Goal: Task Accomplishment & Management: Manage account settings

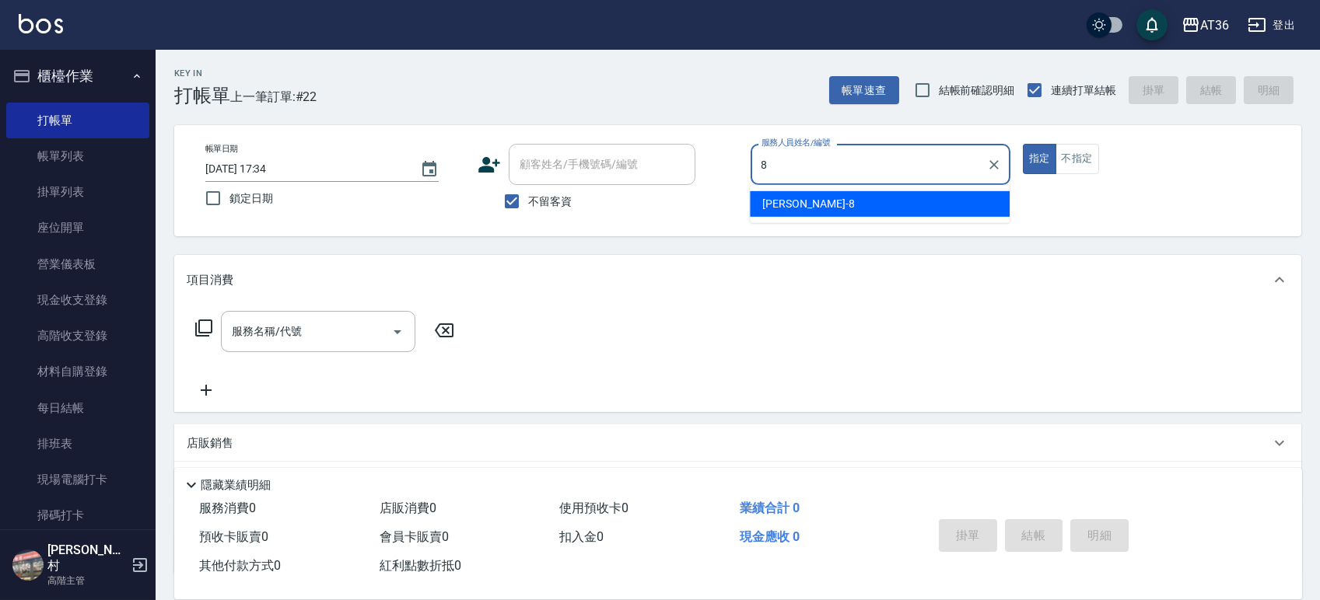
type input "Eric-8"
type button "true"
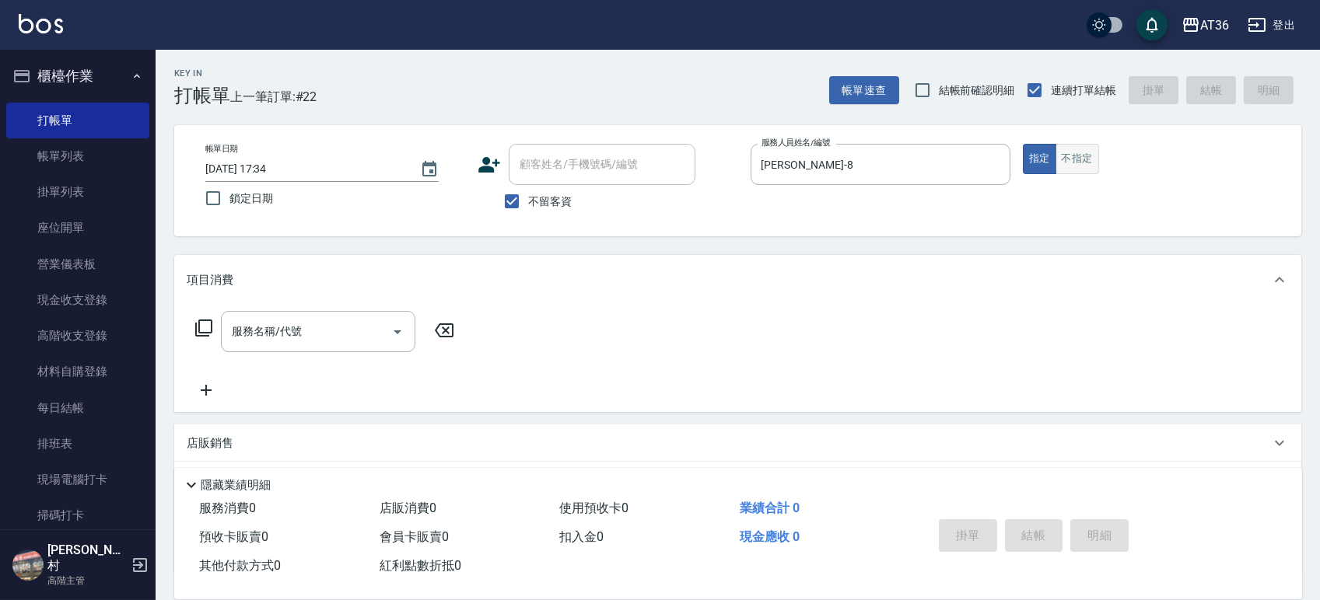
click at [1076, 163] on button "不指定" at bounding box center [1077, 159] width 44 height 30
type button "false"
click at [200, 327] on icon at bounding box center [203, 328] width 19 height 19
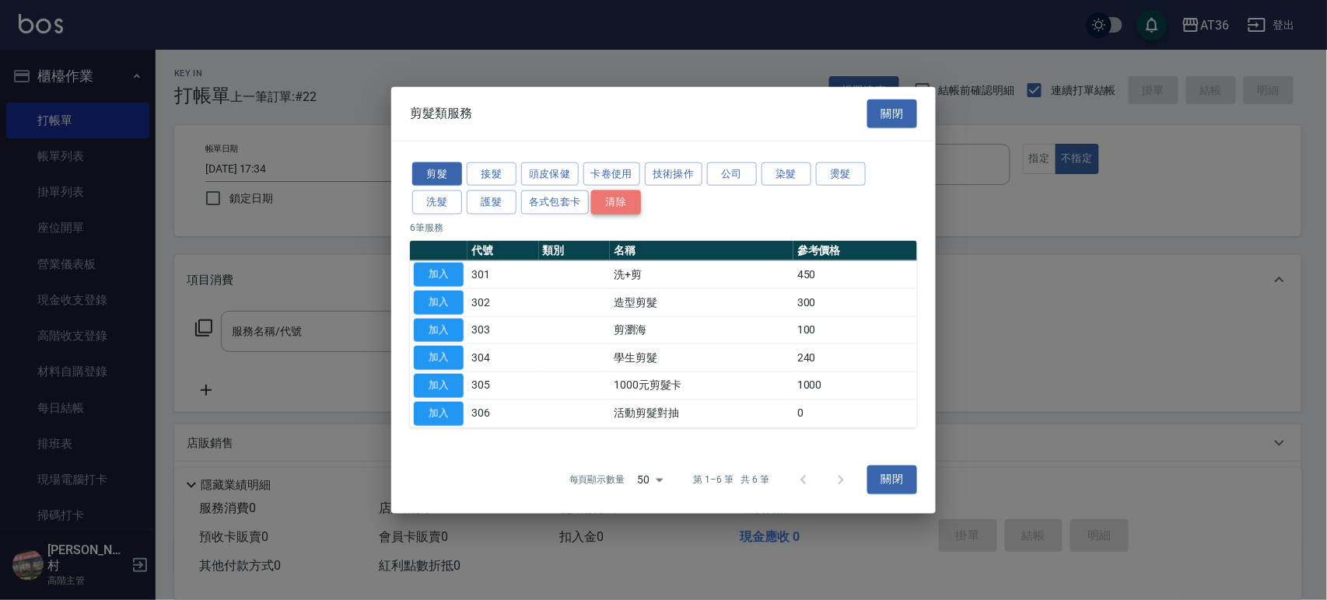
click at [604, 201] on button "清除" at bounding box center [616, 203] width 50 height 24
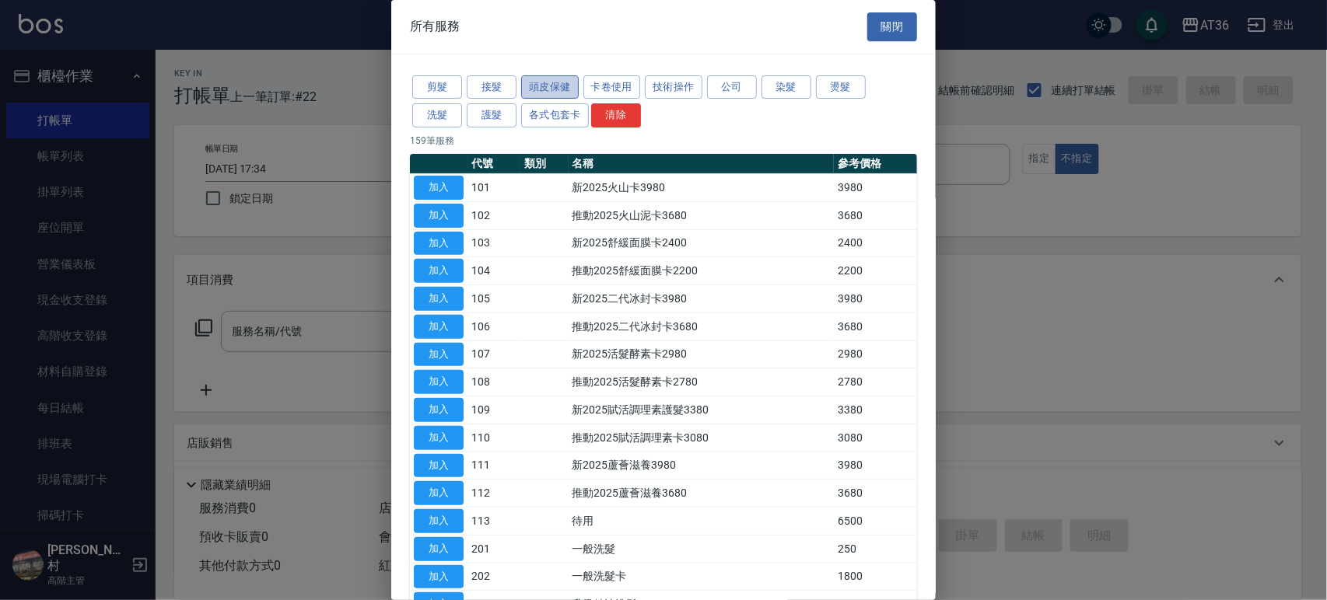
click at [555, 90] on button "頭皮保健" at bounding box center [550, 87] width 58 height 24
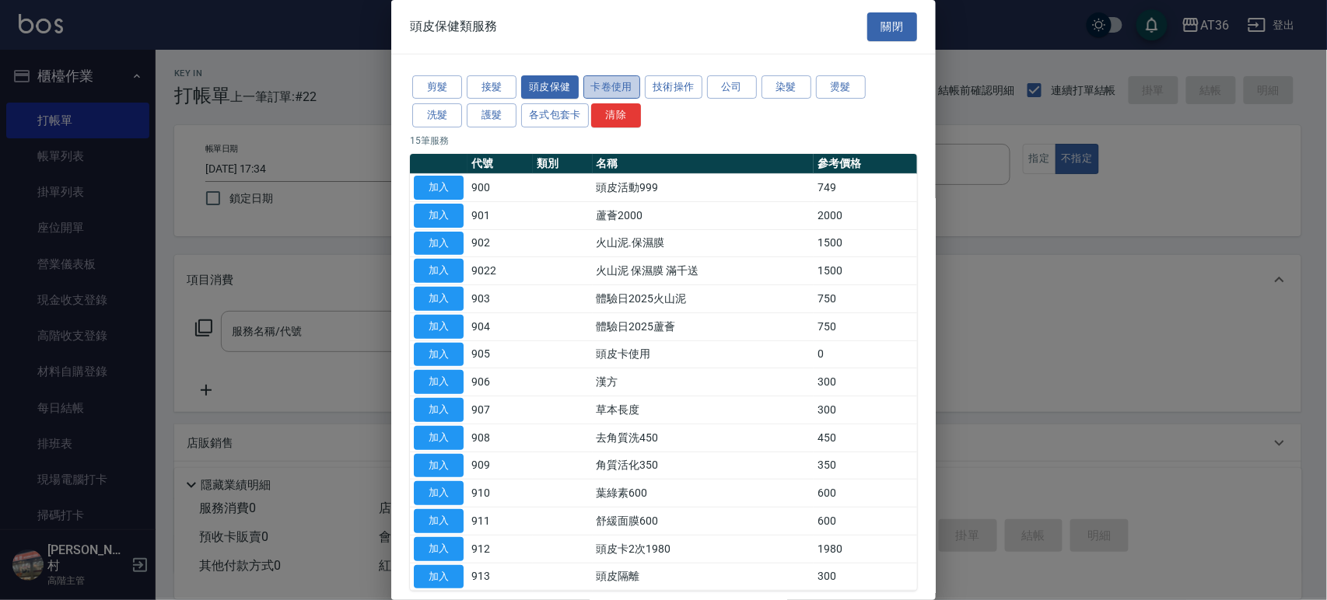
click at [611, 86] on button "卡卷使用" at bounding box center [612, 87] width 58 height 24
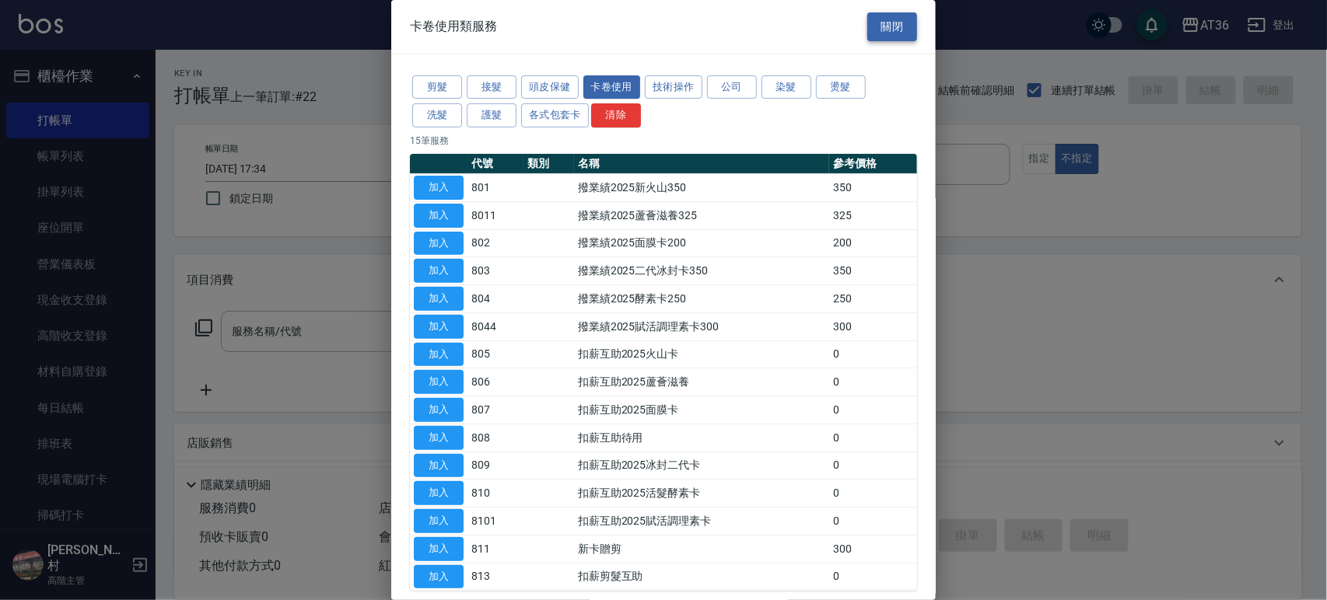
click at [891, 22] on button "關閉" at bounding box center [892, 26] width 50 height 29
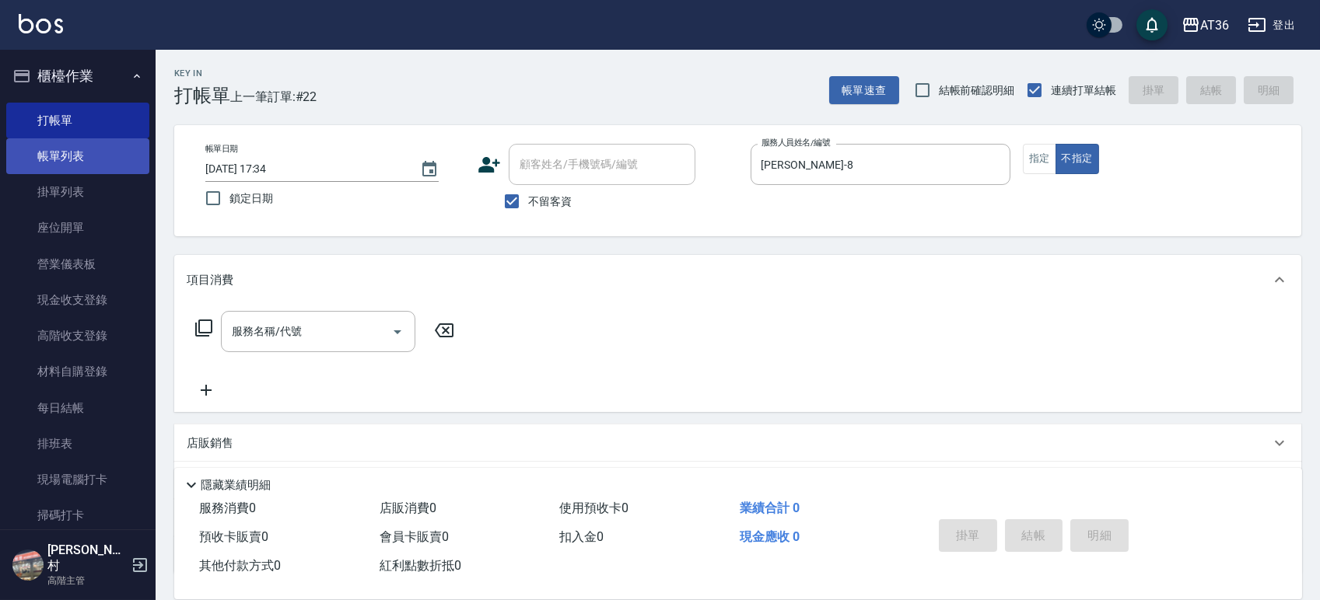
click at [95, 147] on link "帳單列表" at bounding box center [77, 156] width 143 height 36
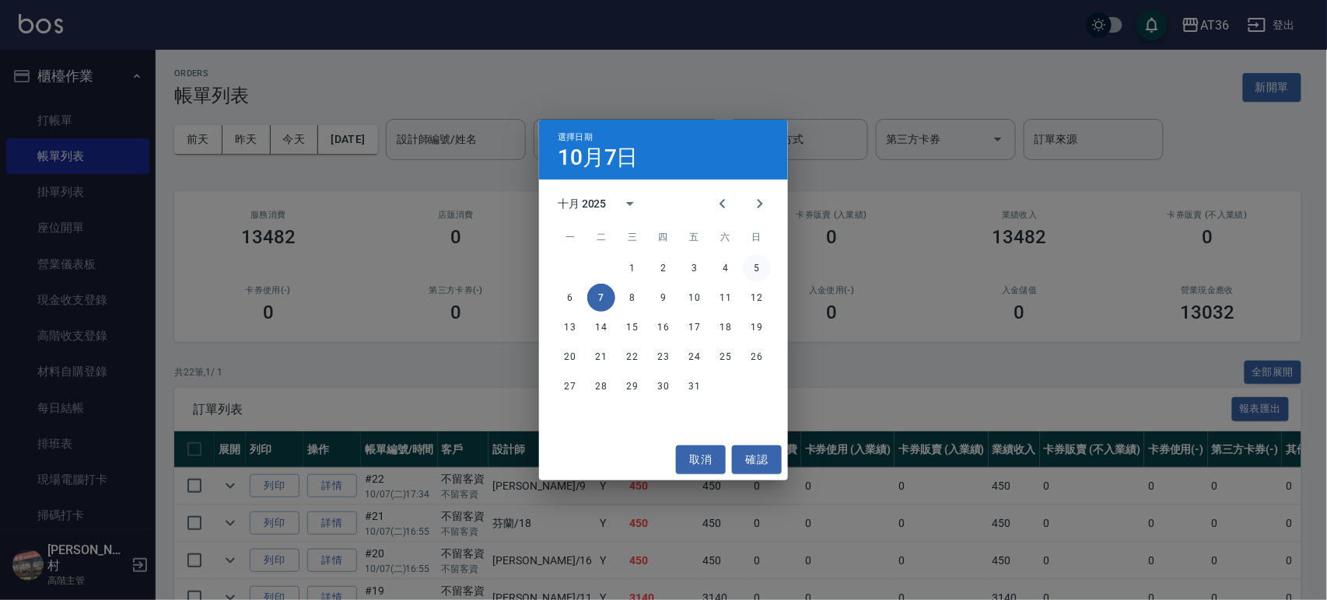
click at [752, 268] on button "5" at bounding box center [757, 268] width 28 height 28
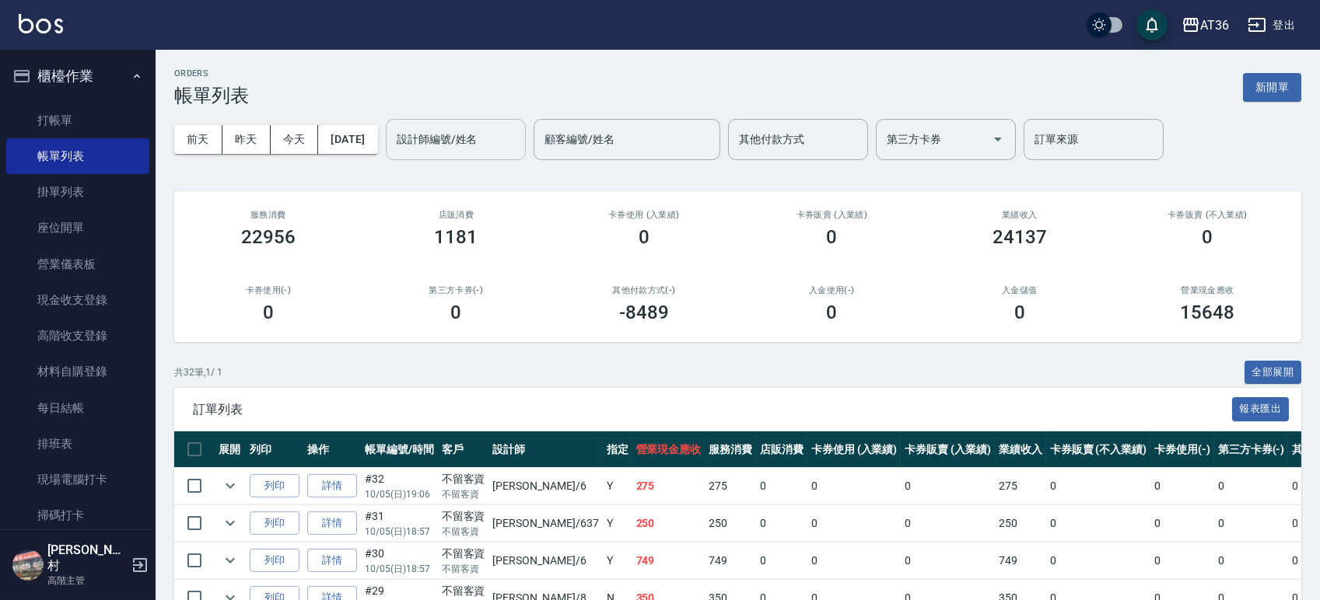
click at [499, 134] on input "設計師編號/姓名" at bounding box center [456, 139] width 126 height 27
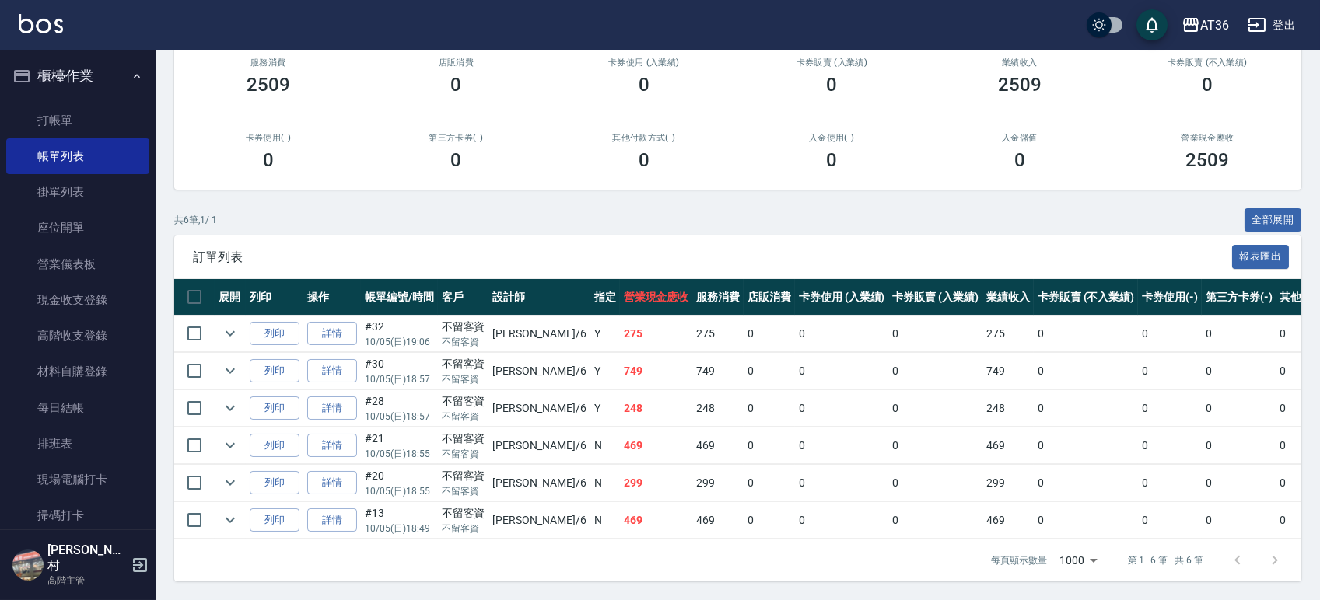
scroll to position [170, 0]
type input "伶伶-6"
click at [239, 324] on icon "expand row" at bounding box center [230, 333] width 19 height 19
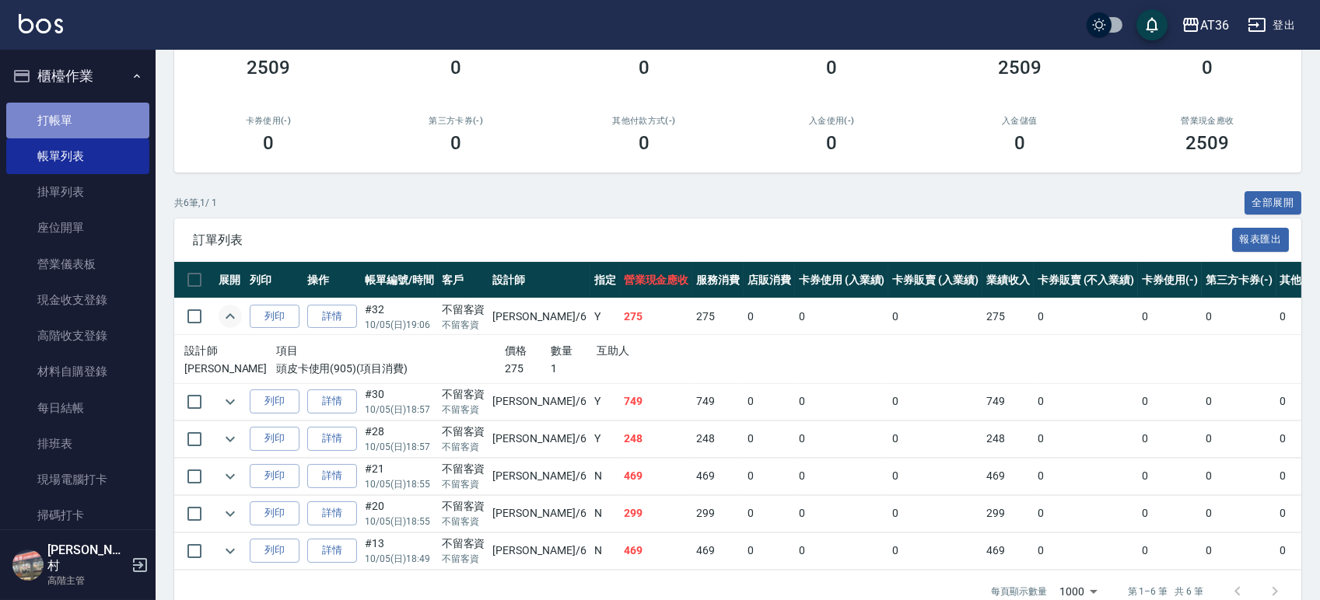
click at [79, 121] on link "打帳單" at bounding box center [77, 121] width 143 height 36
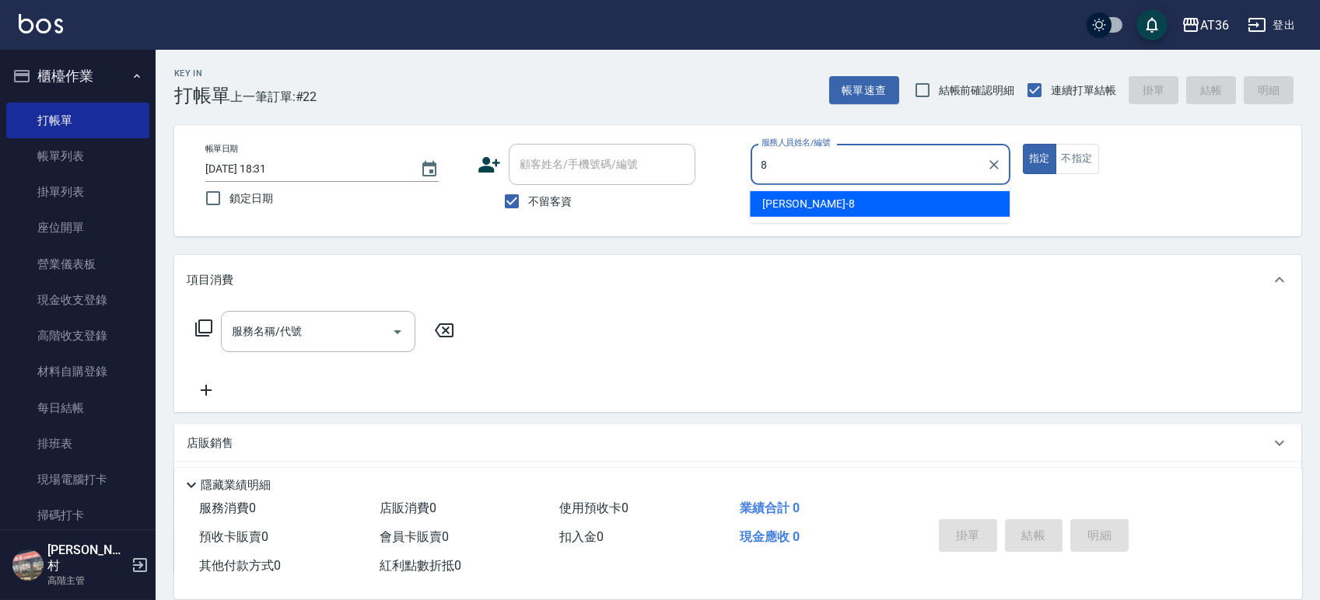
type input "Eric-8"
type button "true"
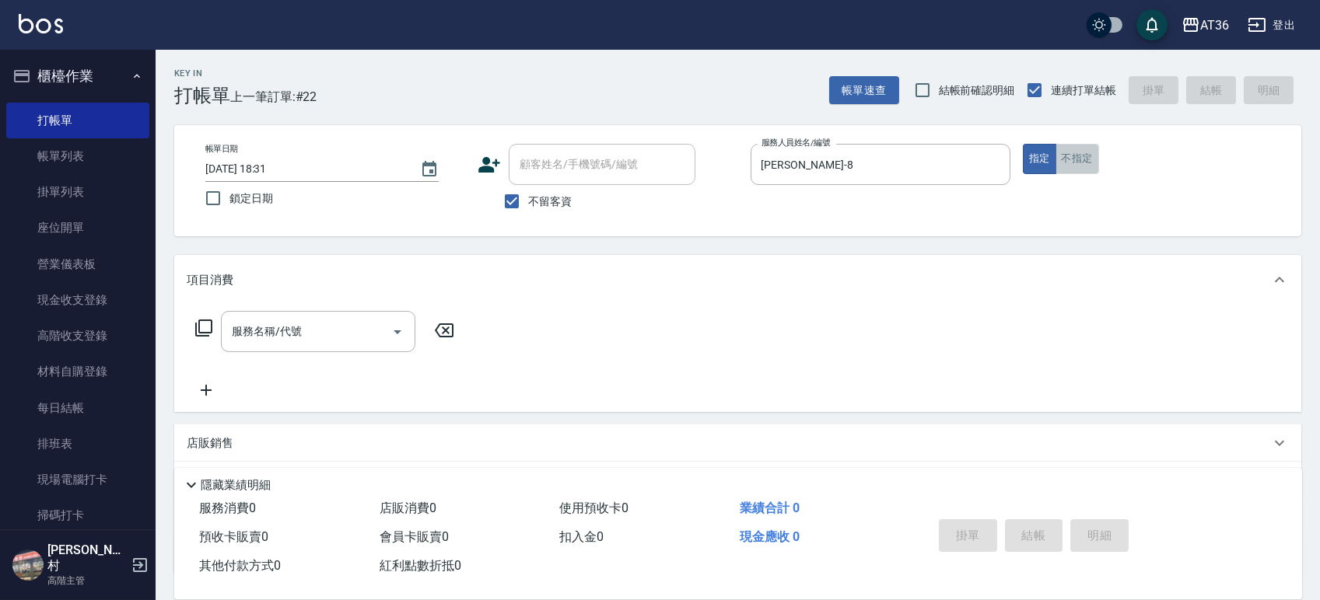
click at [1061, 170] on button "不指定" at bounding box center [1077, 159] width 44 height 30
click at [204, 331] on icon at bounding box center [203, 328] width 19 height 19
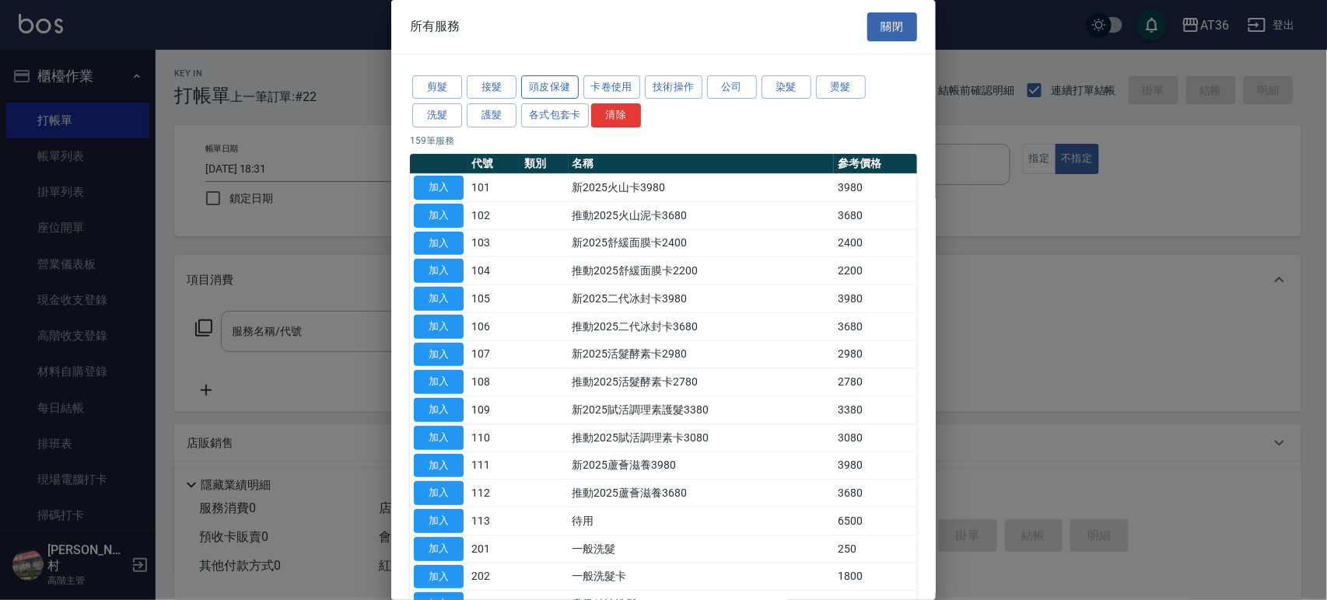
click at [555, 90] on button "頭皮保健" at bounding box center [550, 87] width 58 height 24
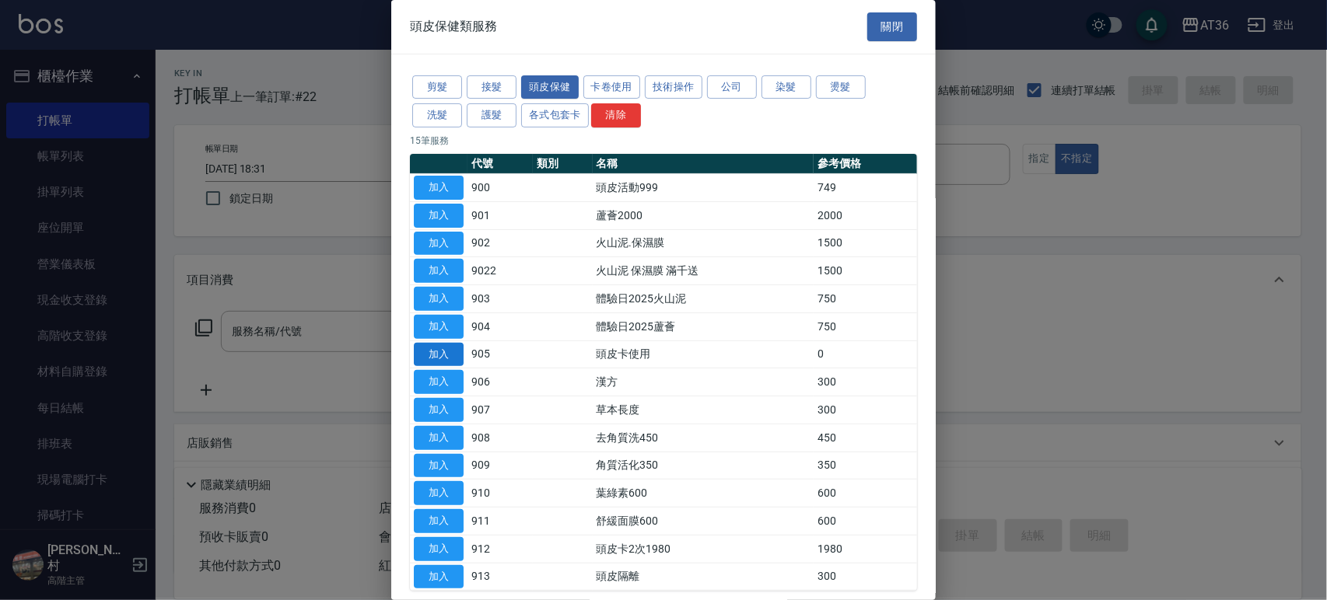
click at [450, 351] on button "加入" at bounding box center [439, 355] width 50 height 24
type input "頭皮卡使用(905)"
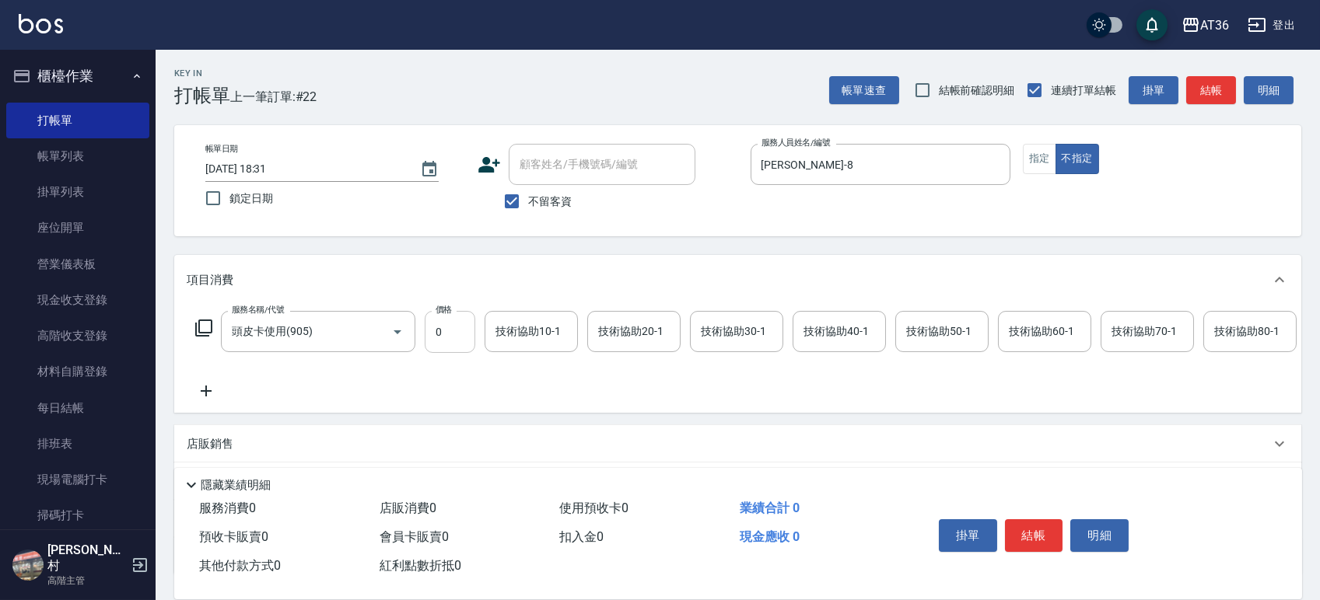
click at [460, 327] on input "0" at bounding box center [450, 332] width 51 height 42
type input "445"
click at [1024, 531] on button "結帳" at bounding box center [1034, 536] width 58 height 33
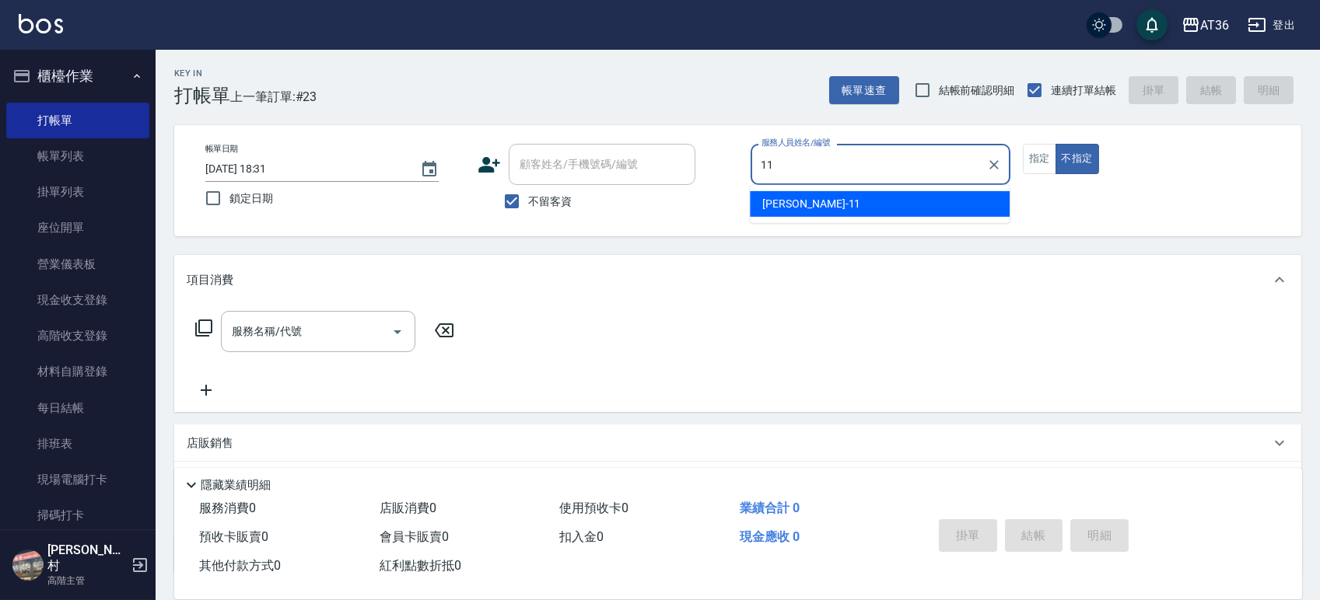
type input "珮茹-11"
type button "false"
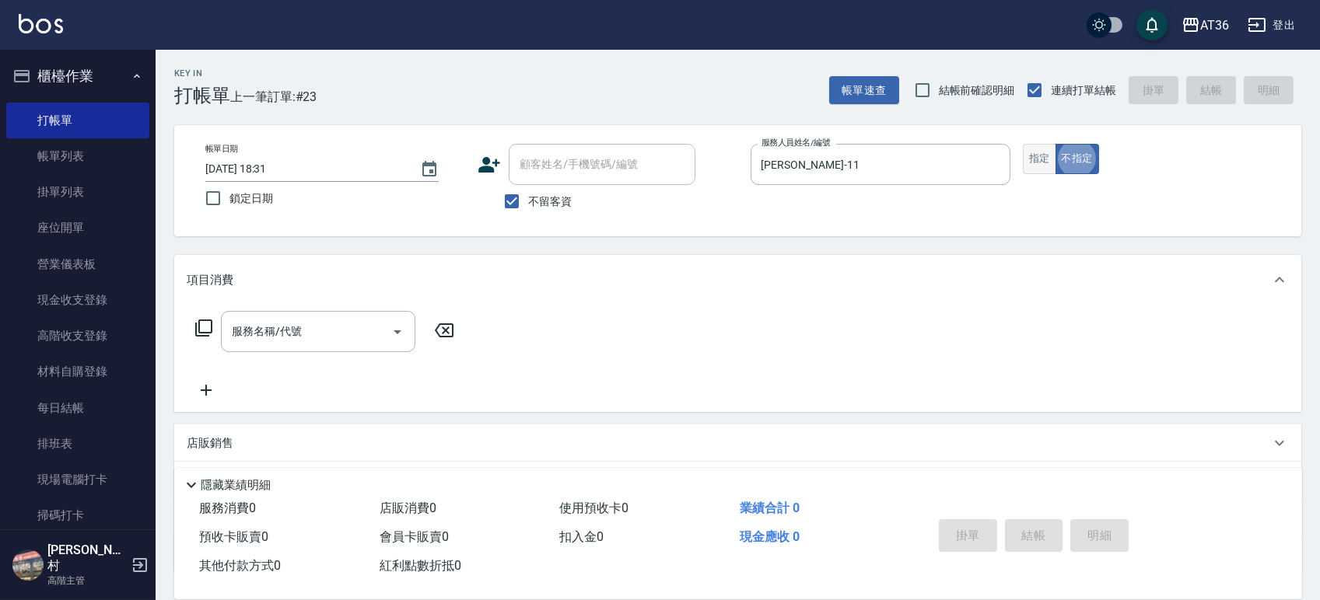
click at [1038, 156] on button "指定" at bounding box center [1039, 159] width 33 height 30
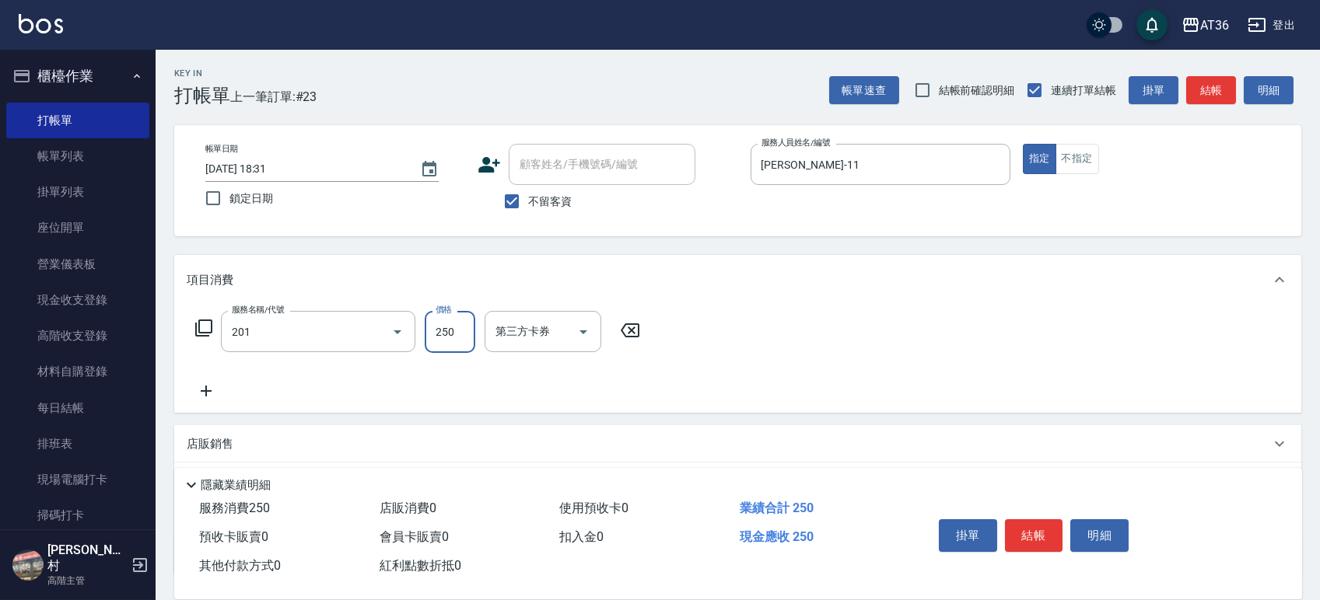
type input "一般洗髮(201)"
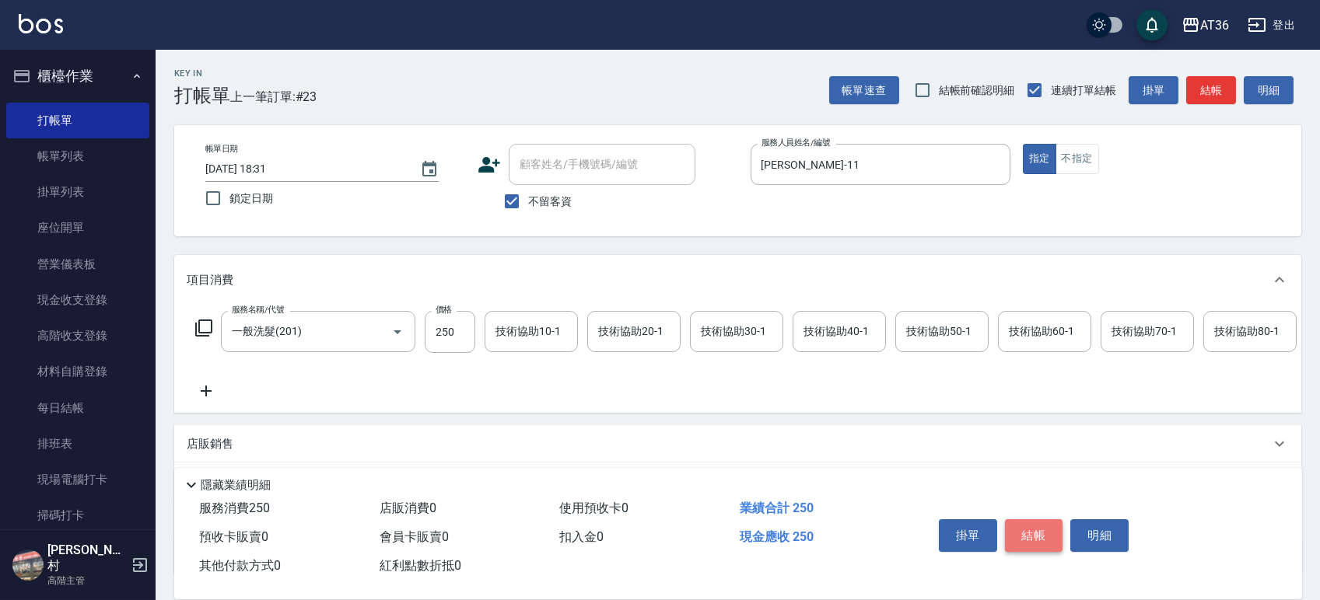
click at [1024, 529] on button "結帳" at bounding box center [1034, 536] width 58 height 33
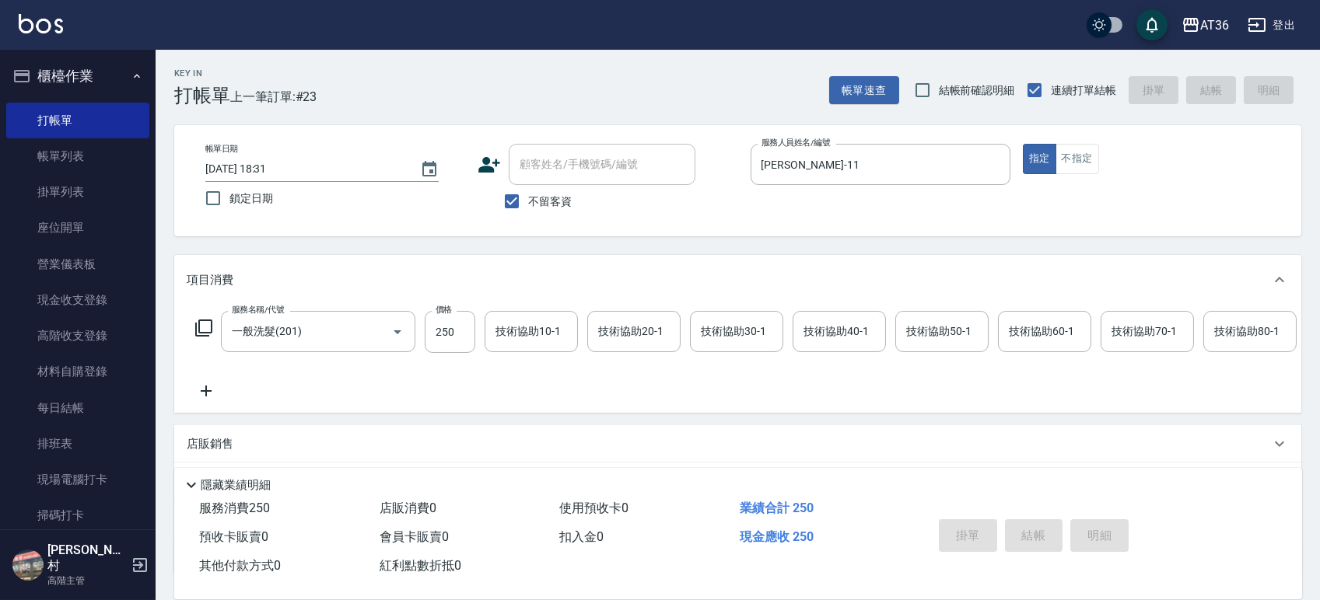
type input "2025/10/07 18:32"
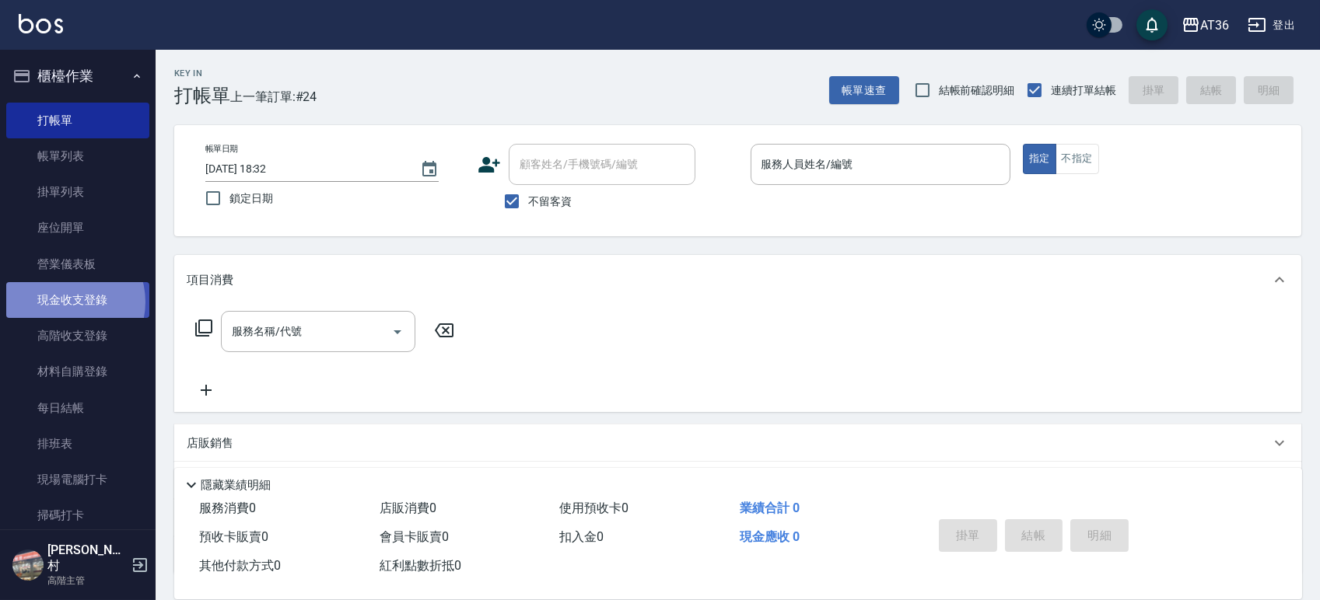
click at [64, 303] on link "現金收支登錄" at bounding box center [77, 300] width 143 height 36
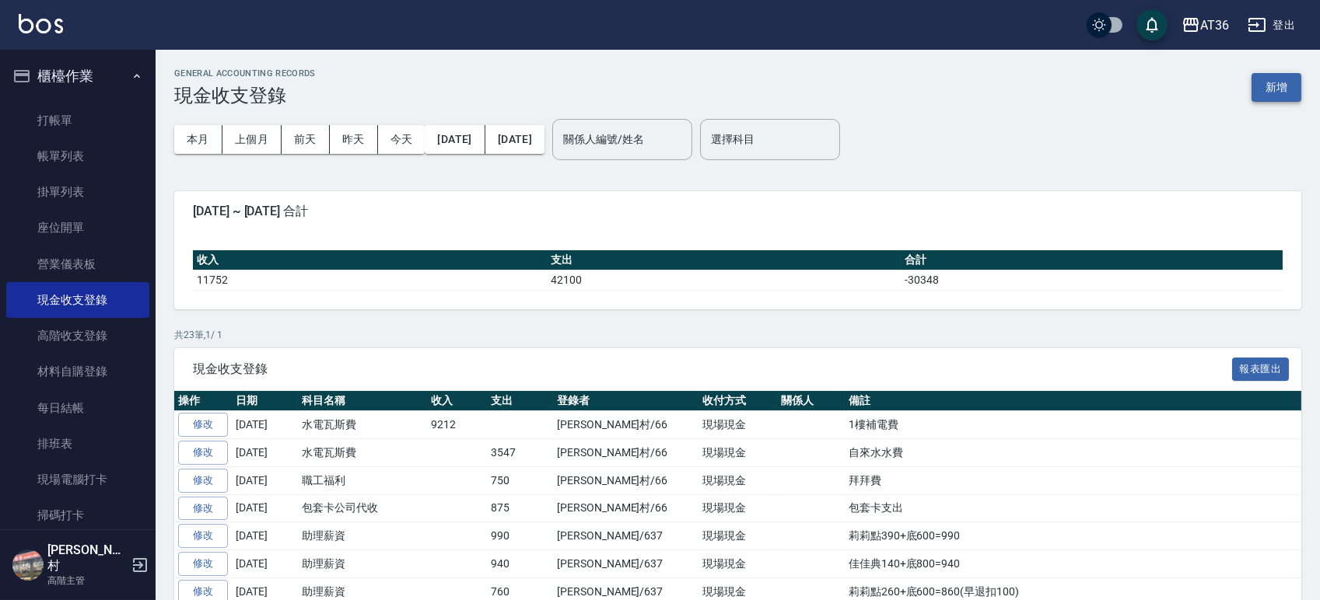
click at [1292, 86] on button "新增" at bounding box center [1276, 87] width 50 height 29
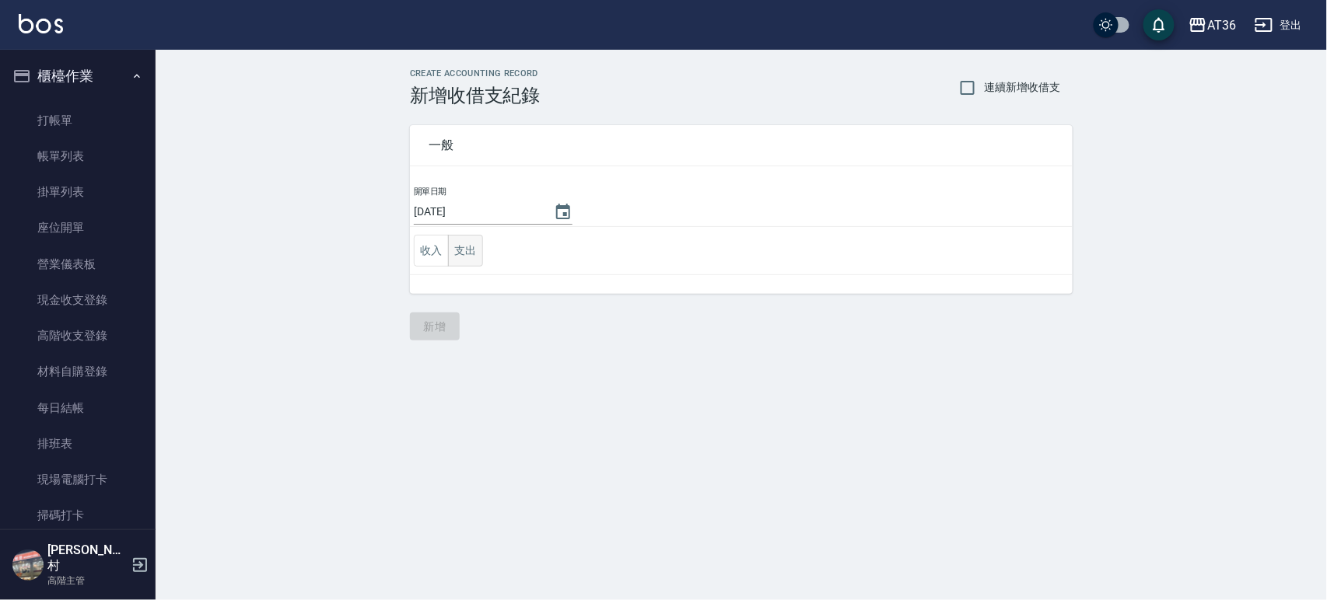
click at [457, 252] on button "支出" at bounding box center [465, 251] width 35 height 32
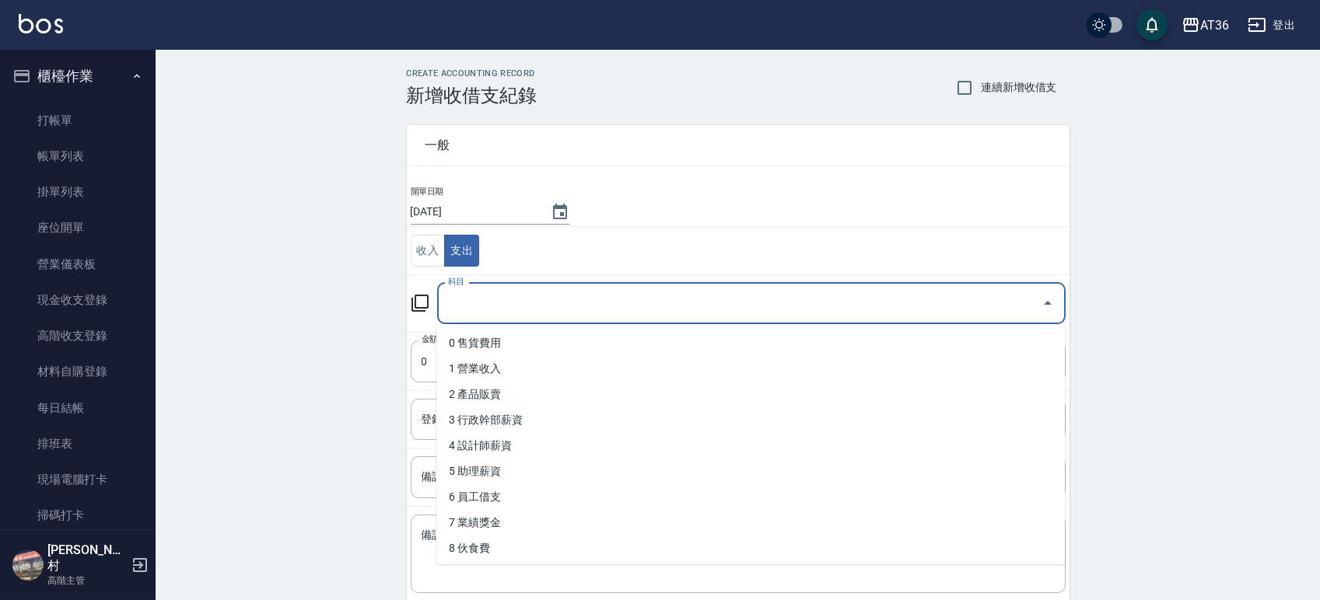
click at [498, 305] on input "科目" at bounding box center [739, 303] width 591 height 27
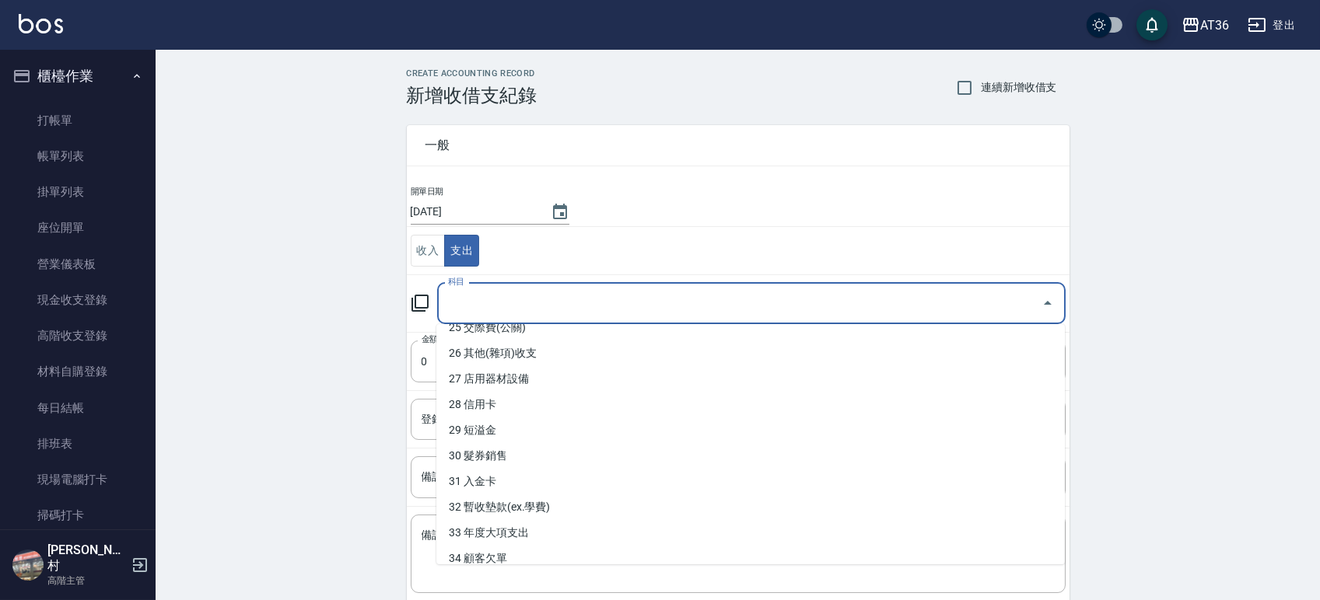
scroll to position [773, 0]
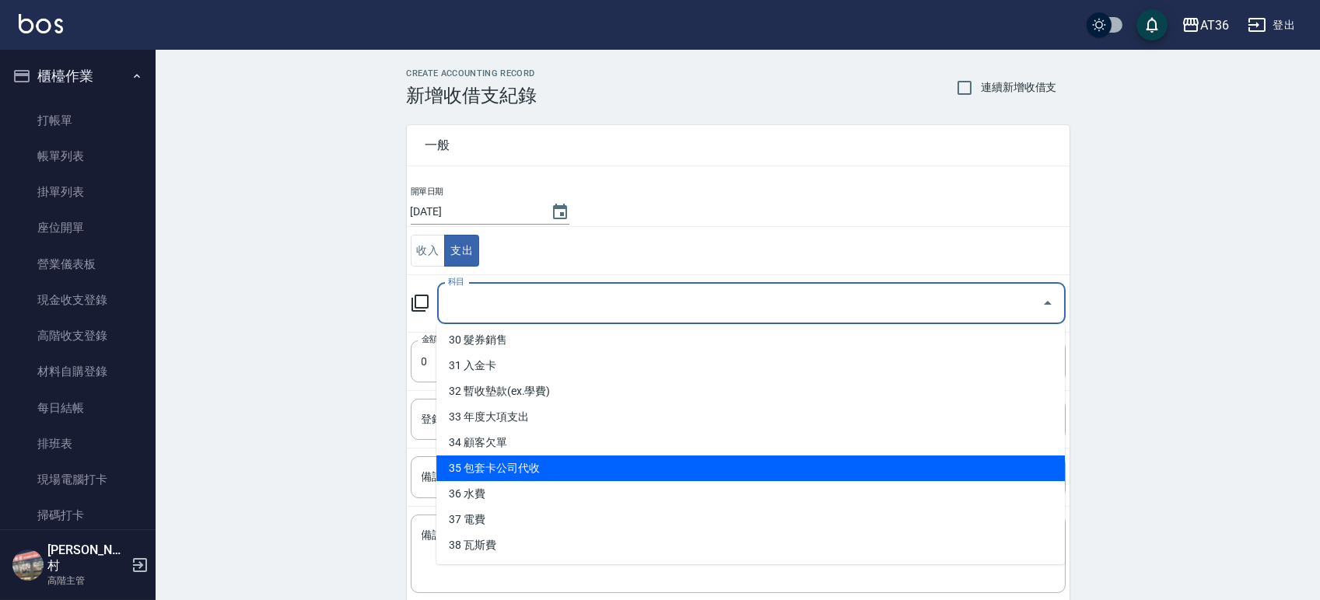
click at [523, 467] on li "35 包套卡公司代收" at bounding box center [750, 469] width 628 height 26
type input "35 包套卡公司代收"
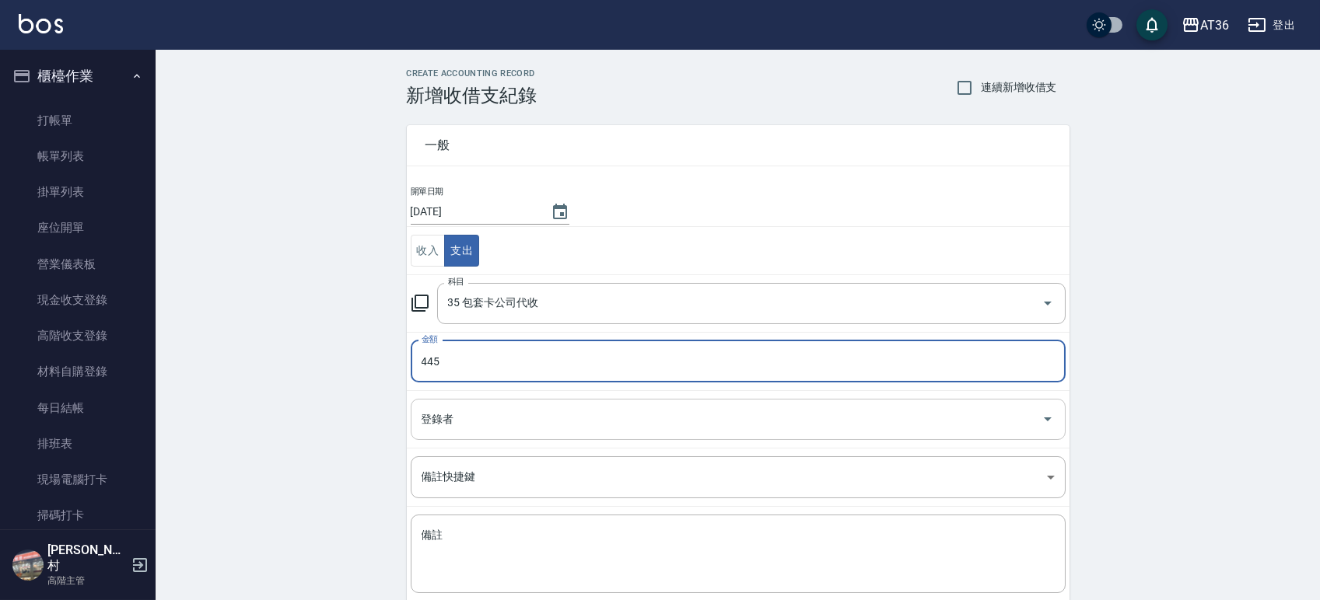
type input "445"
click at [569, 425] on input "登錄者" at bounding box center [727, 419] width 618 height 27
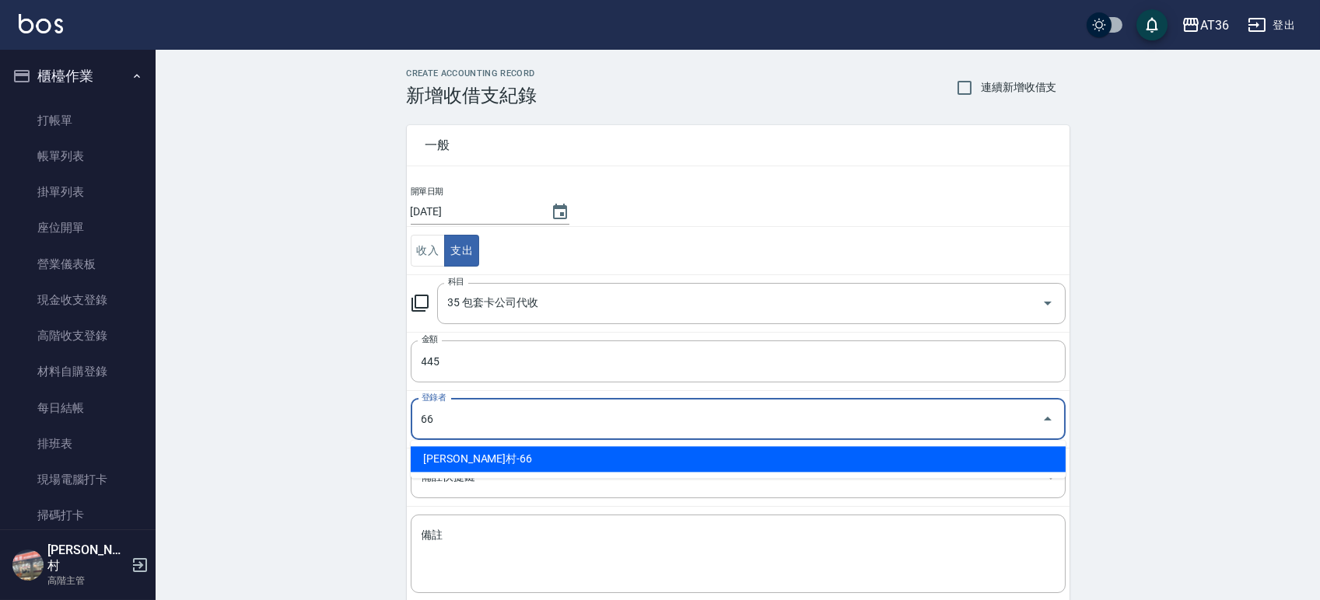
type input "唐榮村-66"
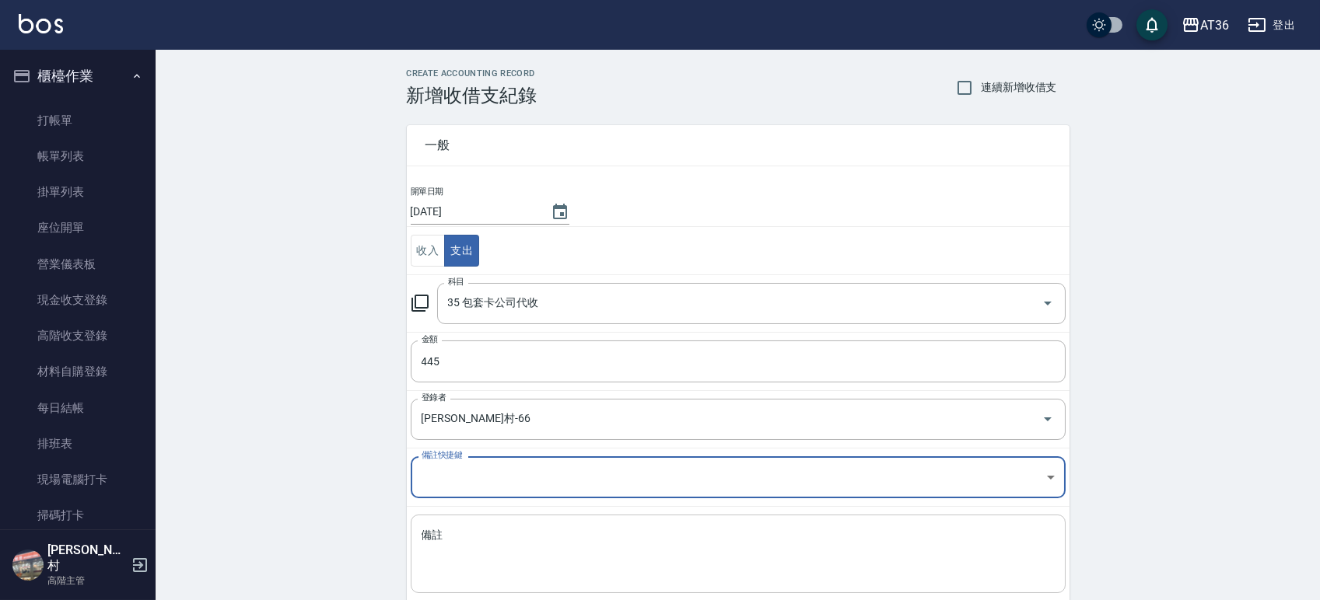
click at [539, 550] on textarea "備註" at bounding box center [738, 554] width 633 height 53
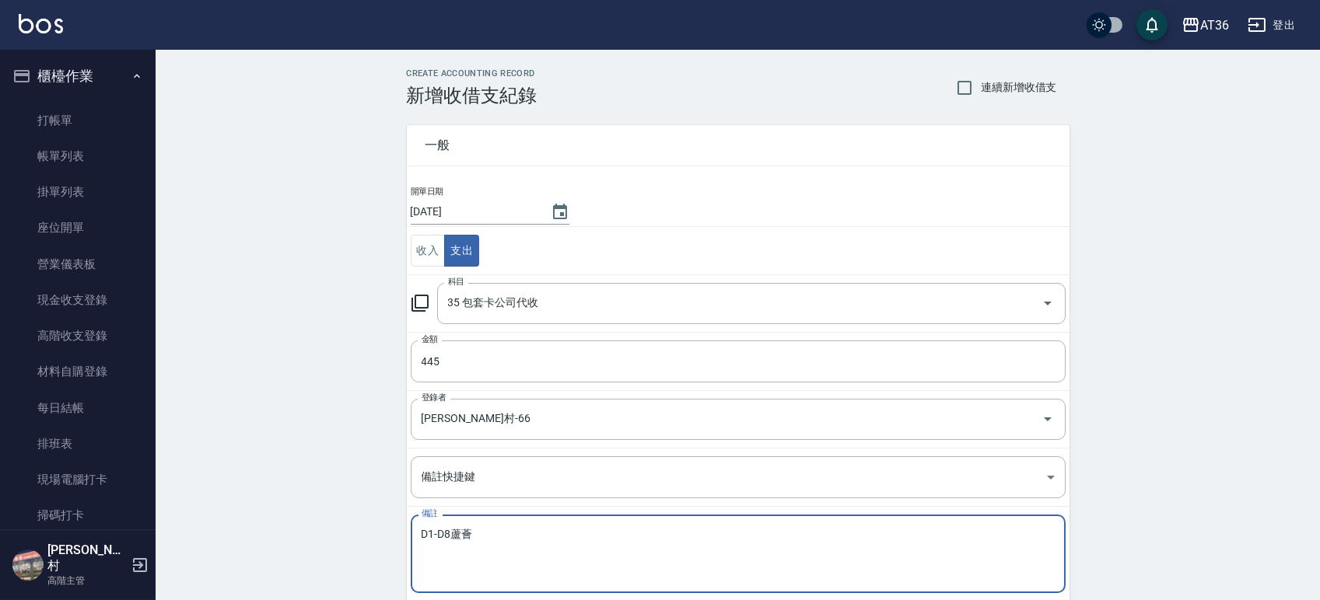
scroll to position [86, 0]
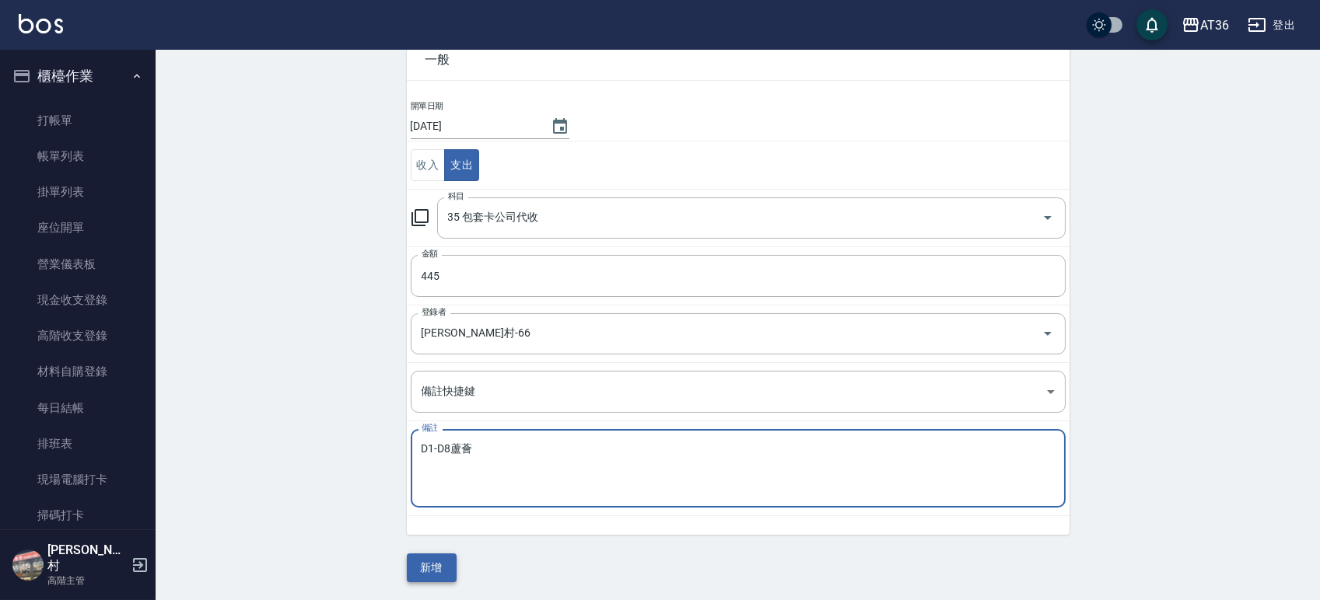
type textarea "D1-D8蘆薈"
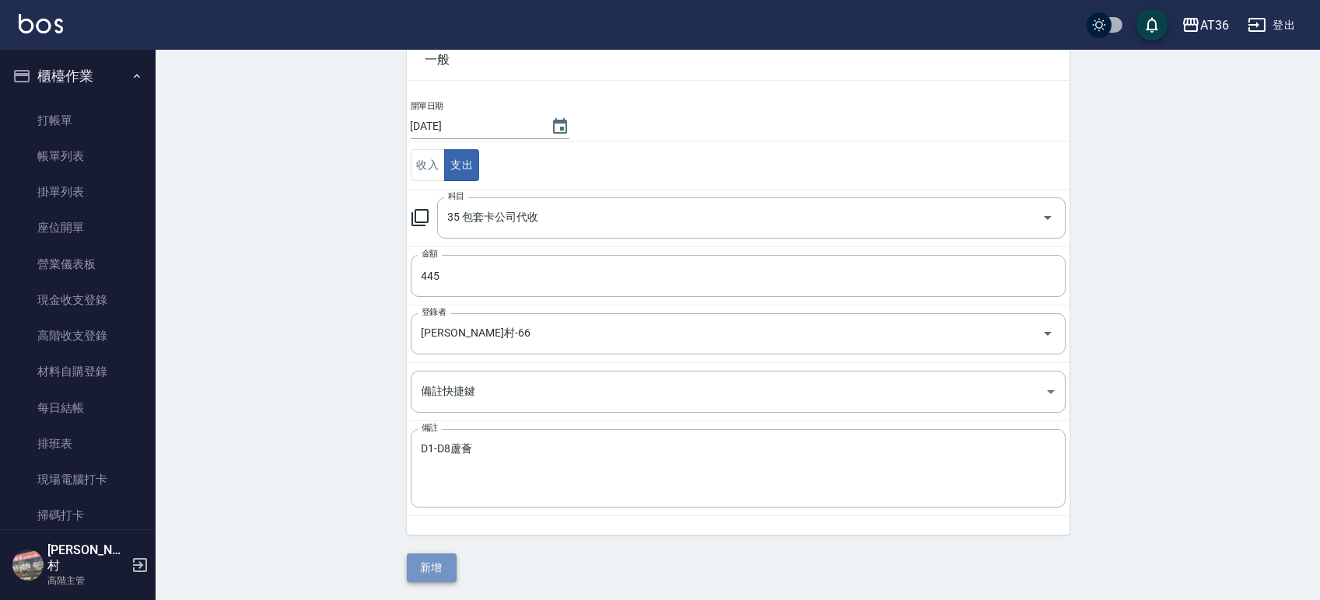
click at [418, 569] on button "新增" at bounding box center [432, 568] width 50 height 29
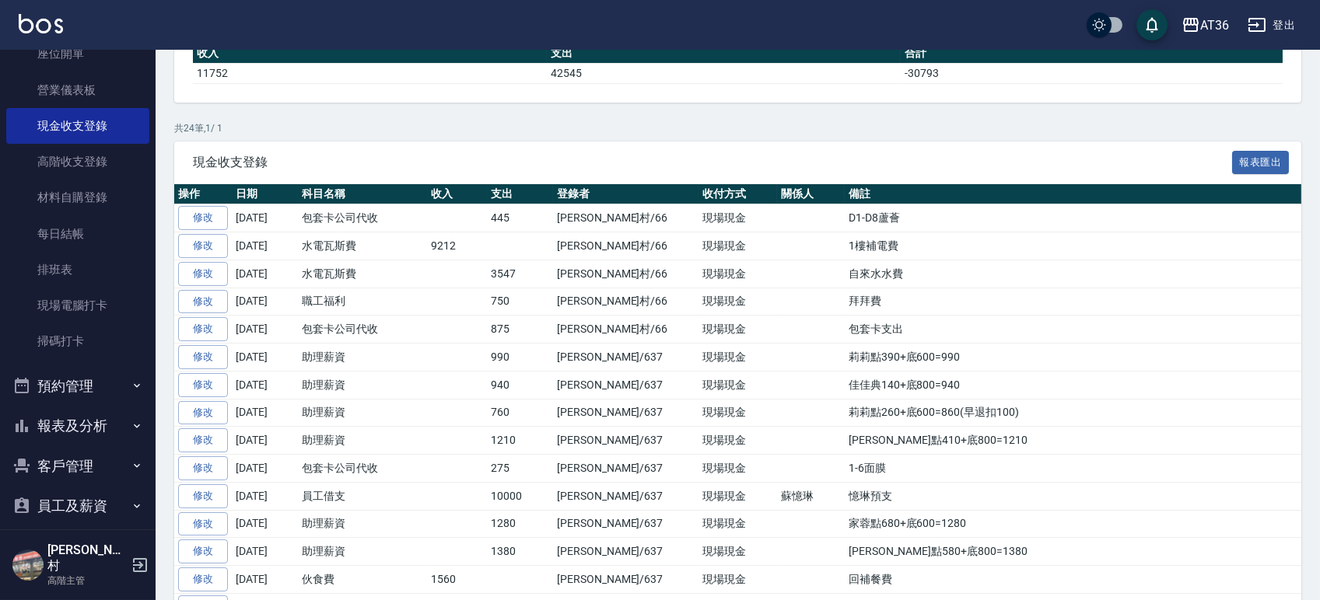
scroll to position [295, 0]
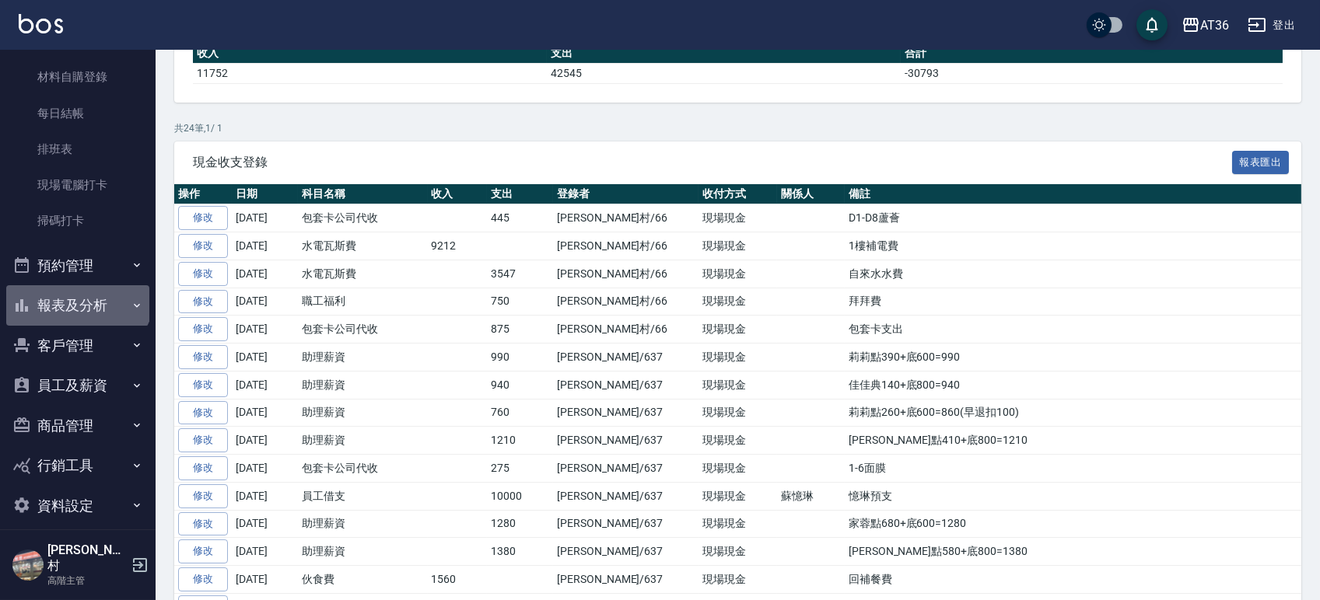
click at [76, 290] on button "報表及分析" at bounding box center [77, 305] width 143 height 40
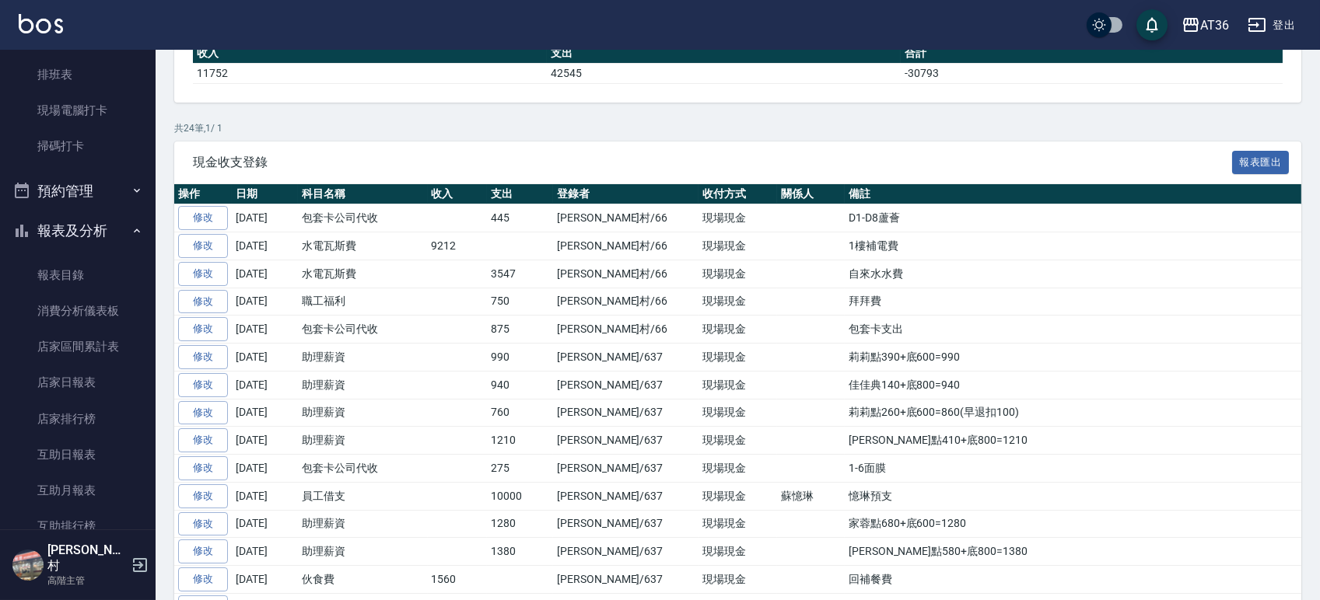
scroll to position [502, 0]
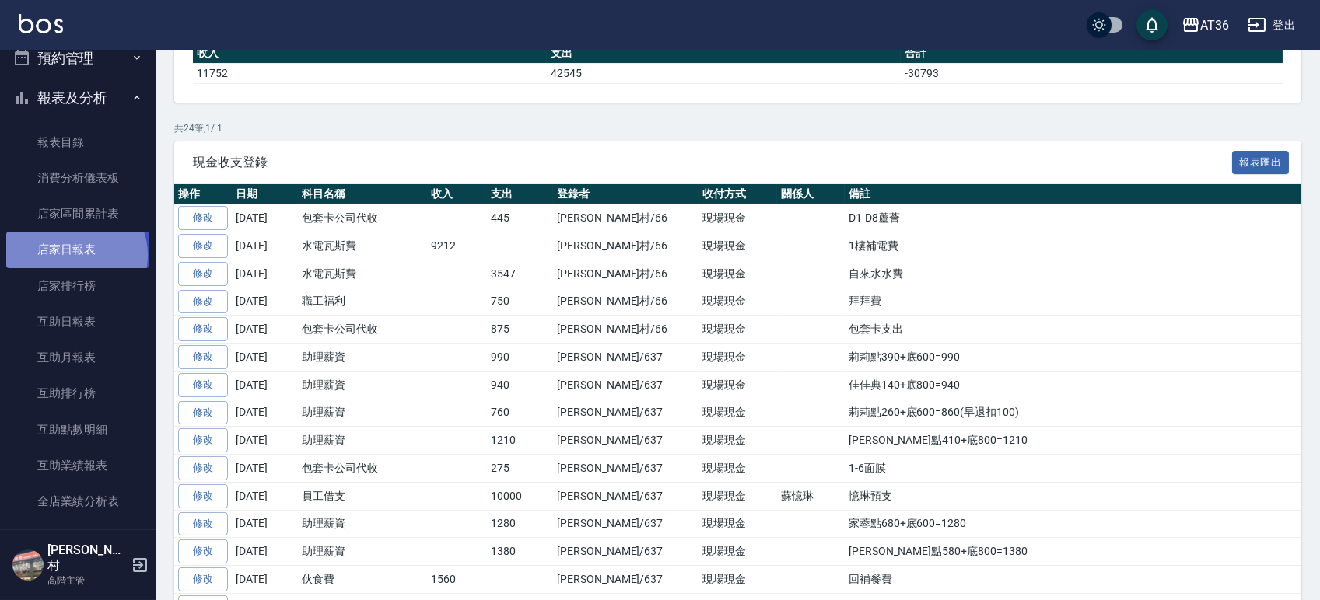
click at [75, 255] on link "店家日報表" at bounding box center [77, 250] width 143 height 36
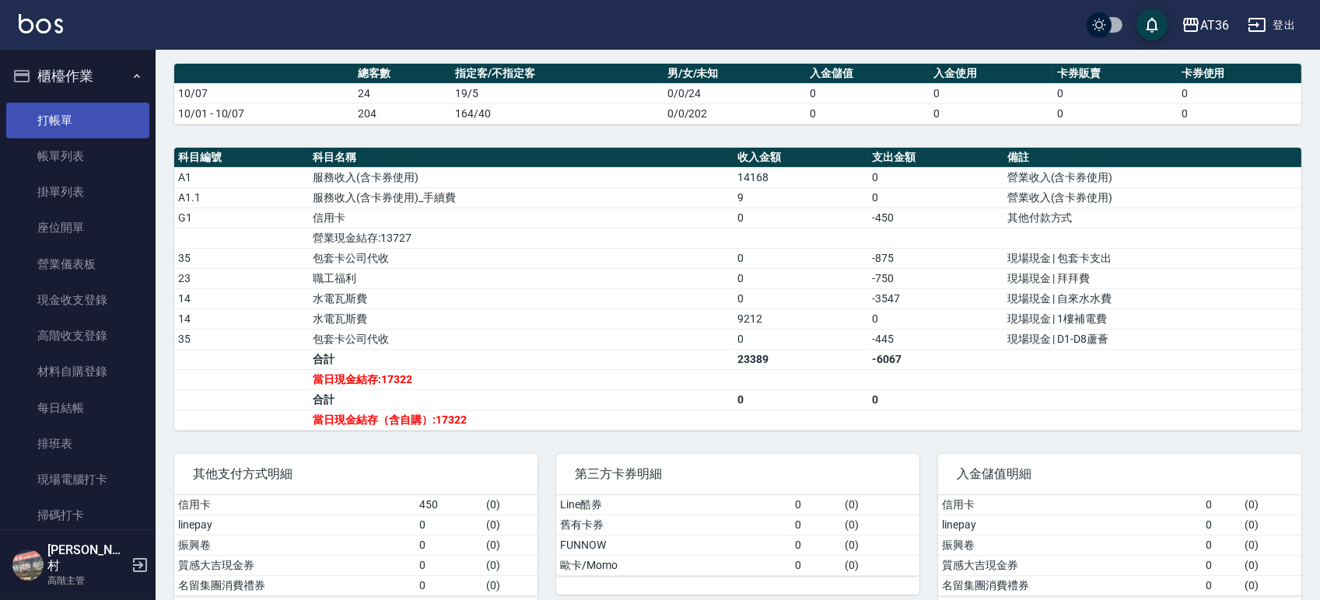
click at [66, 115] on link "打帳單" at bounding box center [77, 121] width 143 height 36
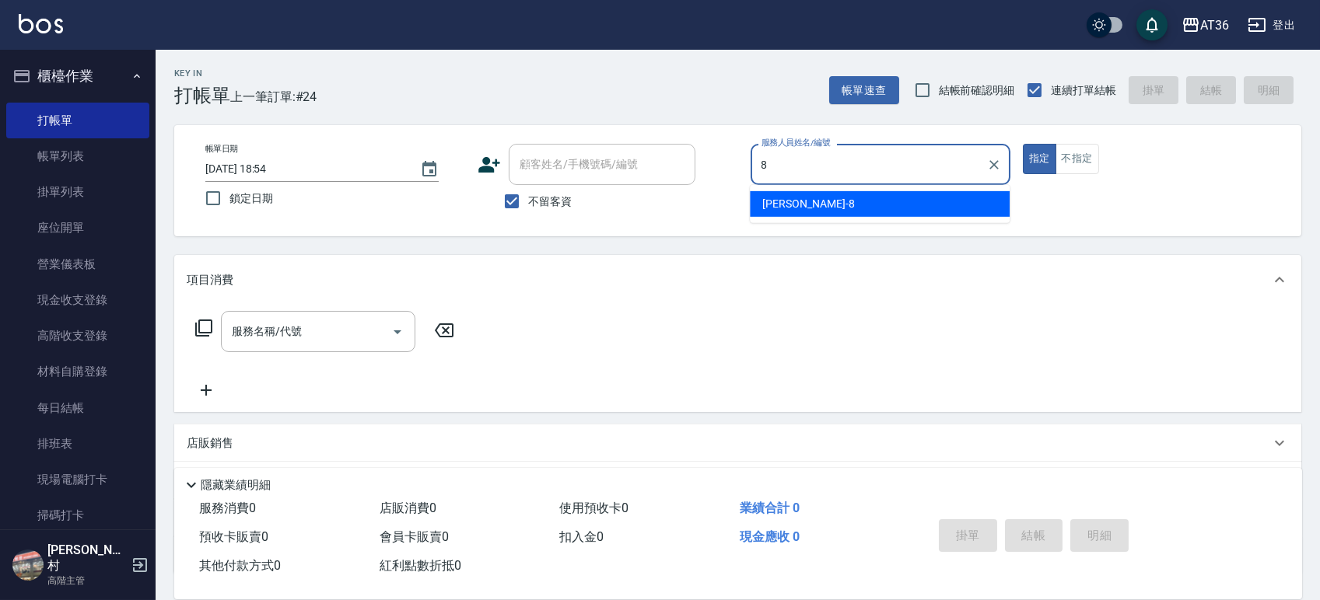
type input "Eric-8"
type button "true"
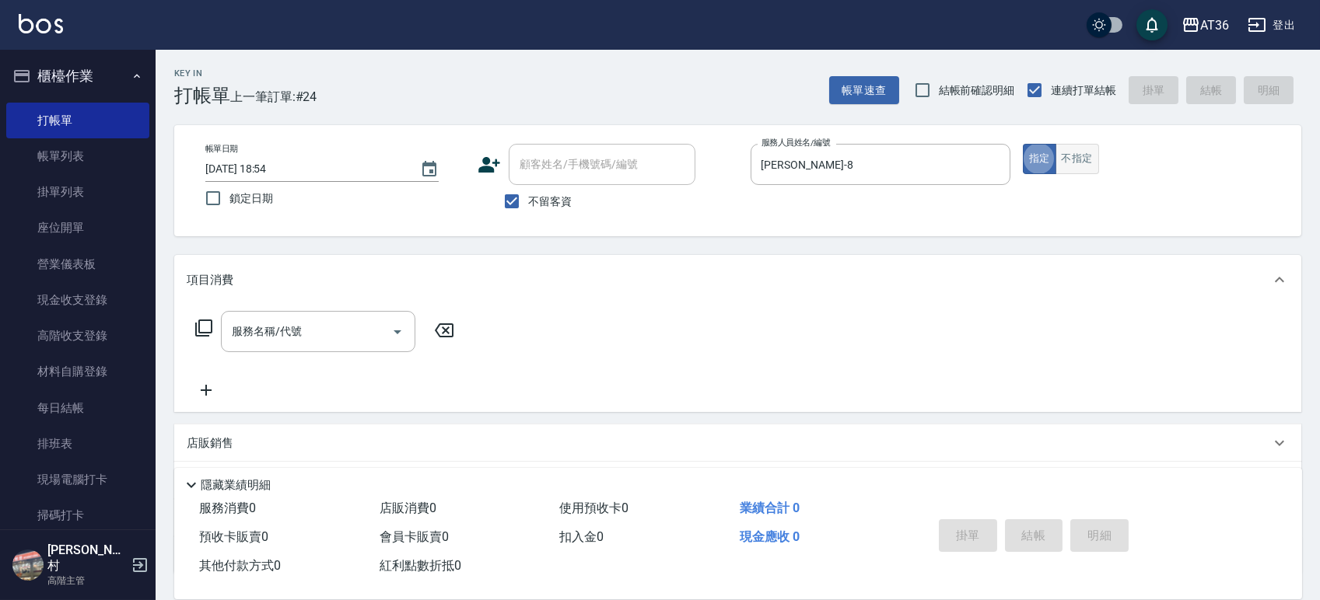
click at [1083, 164] on button "不指定" at bounding box center [1077, 159] width 44 height 30
type button "false"
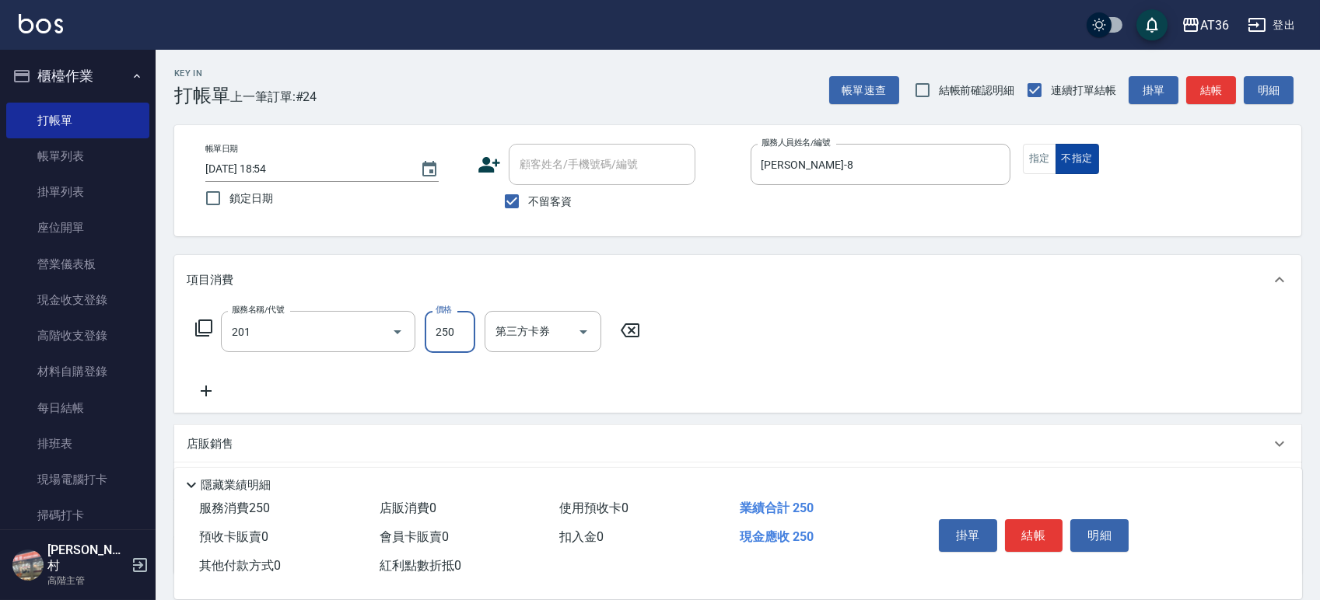
type input "一般洗髮(201)"
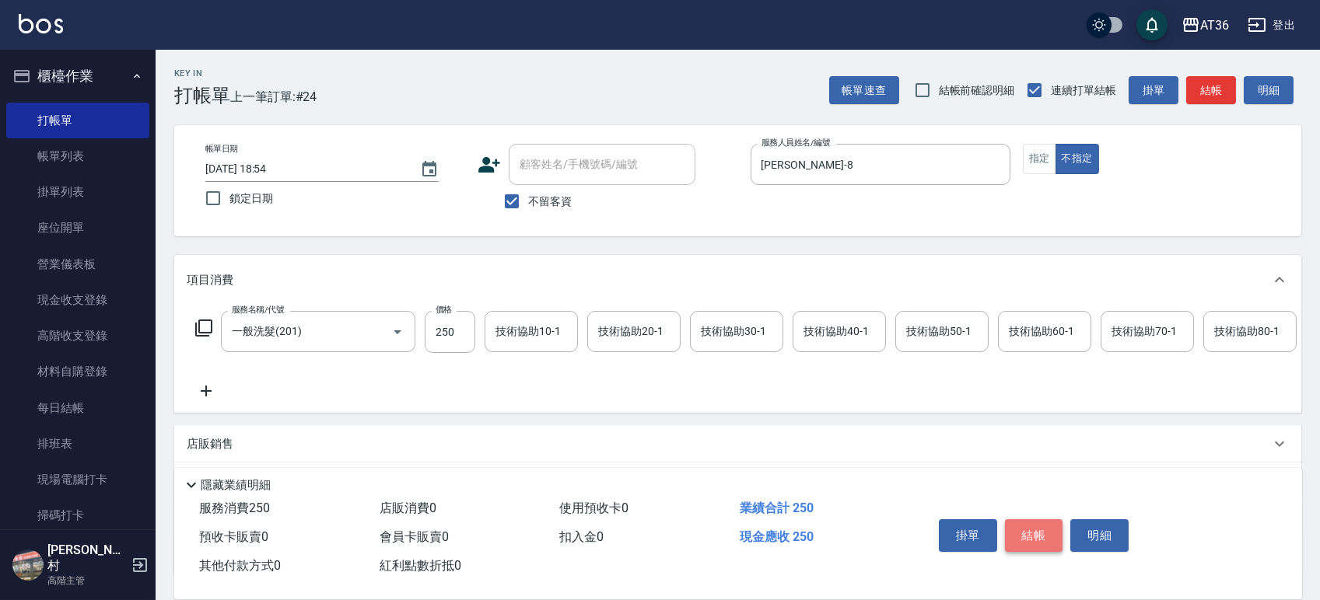
click at [1047, 530] on button "結帳" at bounding box center [1034, 536] width 58 height 33
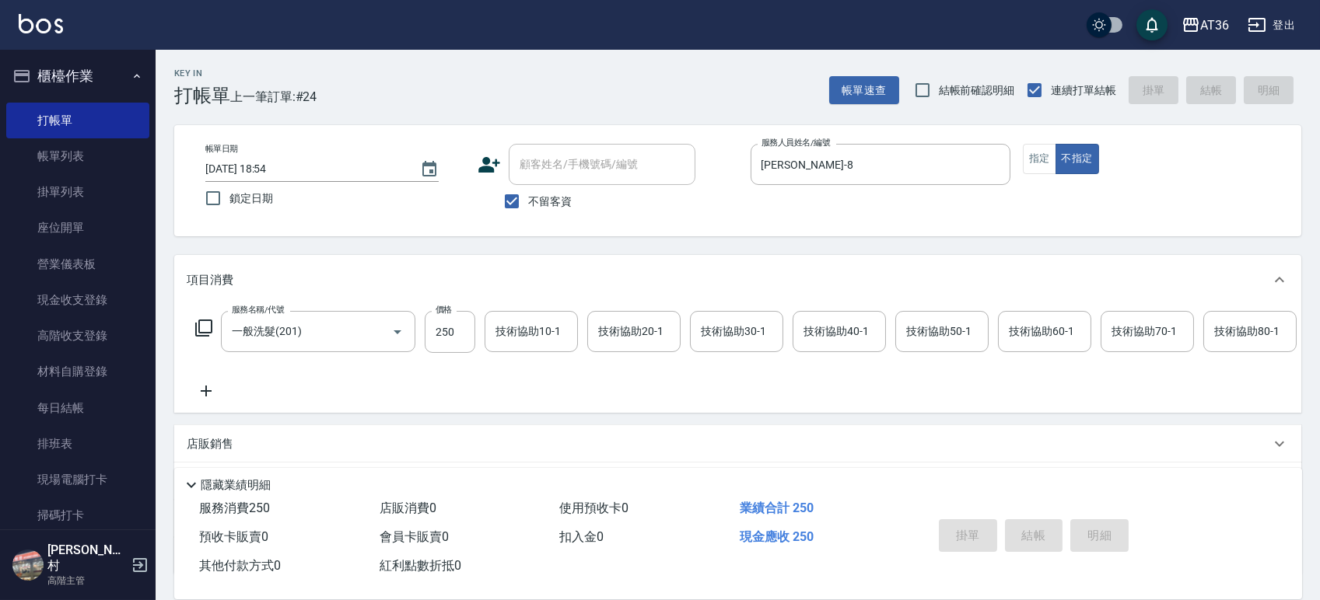
type input "2025/10/07 18:55"
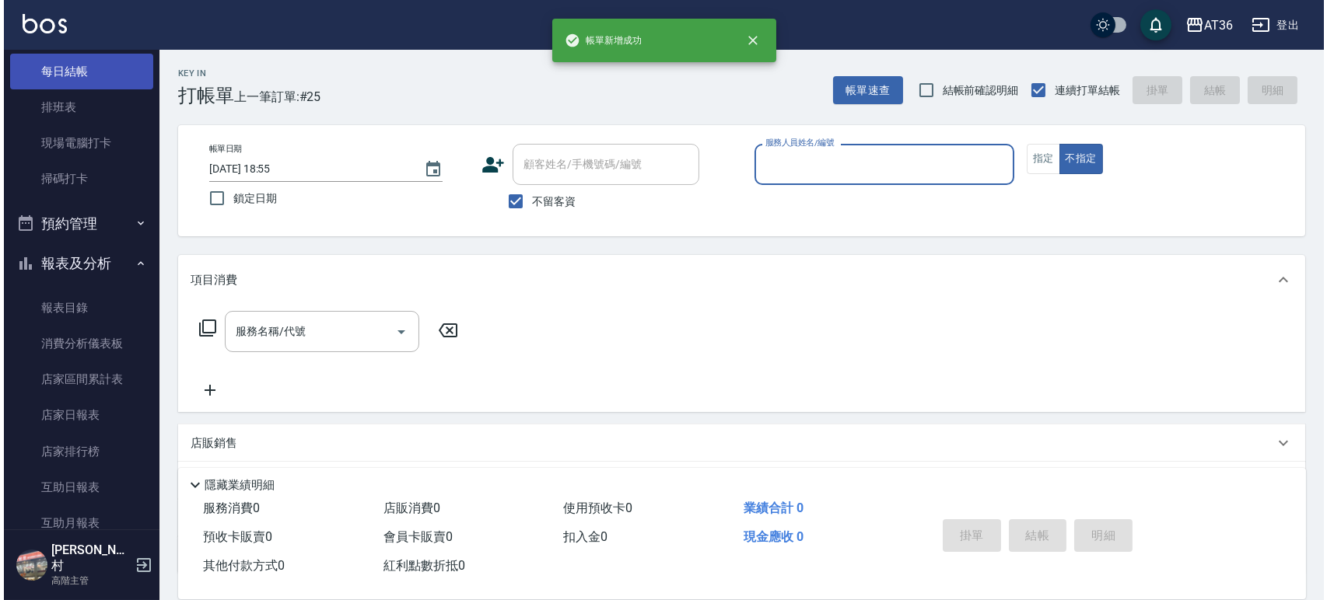
scroll to position [415, 0]
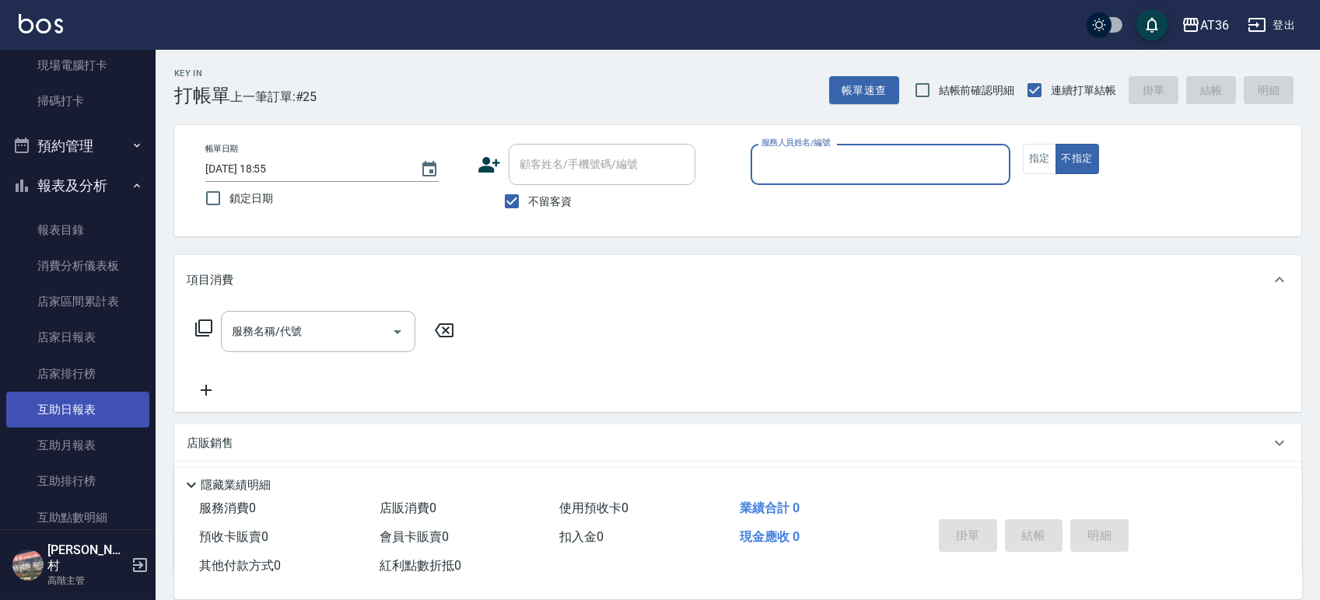
click at [69, 411] on link "互助日報表" at bounding box center [77, 410] width 143 height 36
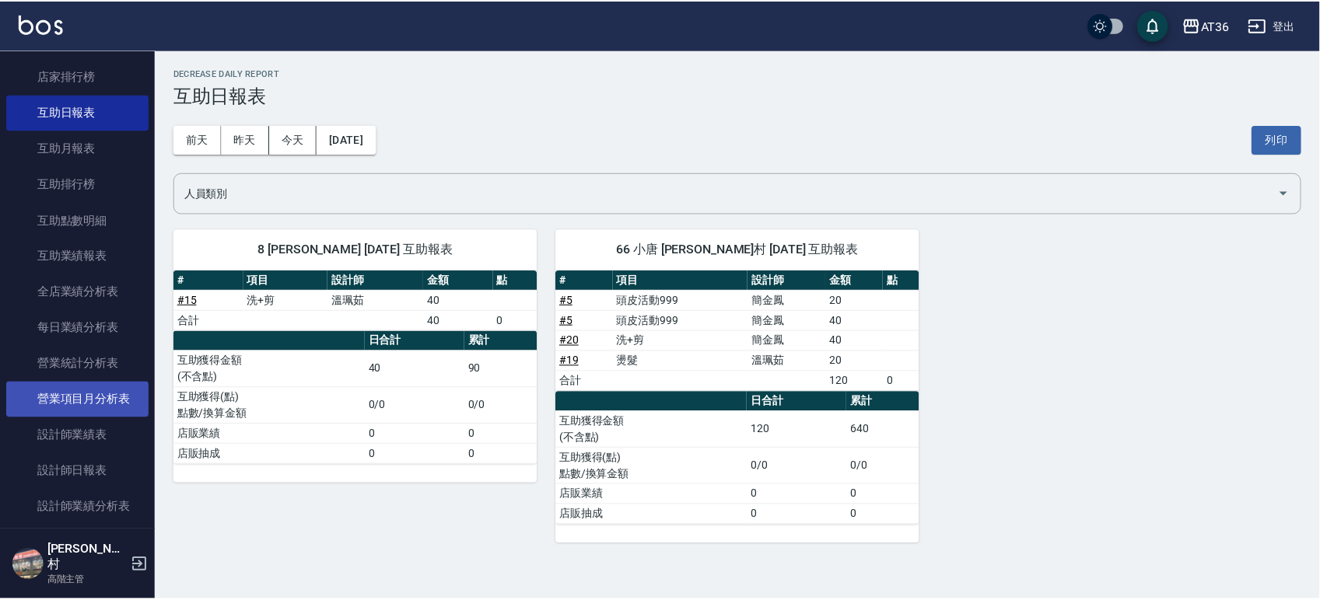
scroll to position [726, 0]
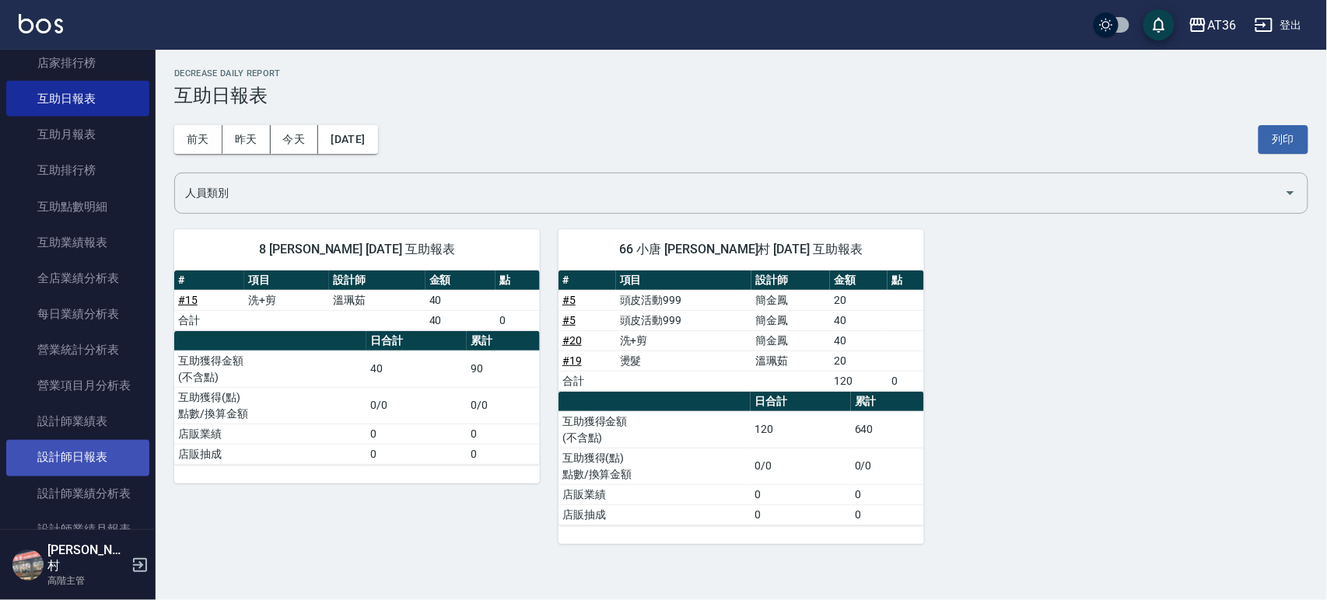
click at [80, 453] on link "設計師日報表" at bounding box center [77, 458] width 143 height 36
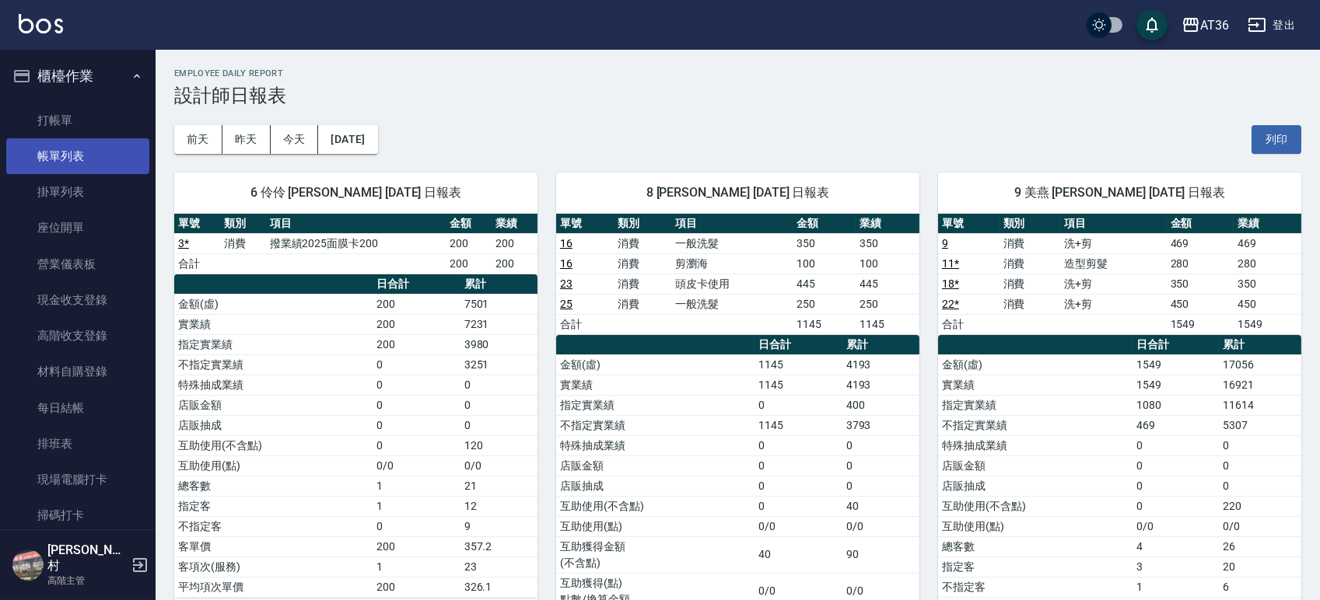
click at [56, 148] on link "帳單列表" at bounding box center [77, 156] width 143 height 36
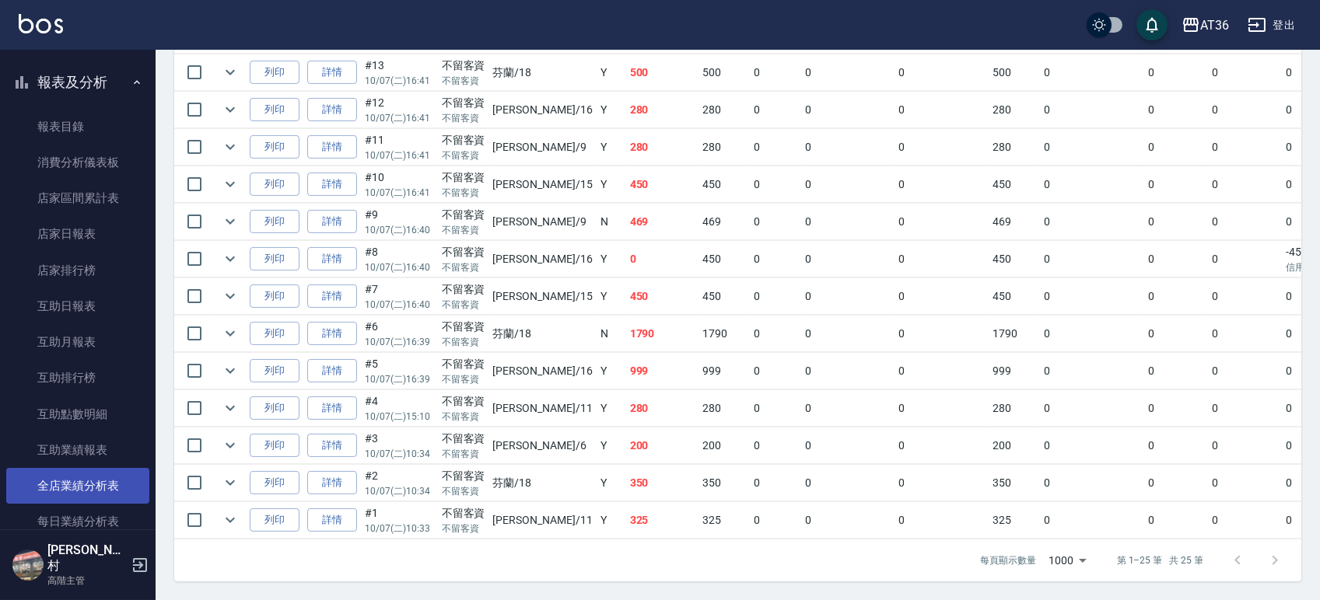
scroll to position [726, 0]
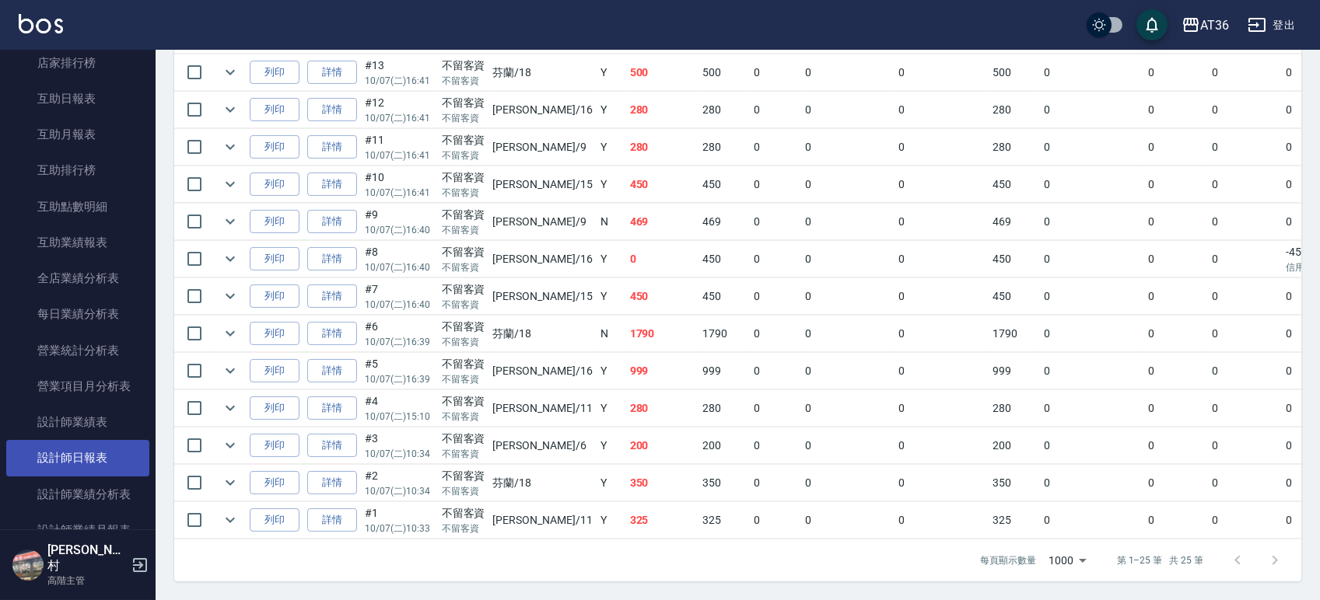
click at [70, 457] on link "設計師日報表" at bounding box center [77, 458] width 143 height 36
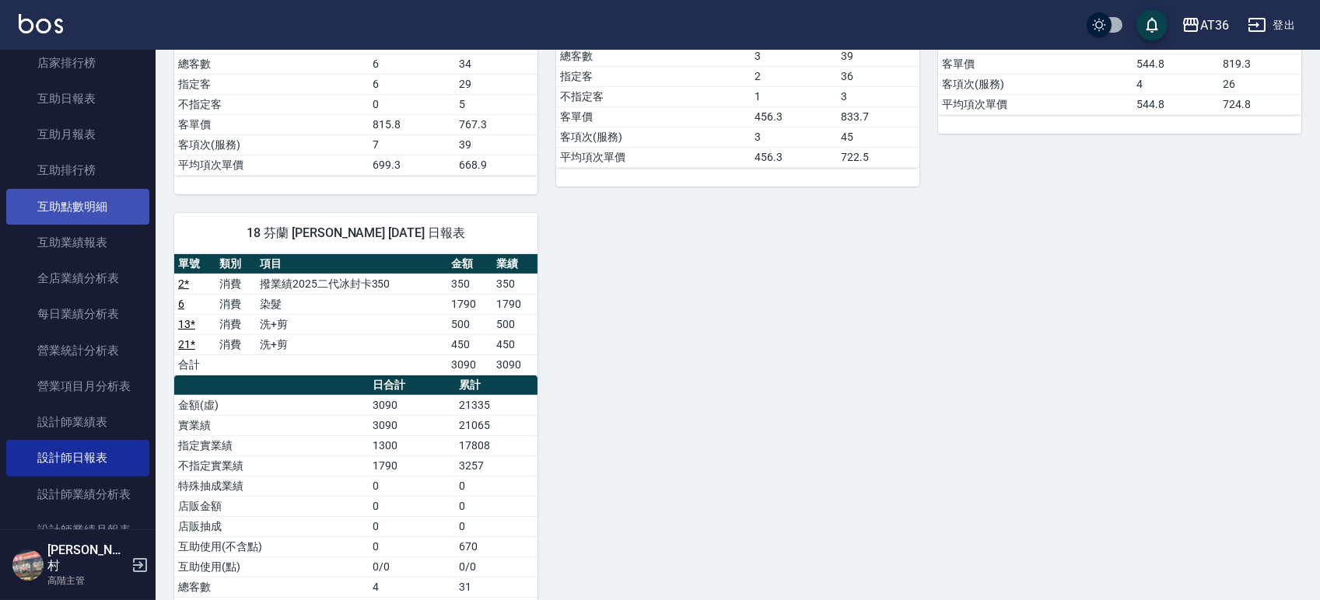
scroll to position [518, 0]
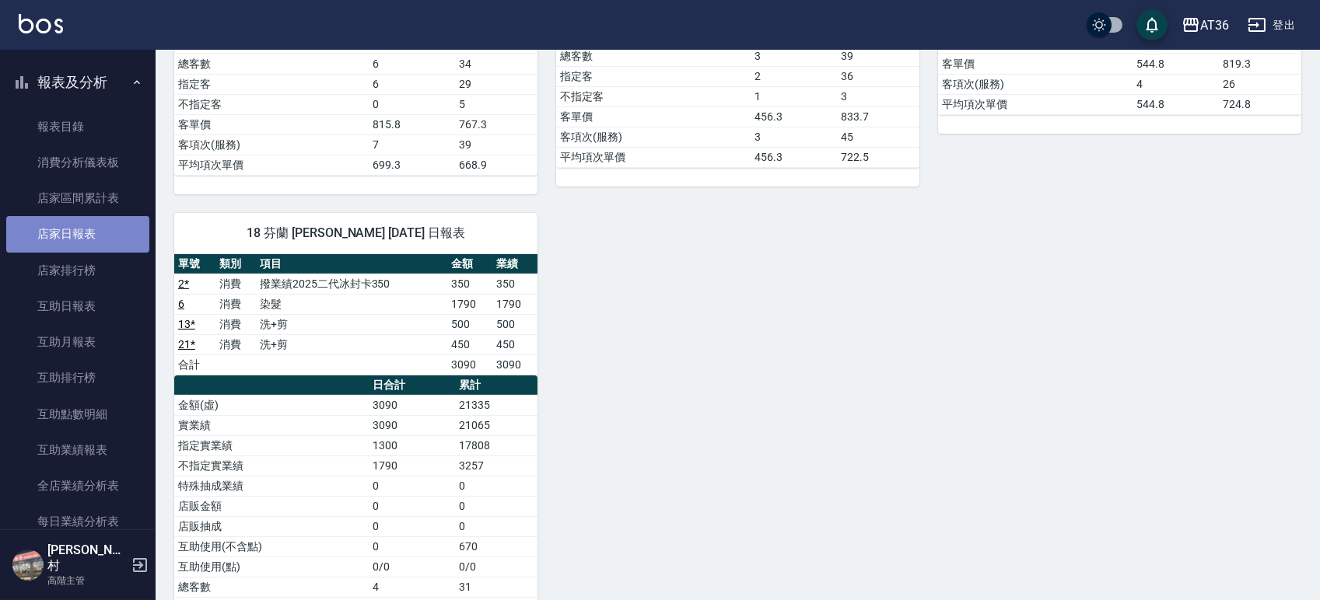
click at [81, 229] on link "店家日報表" at bounding box center [77, 234] width 143 height 36
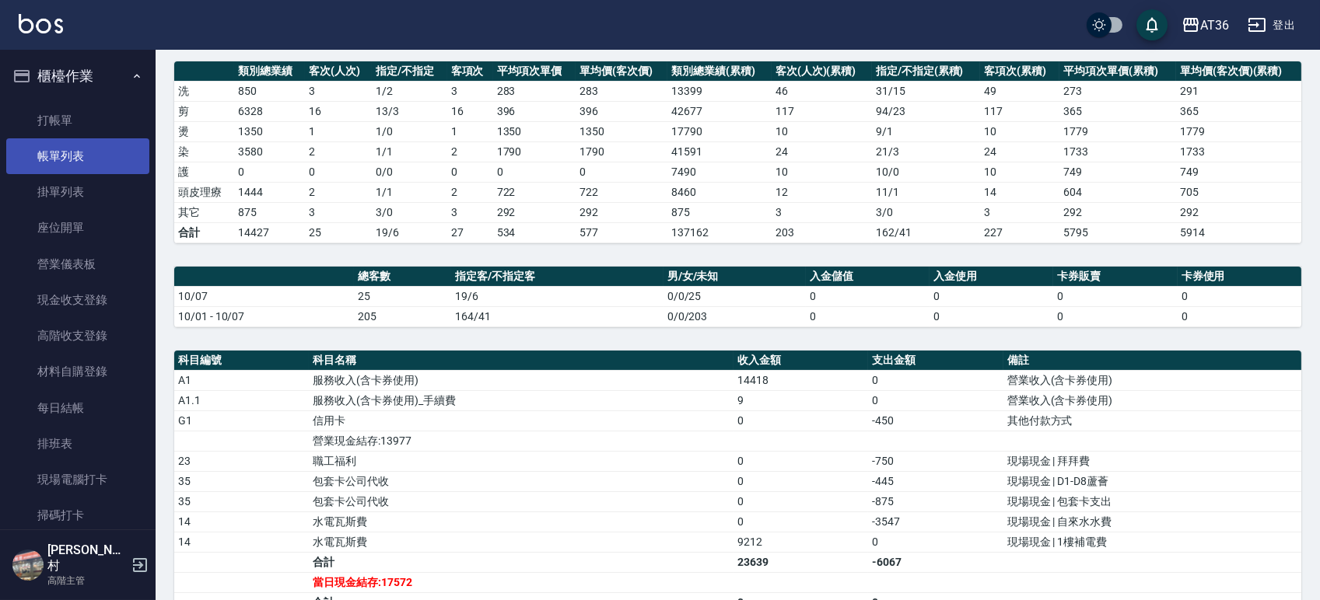
scroll to position [103, 0]
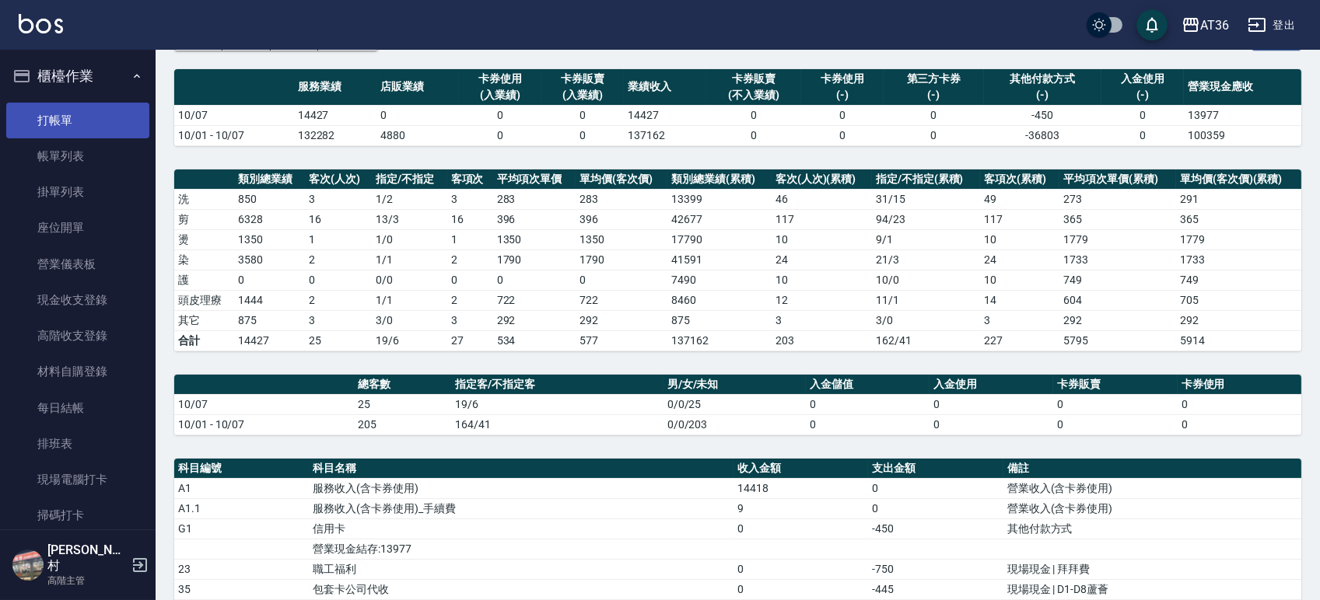
click at [57, 119] on link "打帳單" at bounding box center [77, 121] width 143 height 36
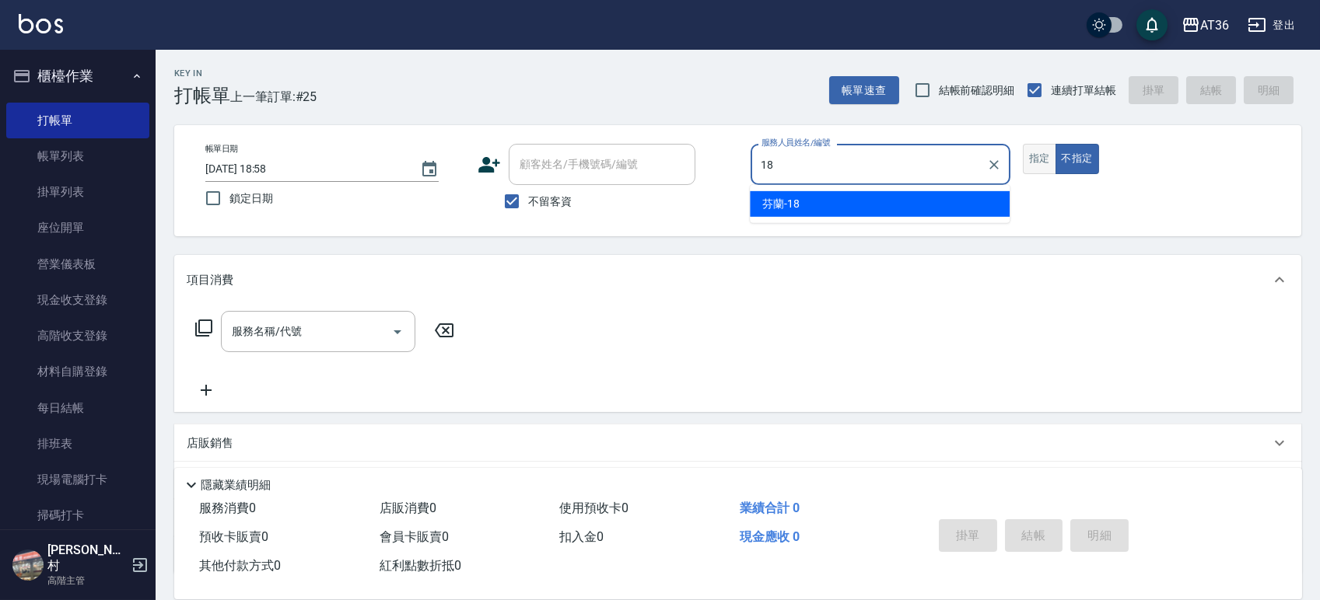
type input "18"
type button "false"
type input "芬蘭-18"
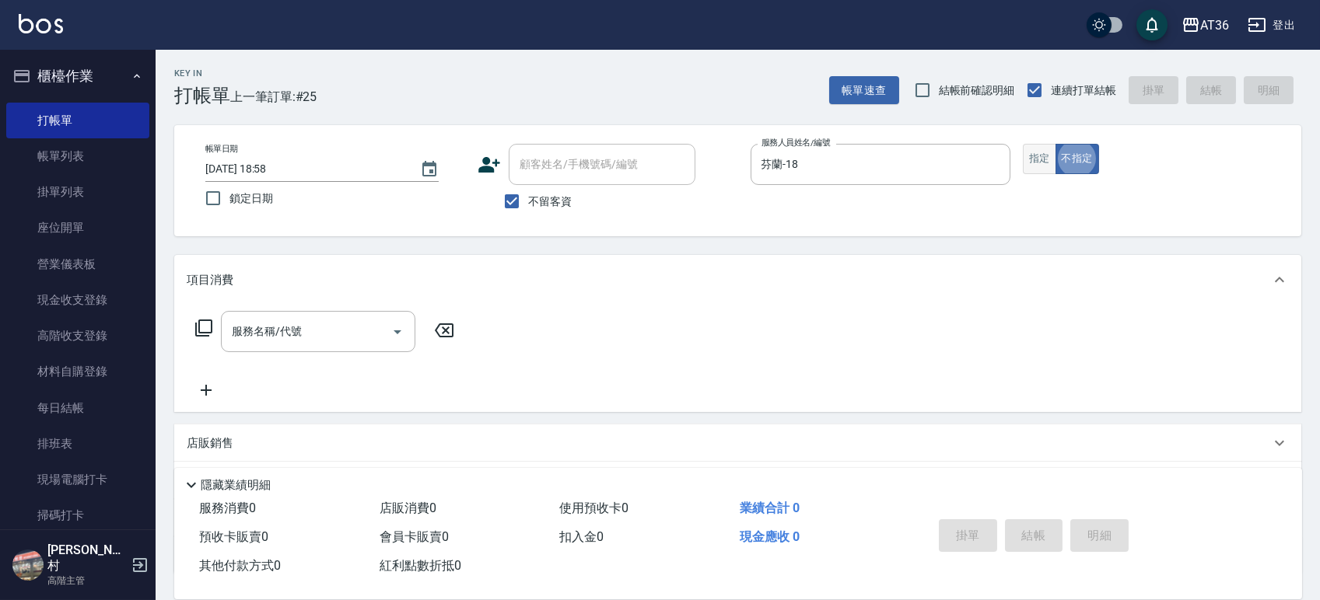
click at [1053, 159] on button "指定" at bounding box center [1039, 159] width 33 height 30
click at [326, 340] on input "服務名稱/代號" at bounding box center [306, 331] width 157 height 27
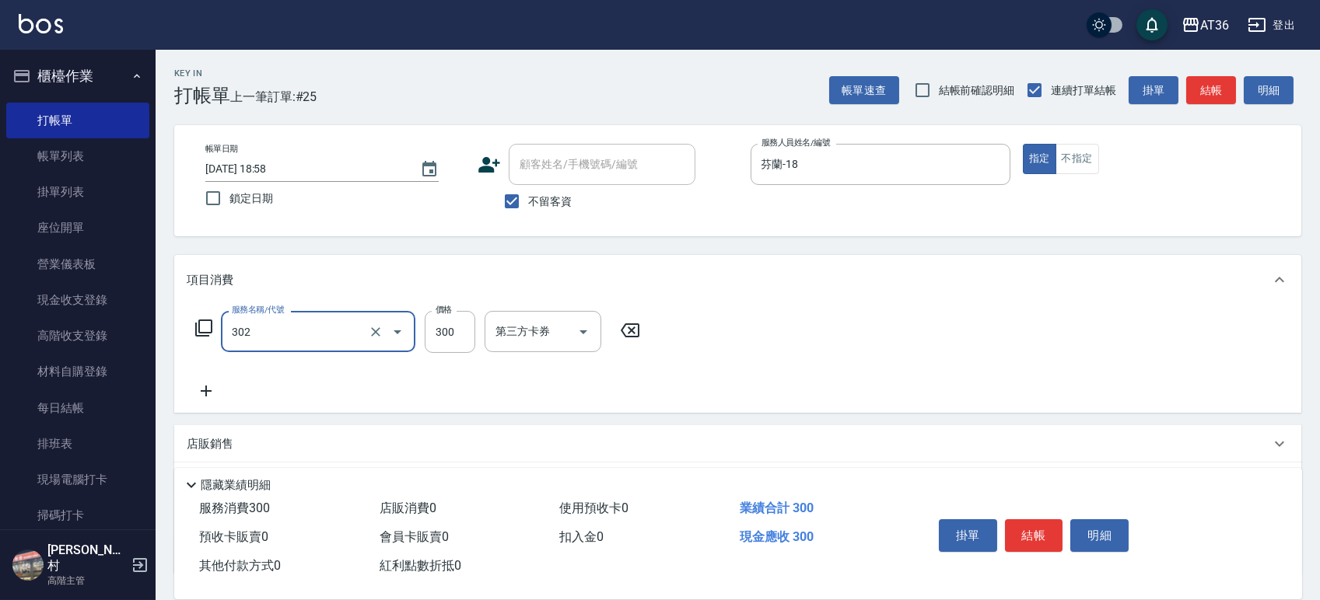
type input "造型剪髮(302)"
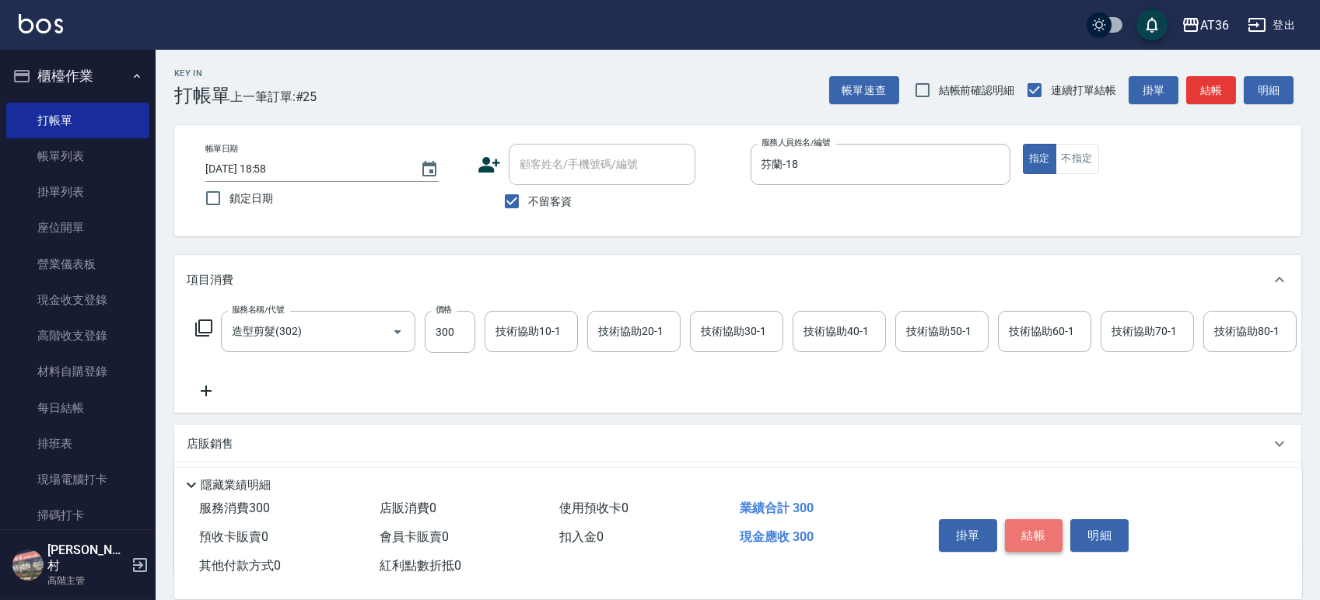
click at [1024, 529] on button "結帳" at bounding box center [1034, 536] width 58 height 33
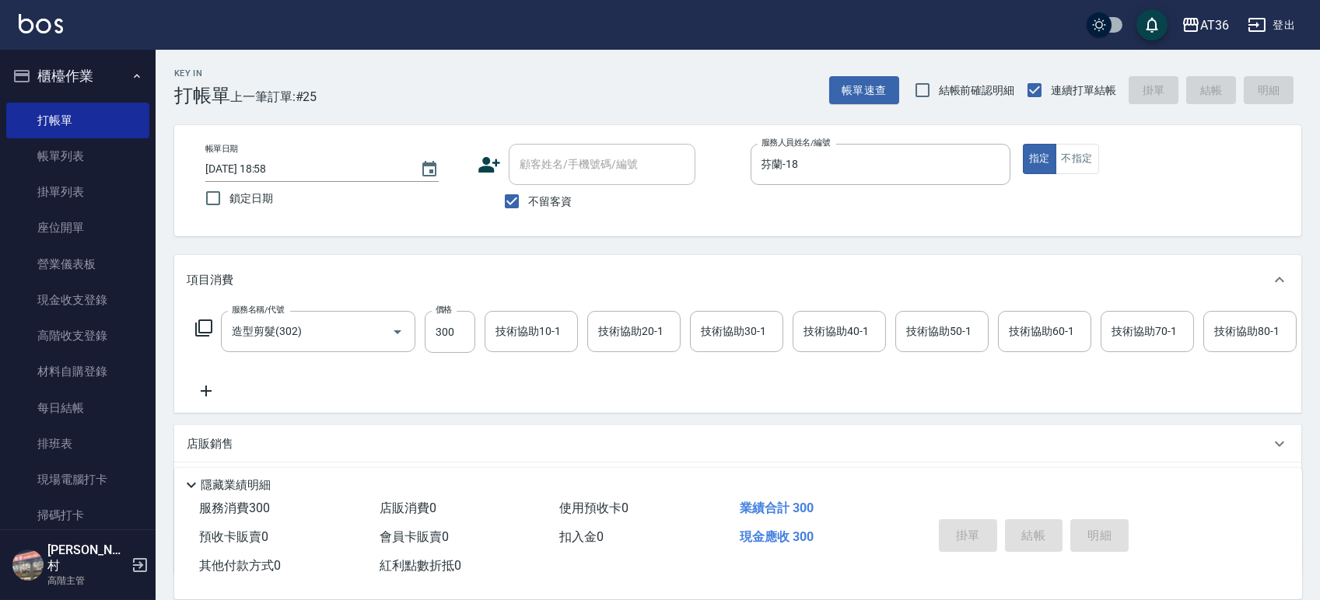
type input "2025/10/07 18:59"
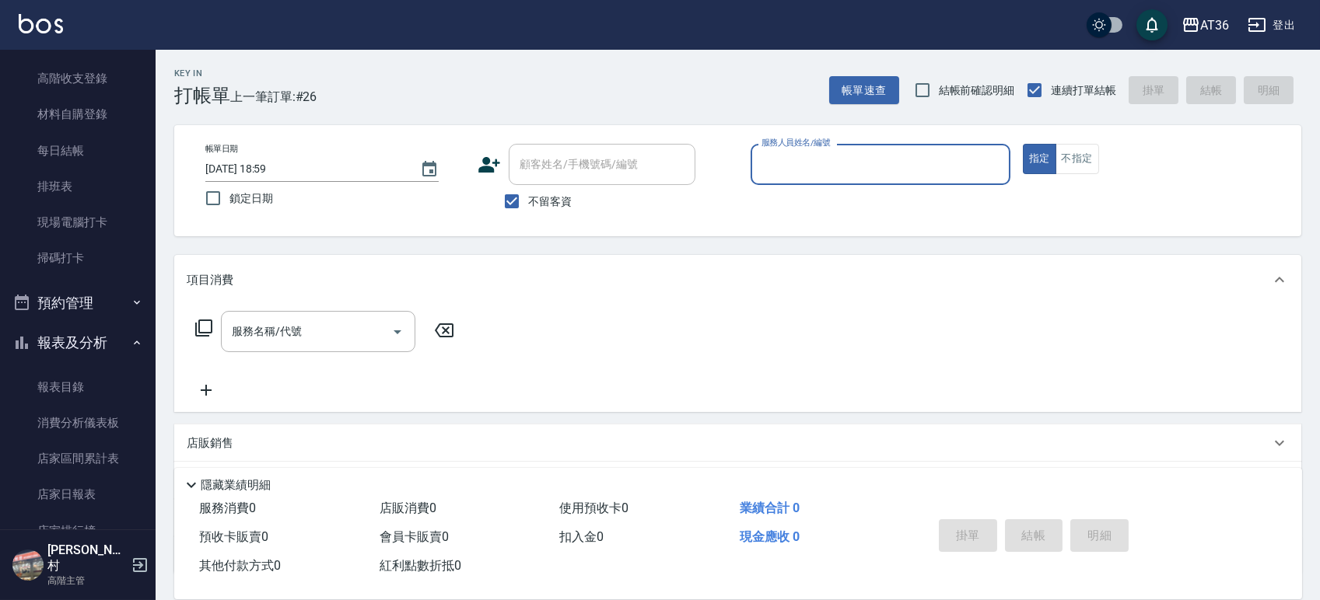
scroll to position [518, 0]
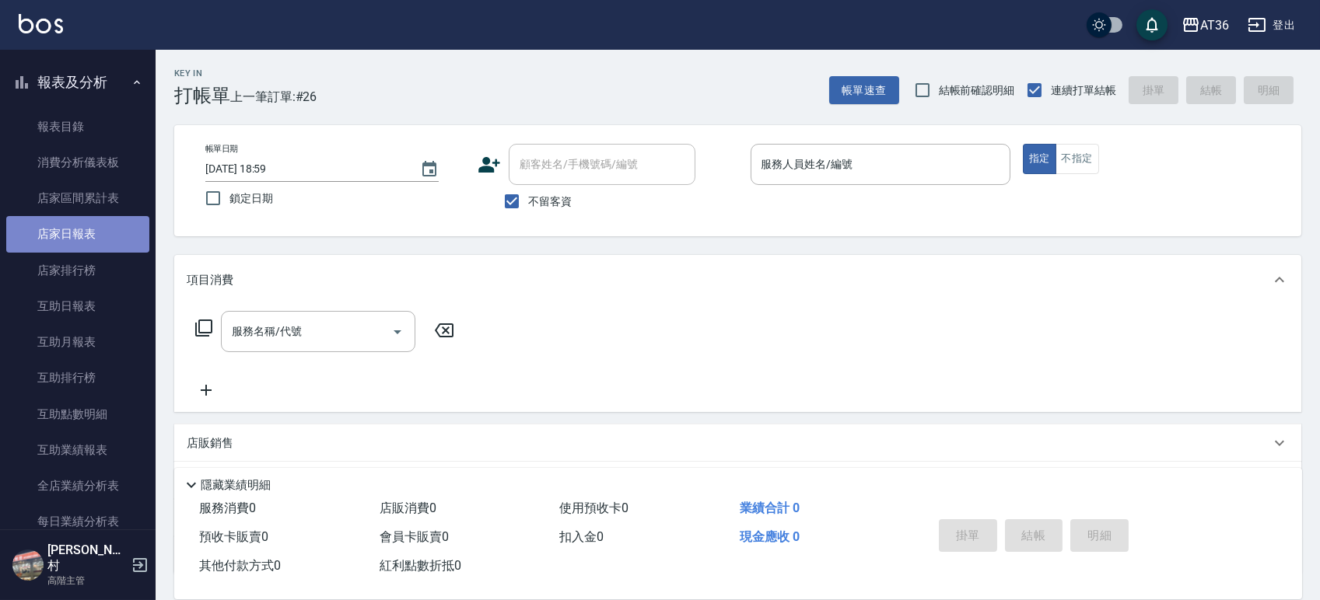
click at [79, 239] on link "店家日報表" at bounding box center [77, 234] width 143 height 36
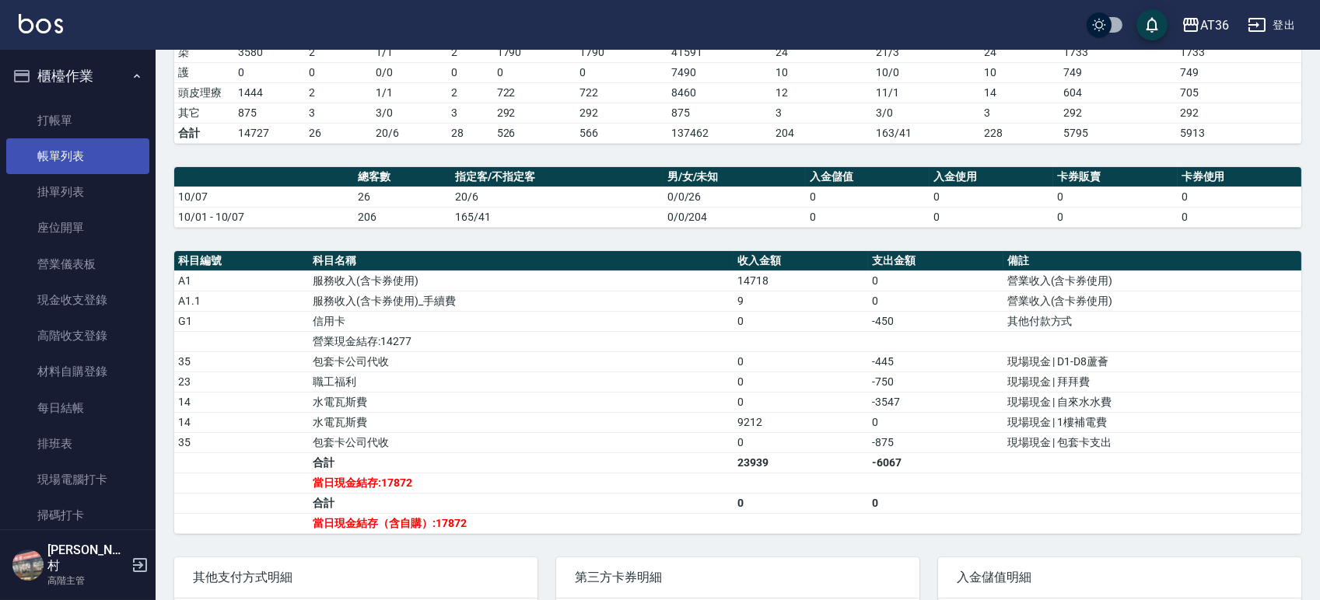
click at [71, 154] on link "帳單列表" at bounding box center [77, 156] width 143 height 36
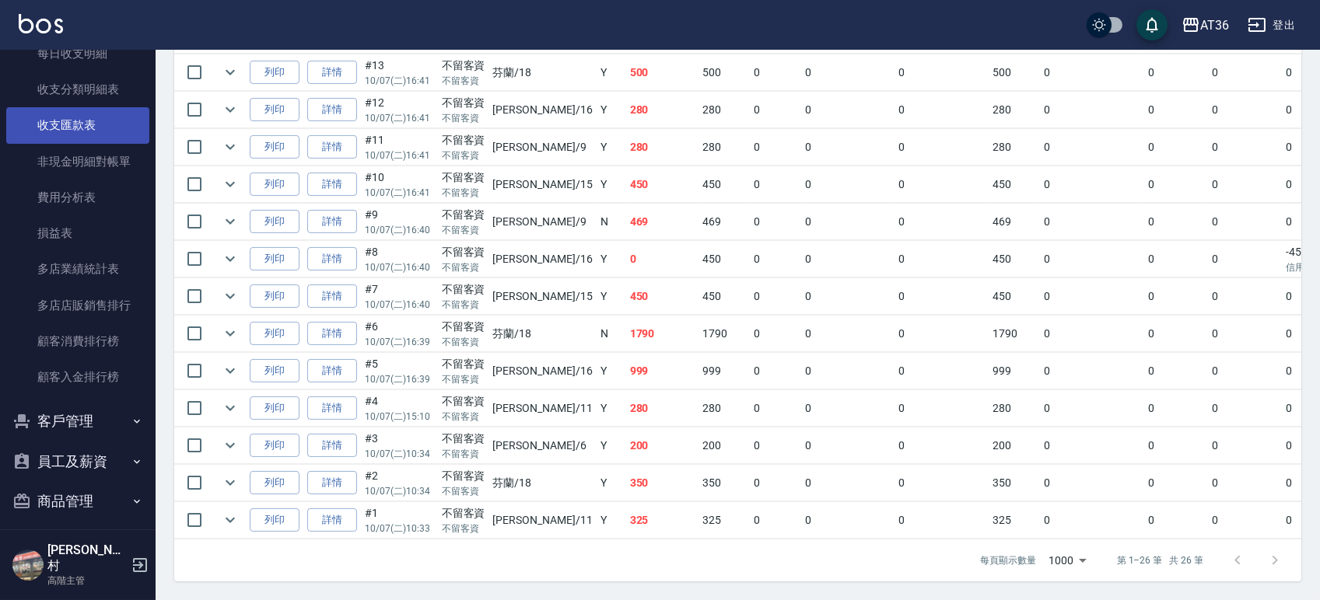
scroll to position [1854, 0]
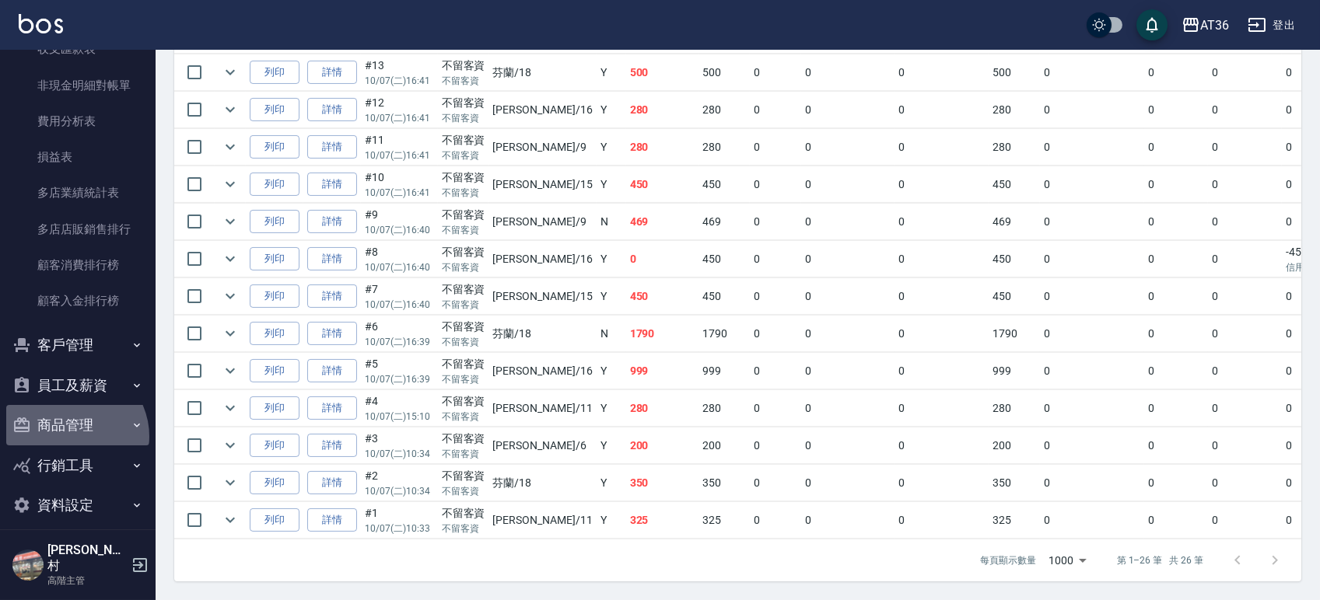
click at [71, 436] on button "商品管理" at bounding box center [77, 425] width 143 height 40
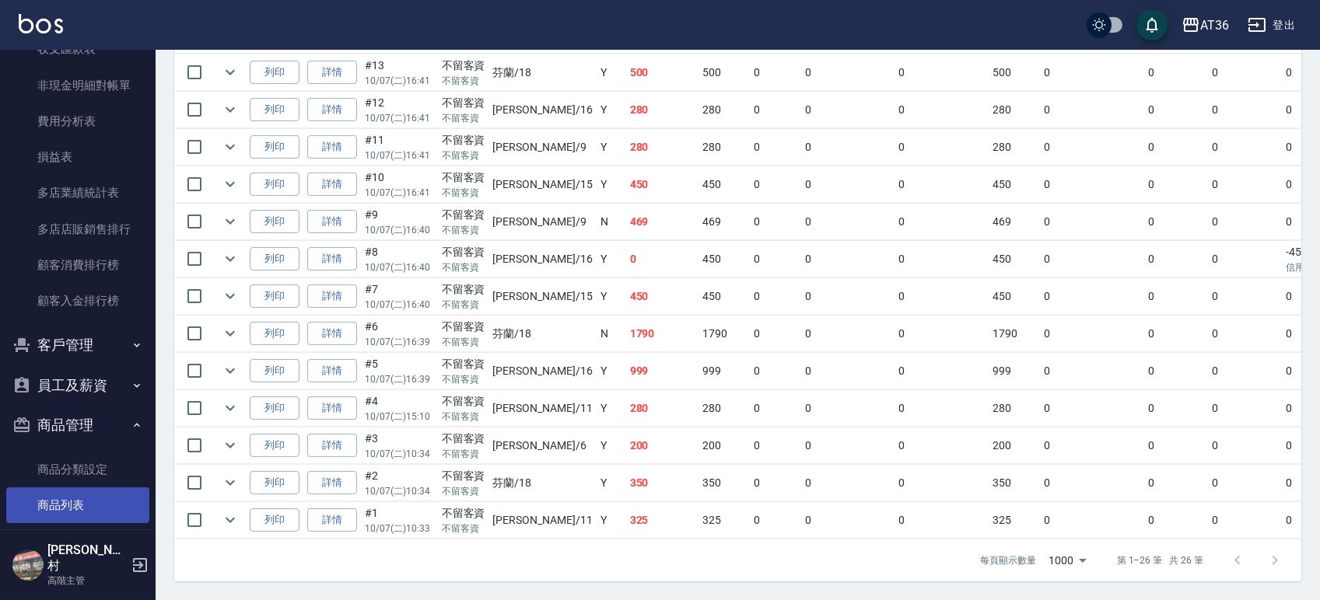
click at [59, 505] on link "商品列表" at bounding box center [77, 506] width 143 height 36
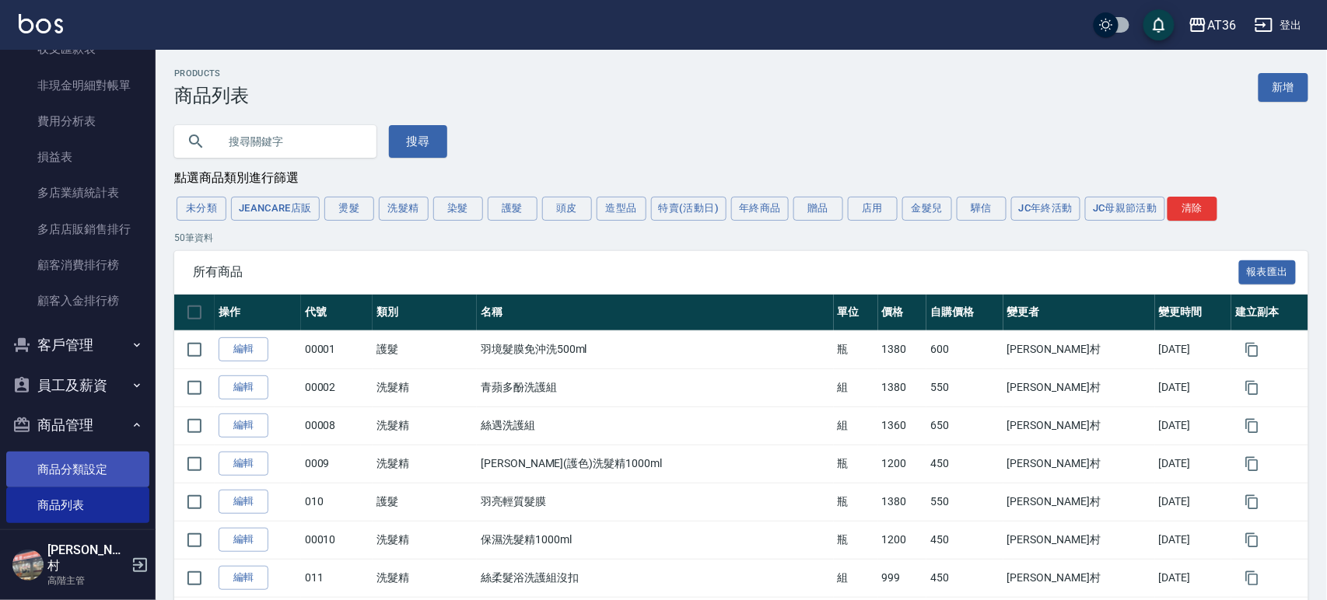
click at [240, 137] on input "text" at bounding box center [291, 142] width 146 height 42
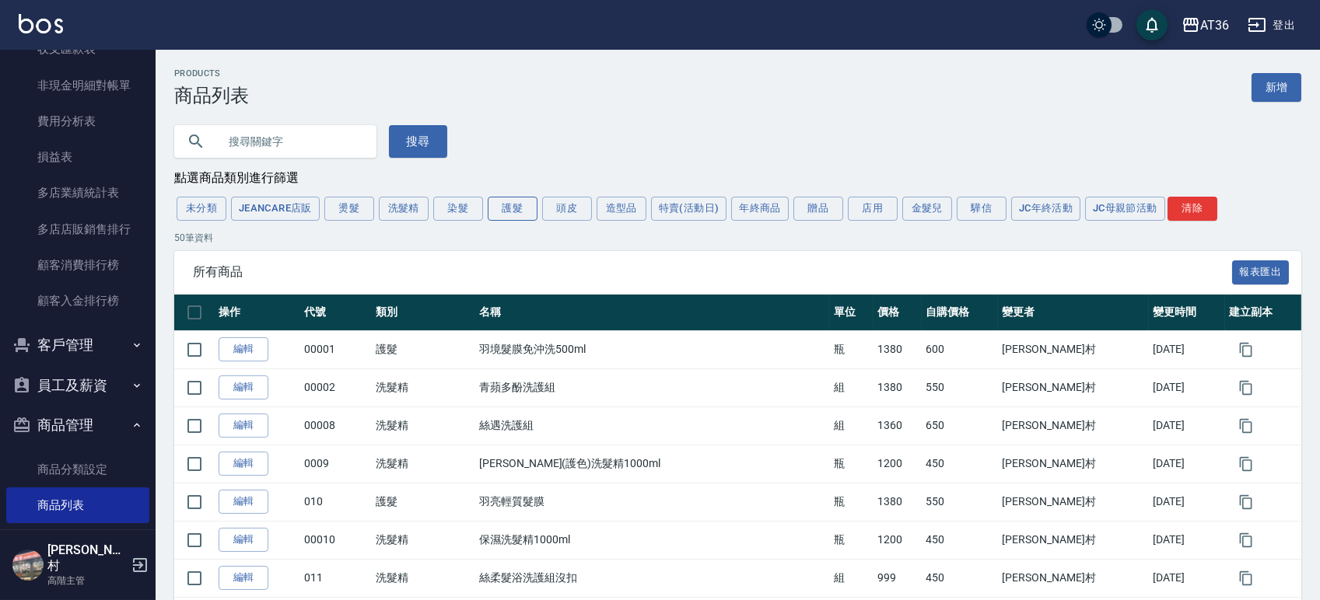
click at [515, 213] on button "護髮" at bounding box center [513, 209] width 50 height 24
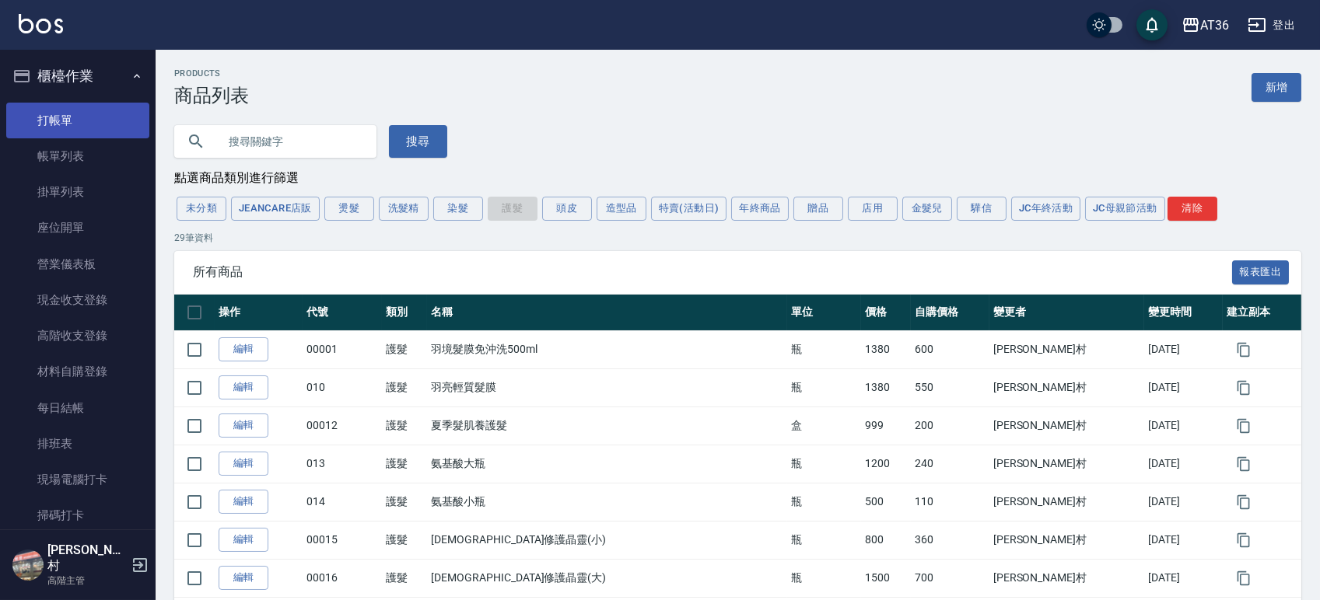
click at [91, 126] on link "打帳單" at bounding box center [77, 121] width 143 height 36
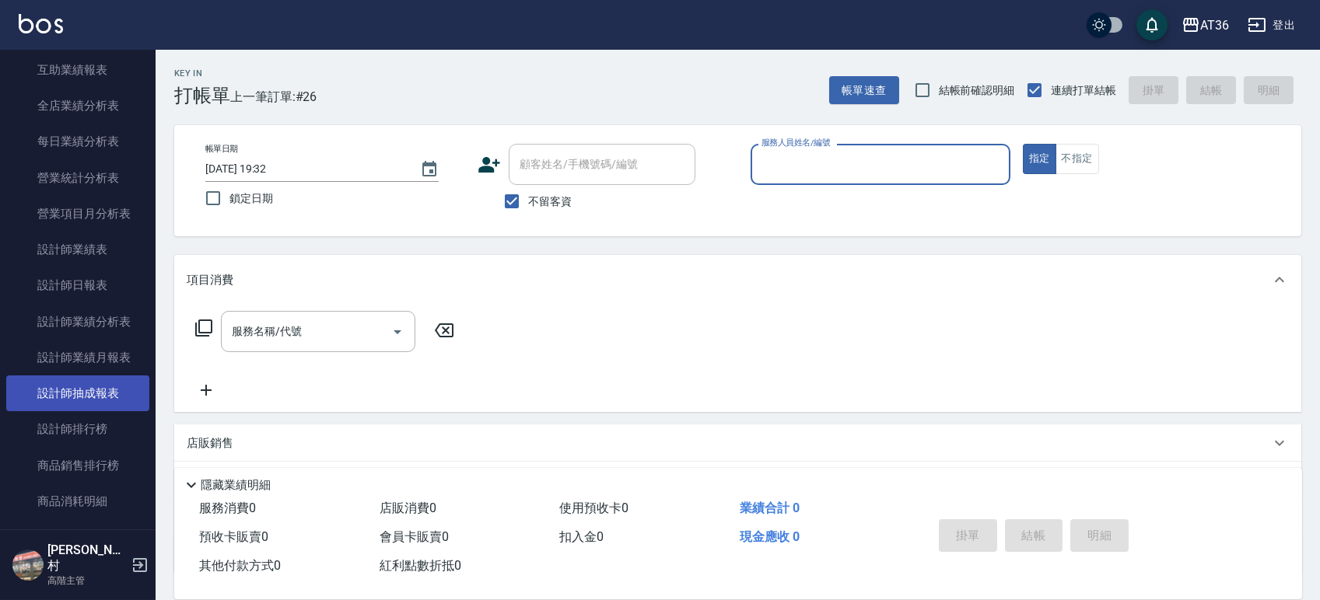
scroll to position [933, 0]
click at [76, 407] on link "設計師排行榜" at bounding box center [77, 394] width 143 height 36
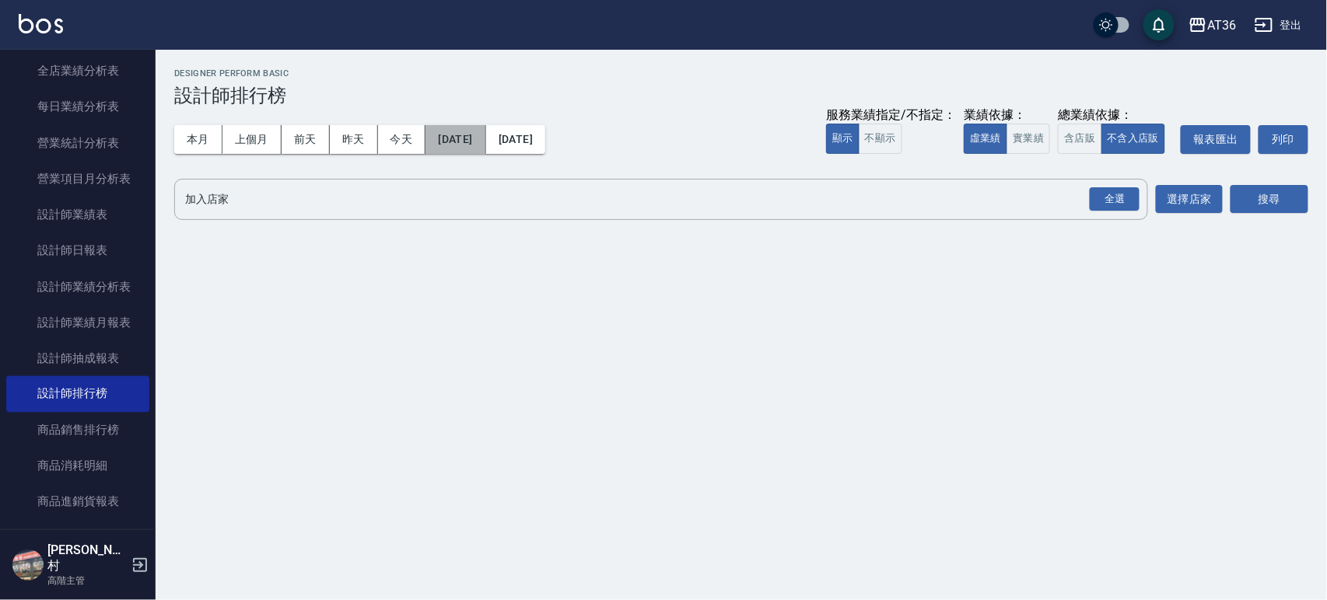
click at [469, 145] on button "2025/10/01" at bounding box center [455, 139] width 60 height 29
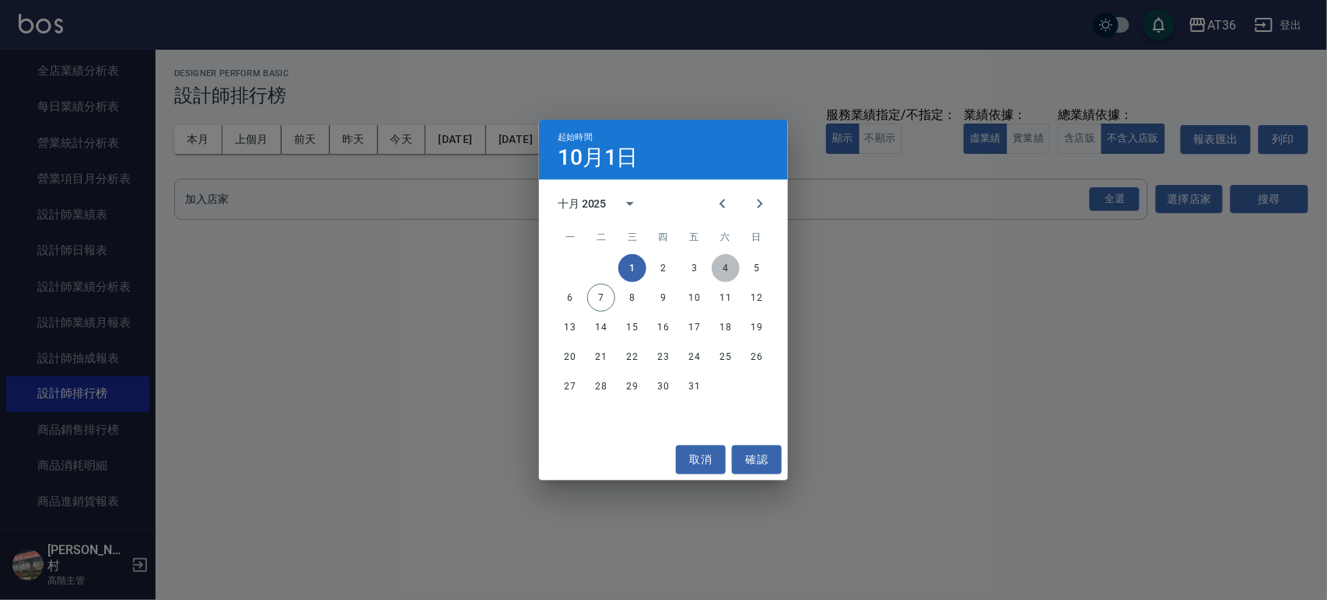
click at [726, 266] on button "4" at bounding box center [726, 268] width 28 height 28
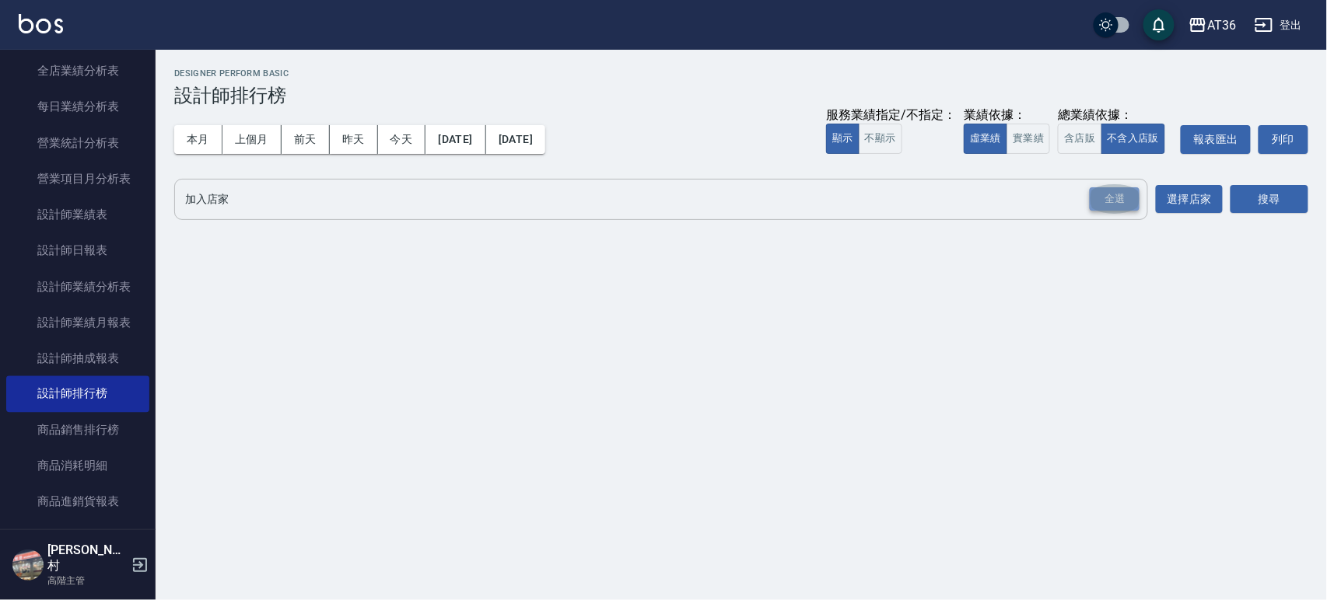
click at [1104, 201] on div "全選" at bounding box center [1115, 199] width 50 height 24
click at [1279, 196] on button "搜尋" at bounding box center [1269, 200] width 78 height 29
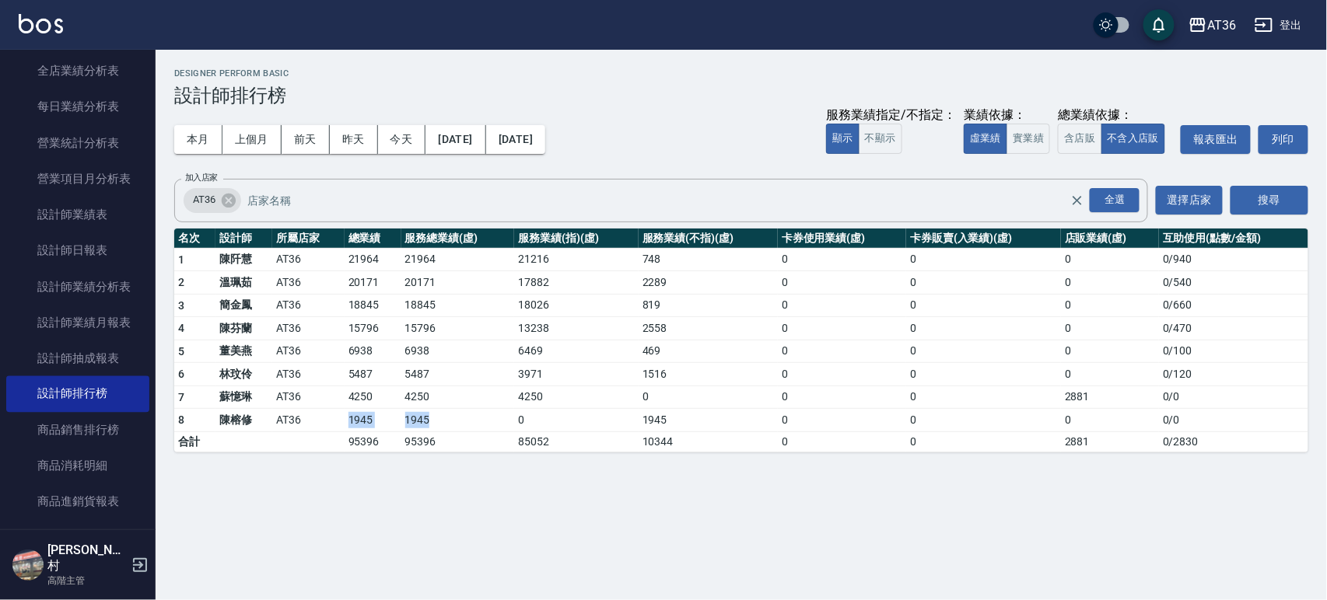
drag, startPoint x: 336, startPoint y: 418, endPoint x: 439, endPoint y: 422, distance: 102.7
click at [439, 422] on tr "8 陳榕修 AT36 1945 1945 0 1945 0 0 0 0 / 0" at bounding box center [741, 420] width 1134 height 23
click at [98, 250] on link "設計師日報表" at bounding box center [77, 251] width 143 height 36
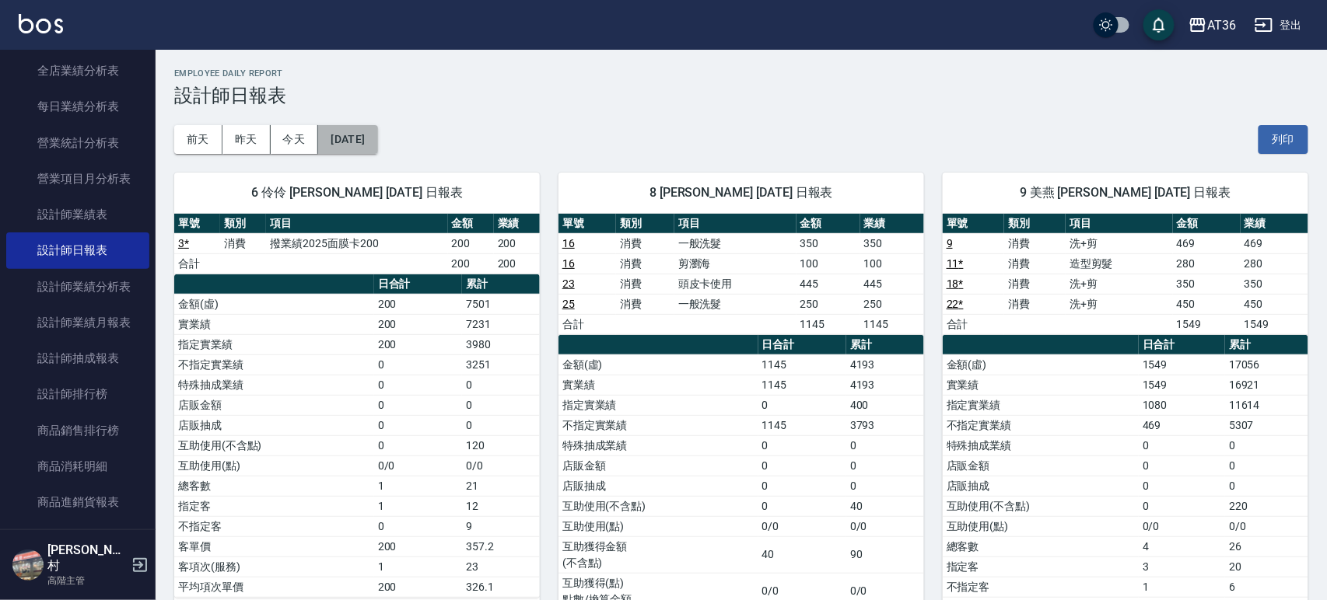
click at [377, 137] on button "2025/10/07" at bounding box center [347, 139] width 59 height 29
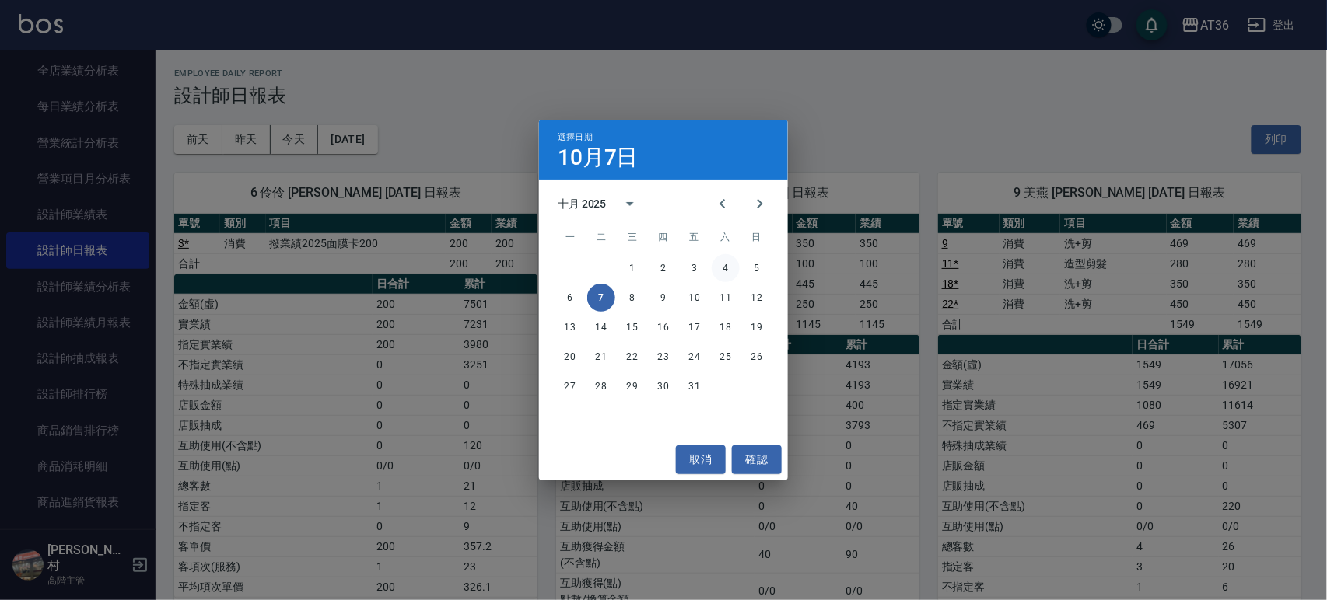
click at [726, 270] on button "4" at bounding box center [726, 268] width 28 height 28
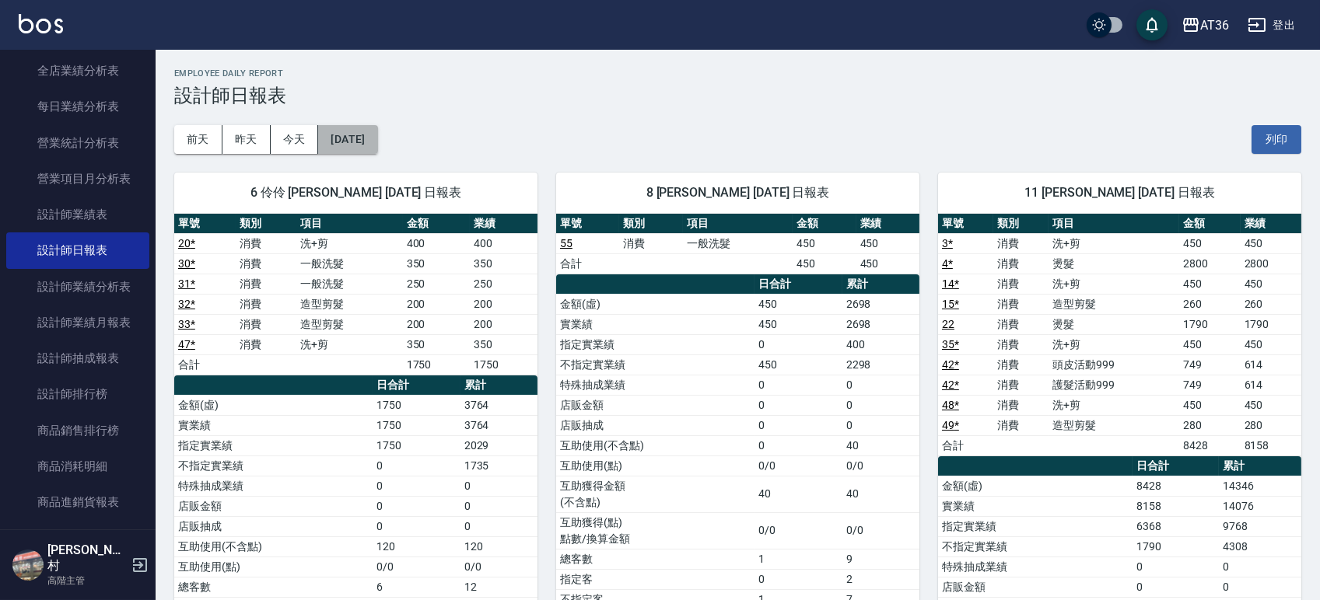
click at [365, 139] on button "2025/10/04" at bounding box center [347, 139] width 59 height 29
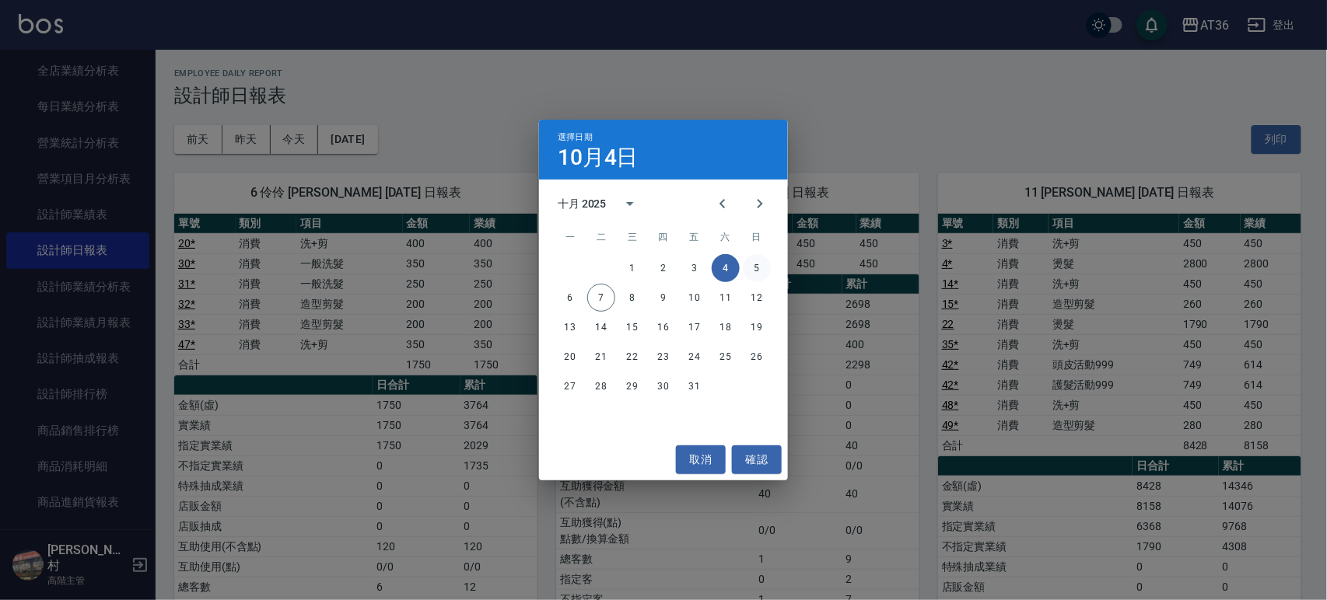
click at [757, 270] on button "5" at bounding box center [757, 268] width 28 height 28
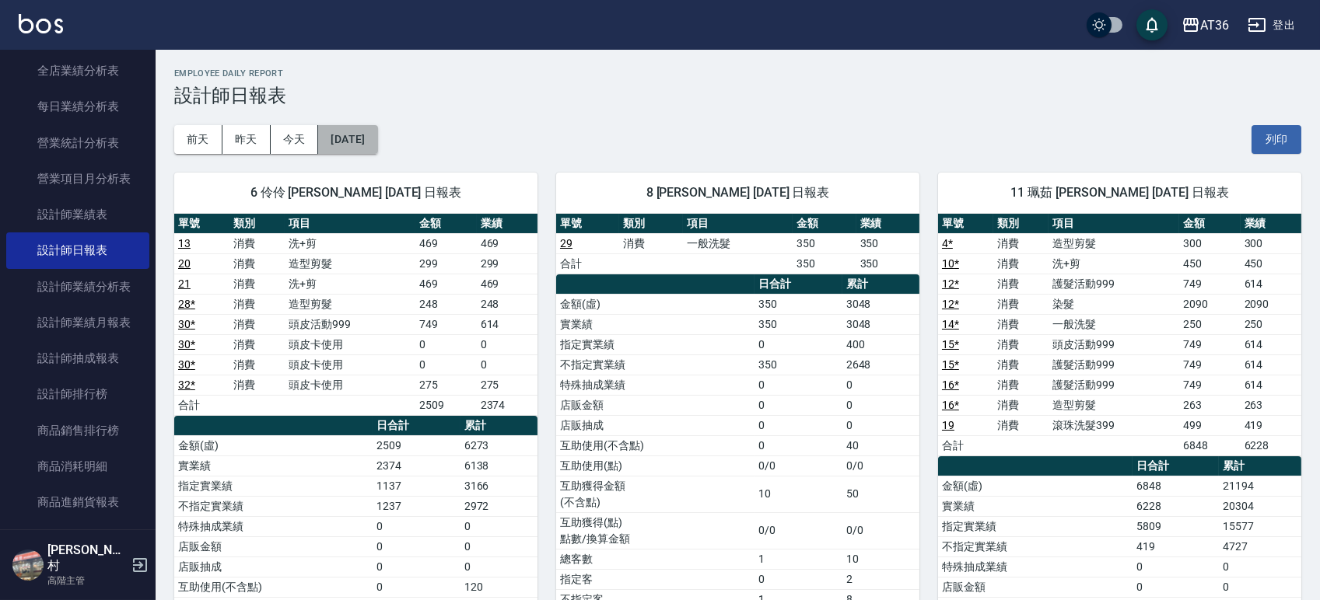
click at [358, 138] on button "2025/10/05" at bounding box center [347, 139] width 59 height 29
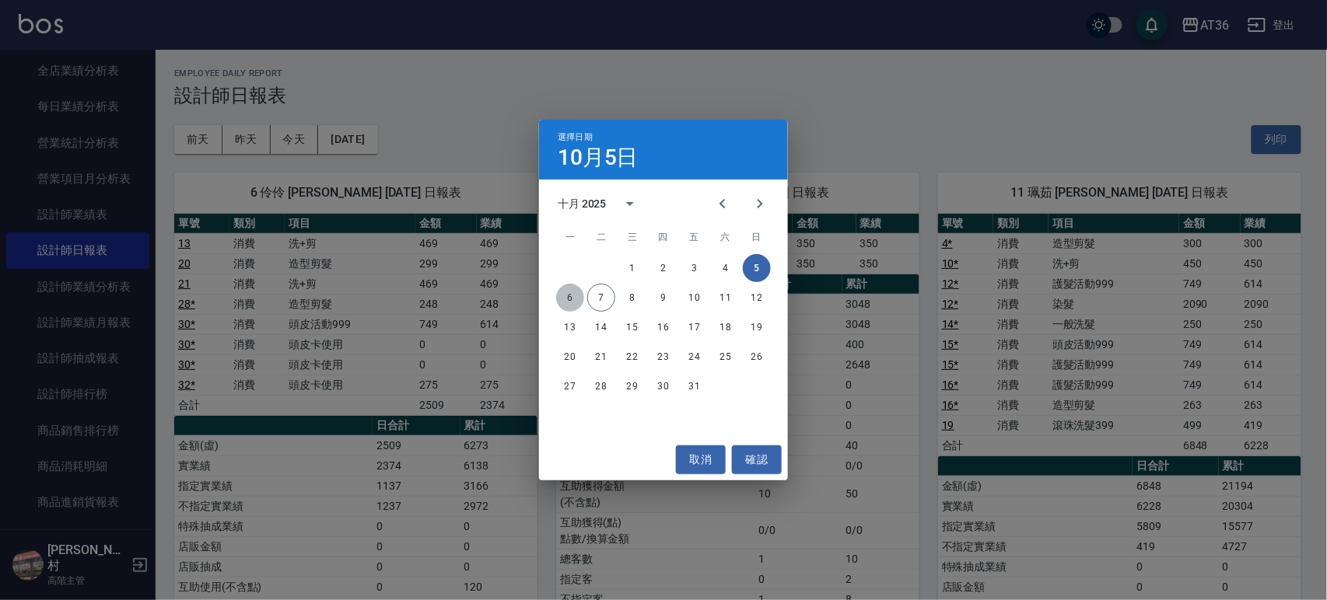
click at [572, 305] on button "6" at bounding box center [570, 298] width 28 height 28
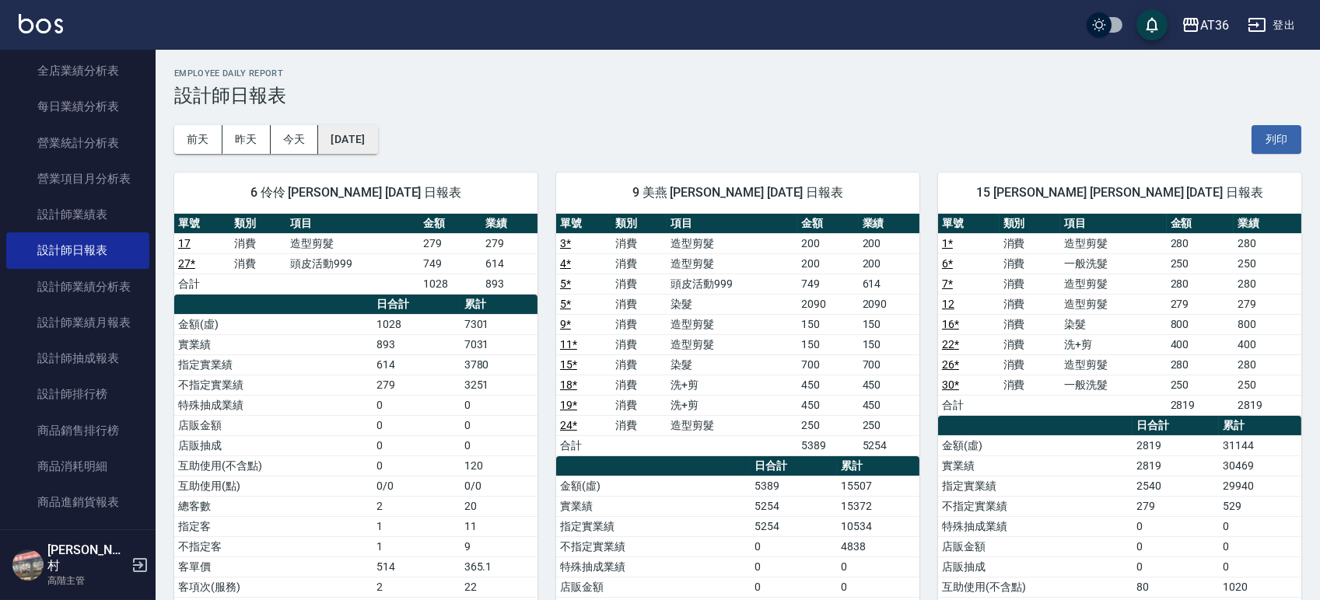
click at [374, 143] on button "2025/10/06" at bounding box center [347, 139] width 59 height 29
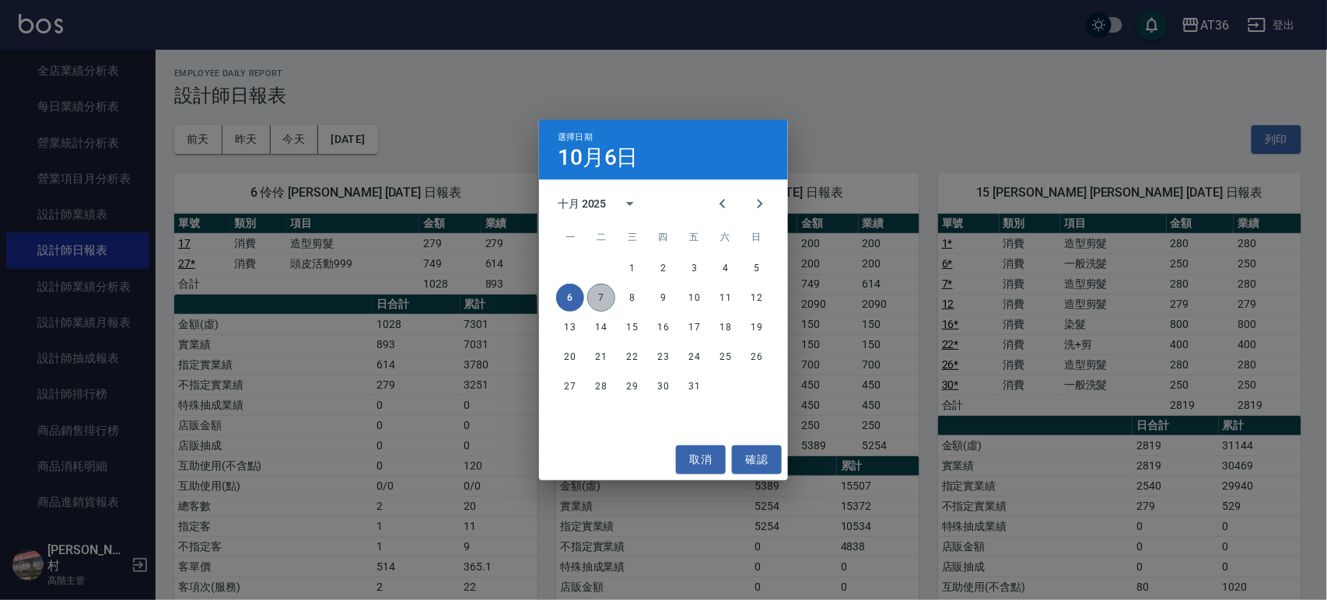
click at [602, 296] on button "7" at bounding box center [601, 298] width 28 height 28
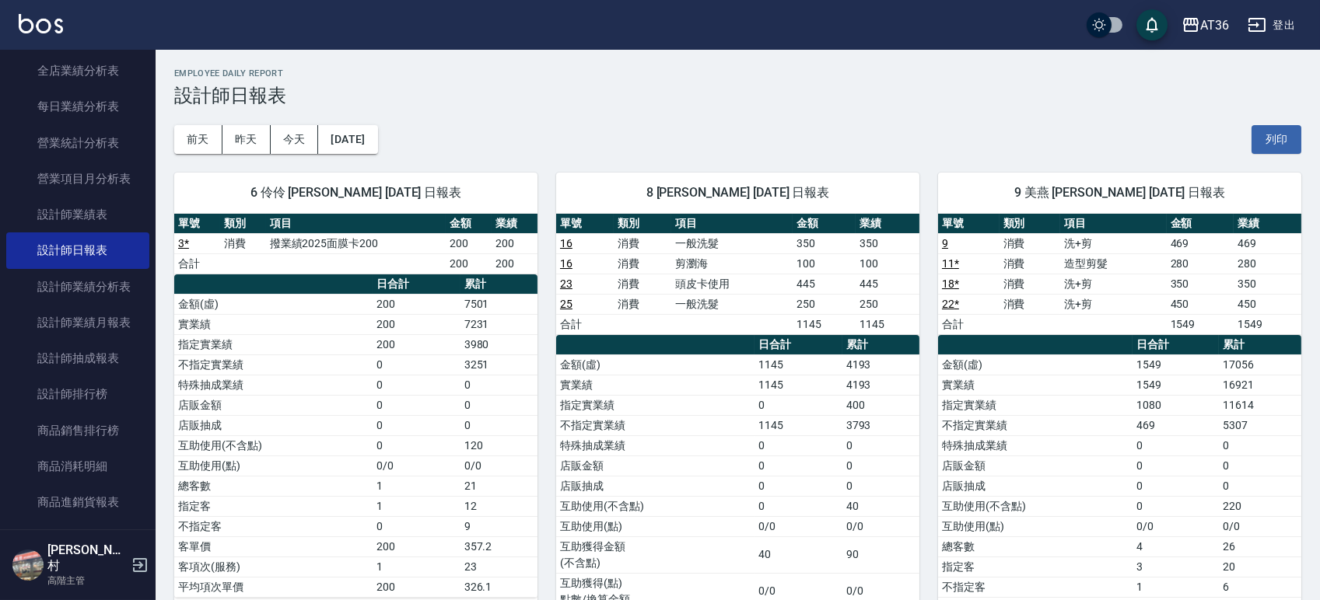
click at [681, 246] on td "一般洗髮" at bounding box center [731, 243] width 121 height 20
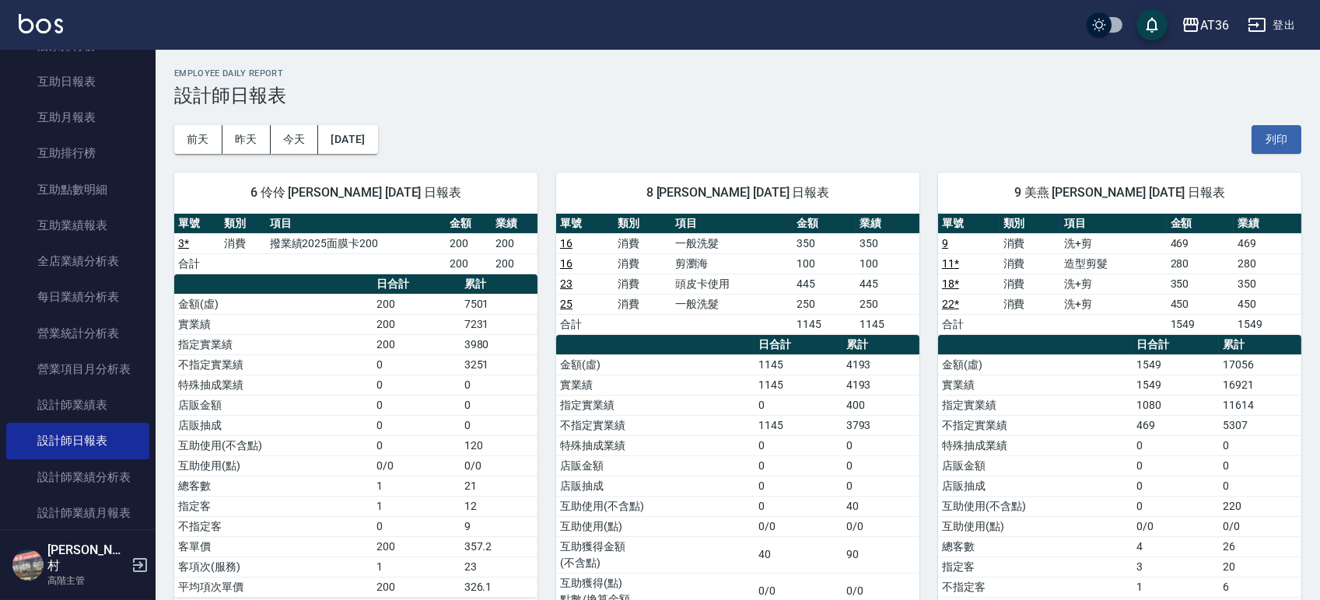
scroll to position [622, 0]
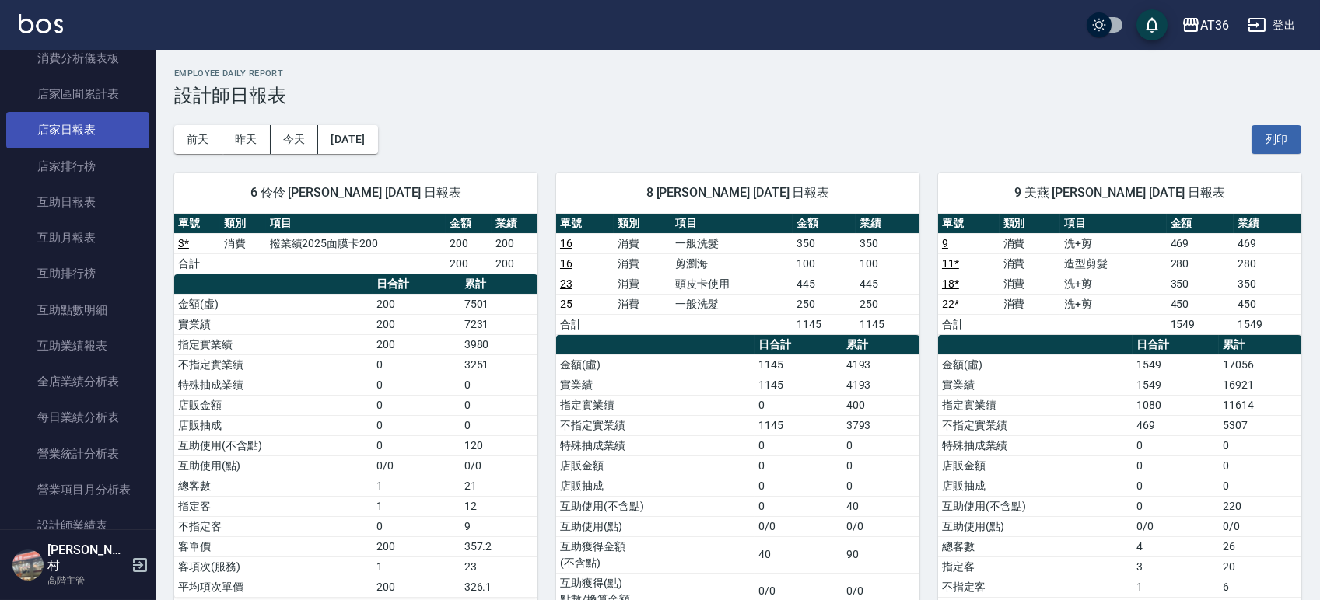
click at [72, 127] on link "店家日報表" at bounding box center [77, 130] width 143 height 36
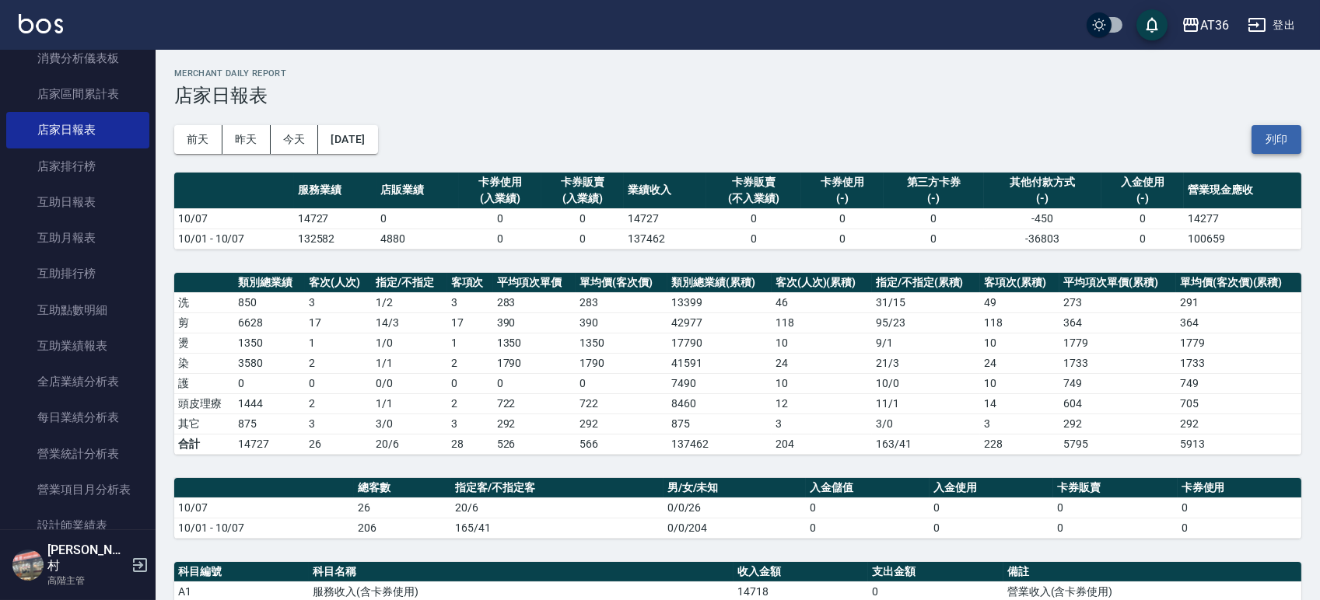
click at [1288, 132] on button "列印" at bounding box center [1276, 139] width 50 height 29
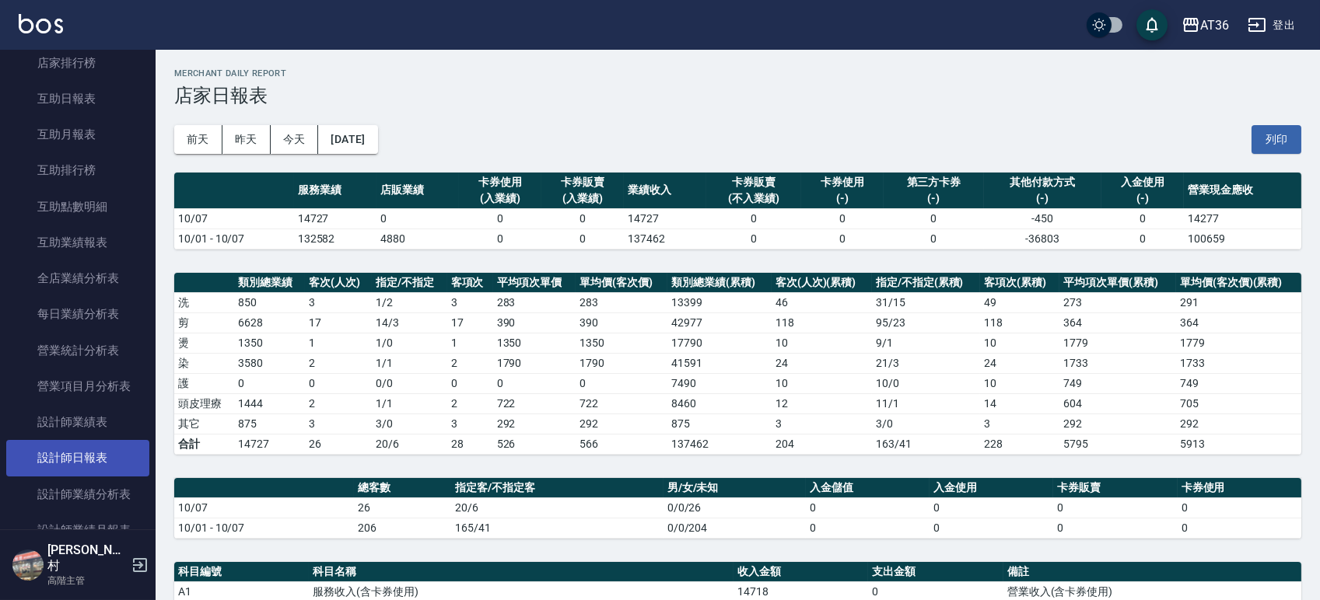
click at [82, 460] on link "設計師日報表" at bounding box center [77, 458] width 143 height 36
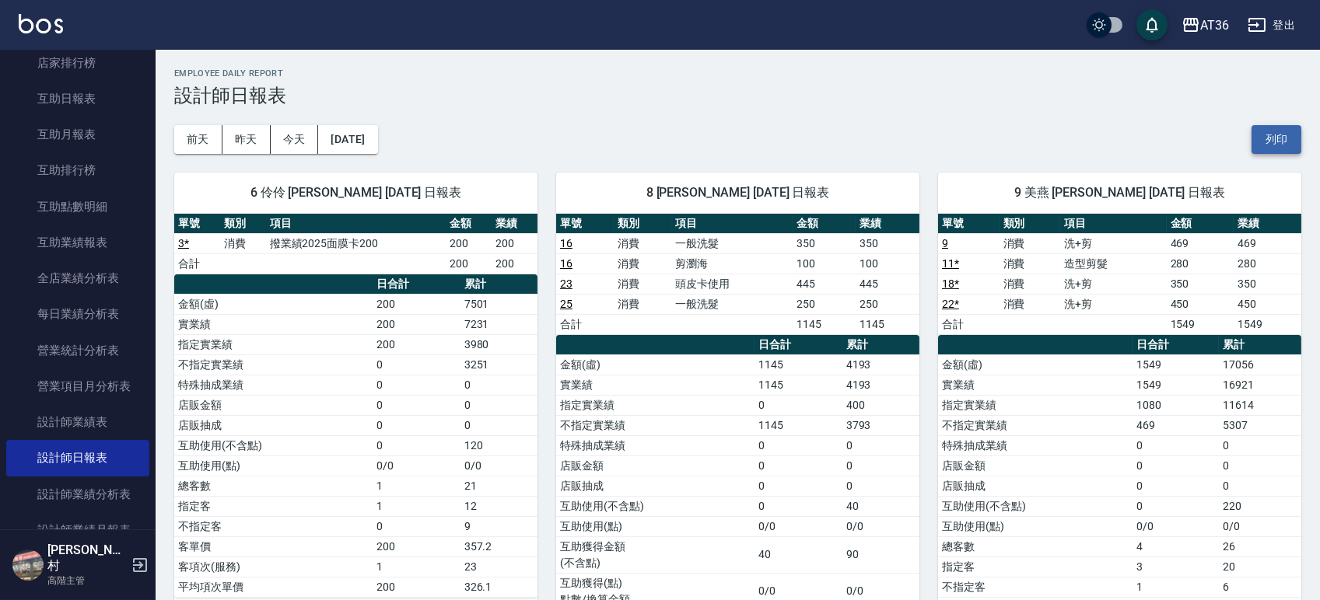
click at [1269, 131] on button "列印" at bounding box center [1276, 139] width 50 height 29
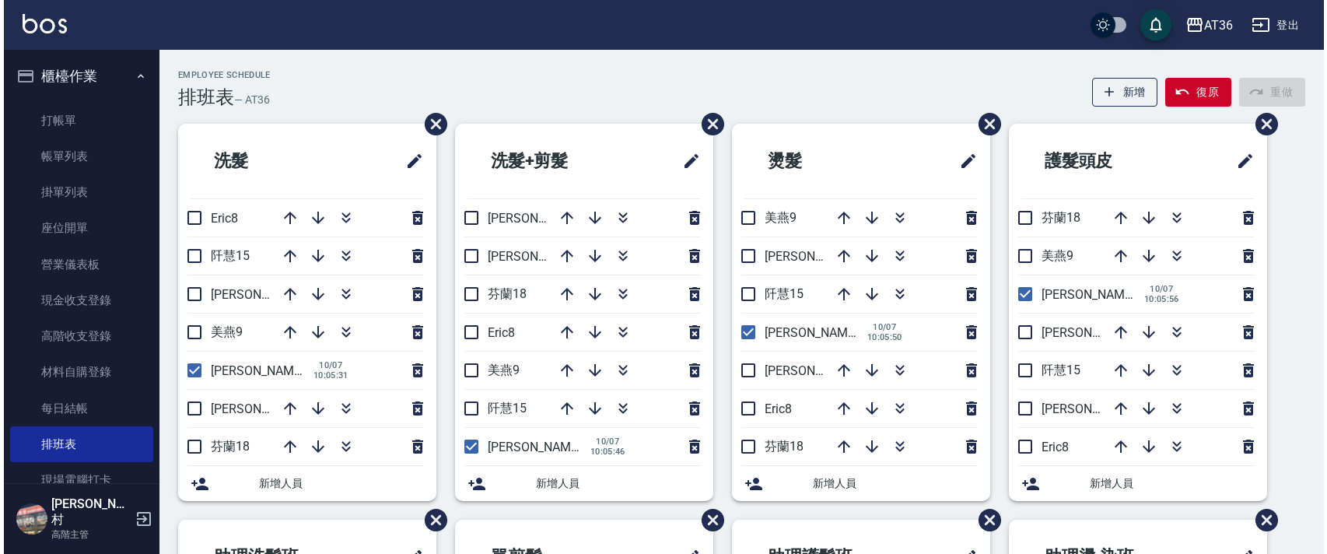
scroll to position [368, 0]
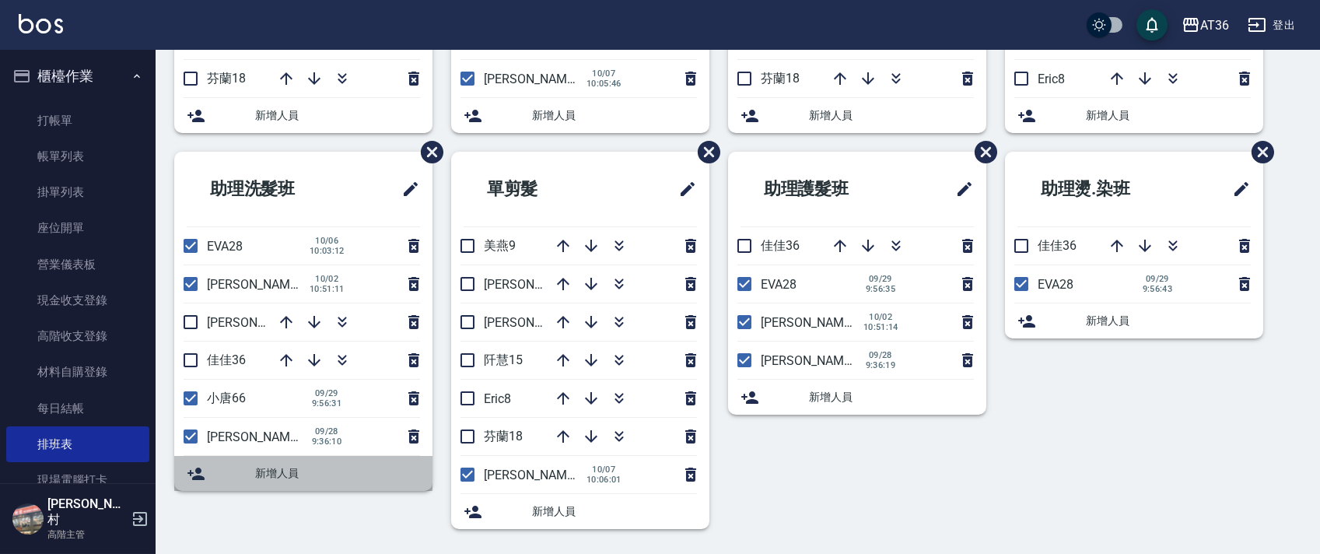
click at [272, 468] on span "新增人員" at bounding box center [337, 473] width 165 height 16
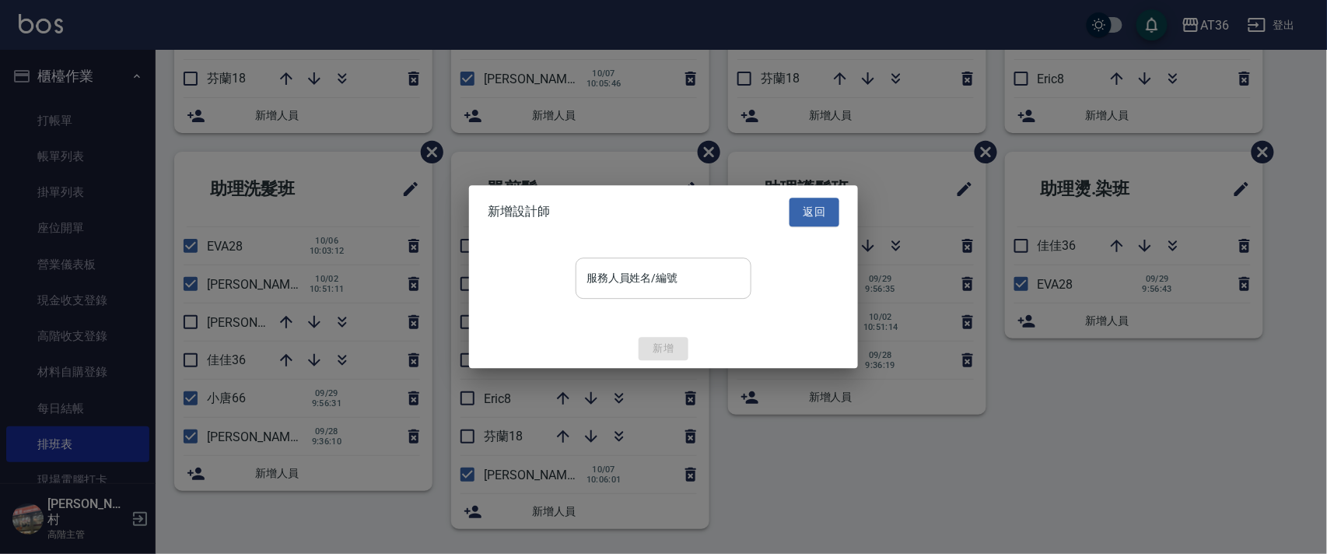
click at [643, 275] on div "服務人員姓名/編號 服務人員姓名/編號" at bounding box center [664, 277] width 176 height 41
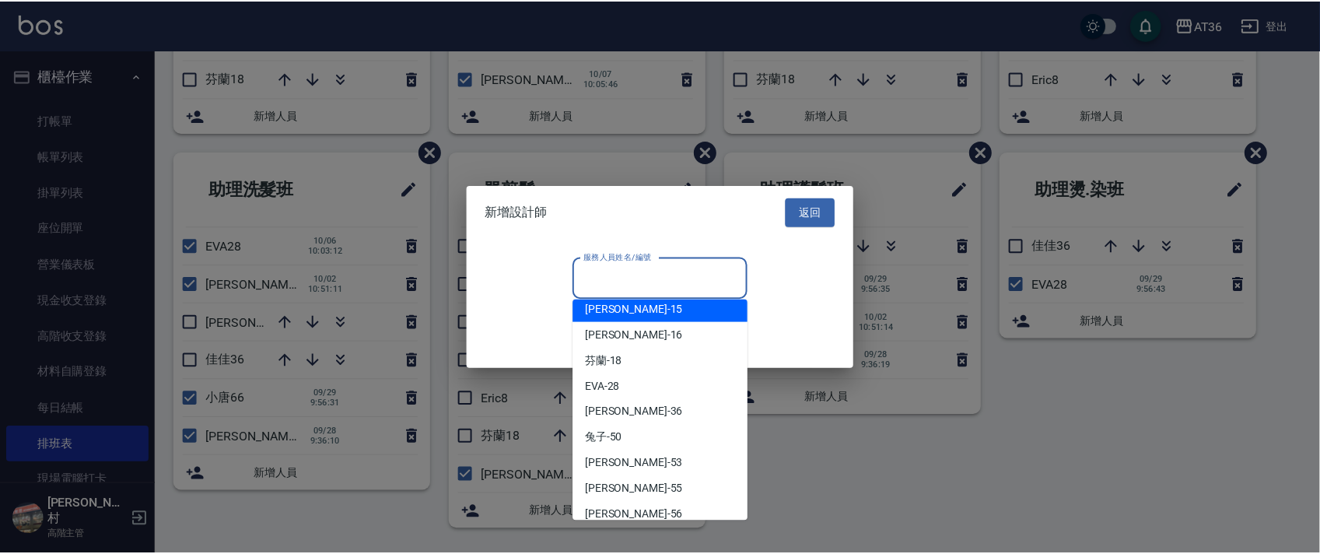
scroll to position [201, 0]
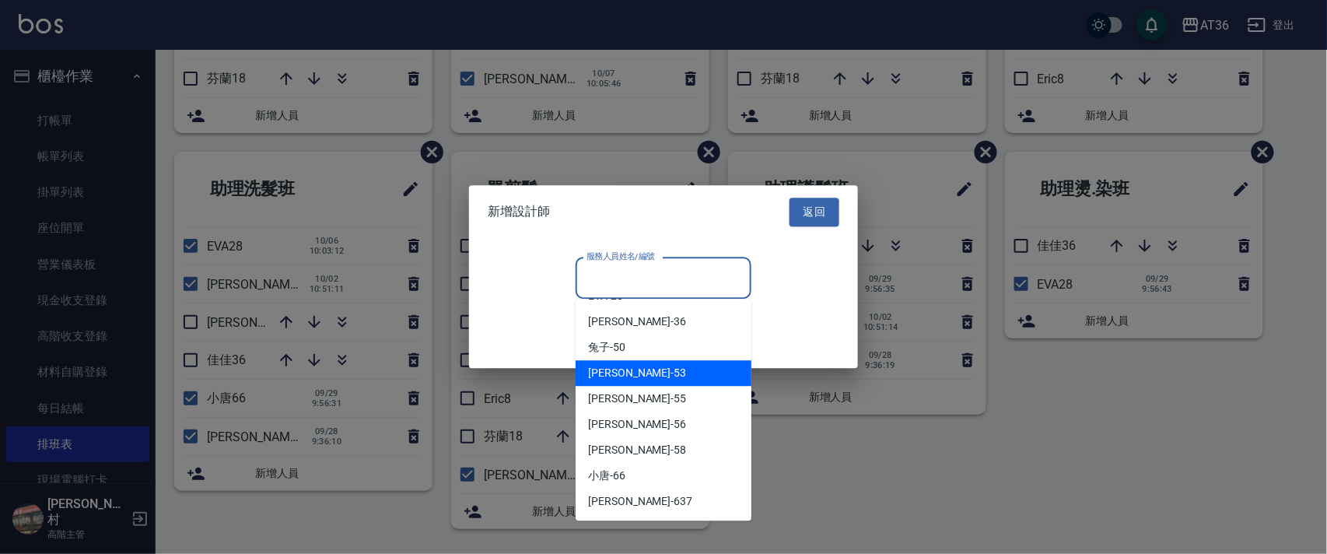
click at [652, 379] on div "溫溫 -53" at bounding box center [664, 374] width 176 height 26
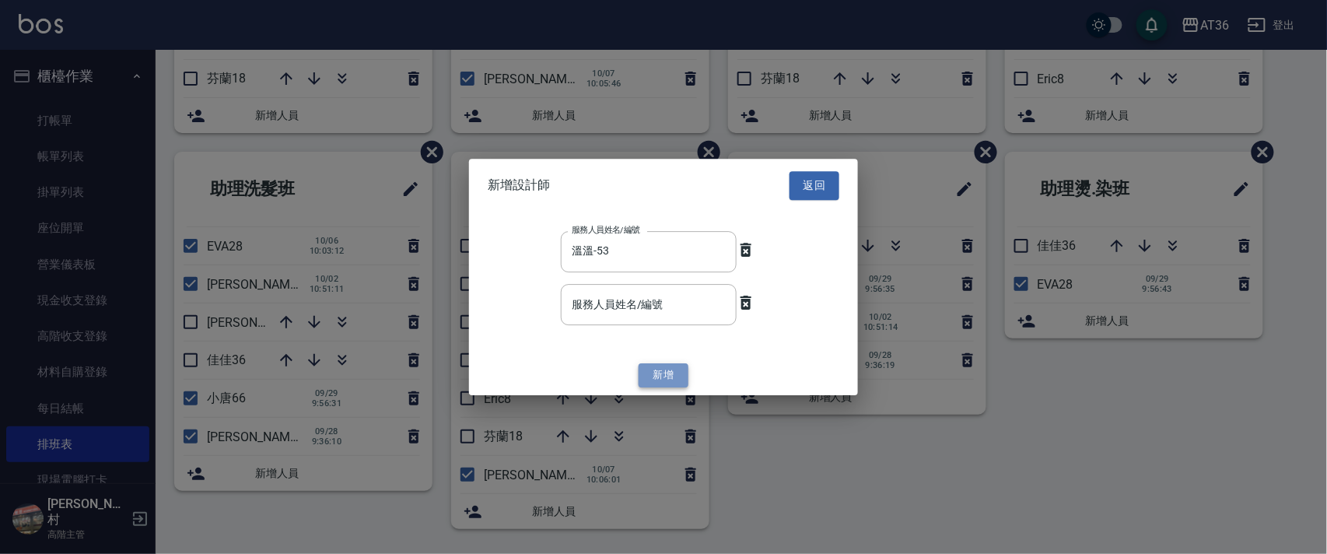
click at [653, 376] on button "新增" at bounding box center [664, 375] width 50 height 24
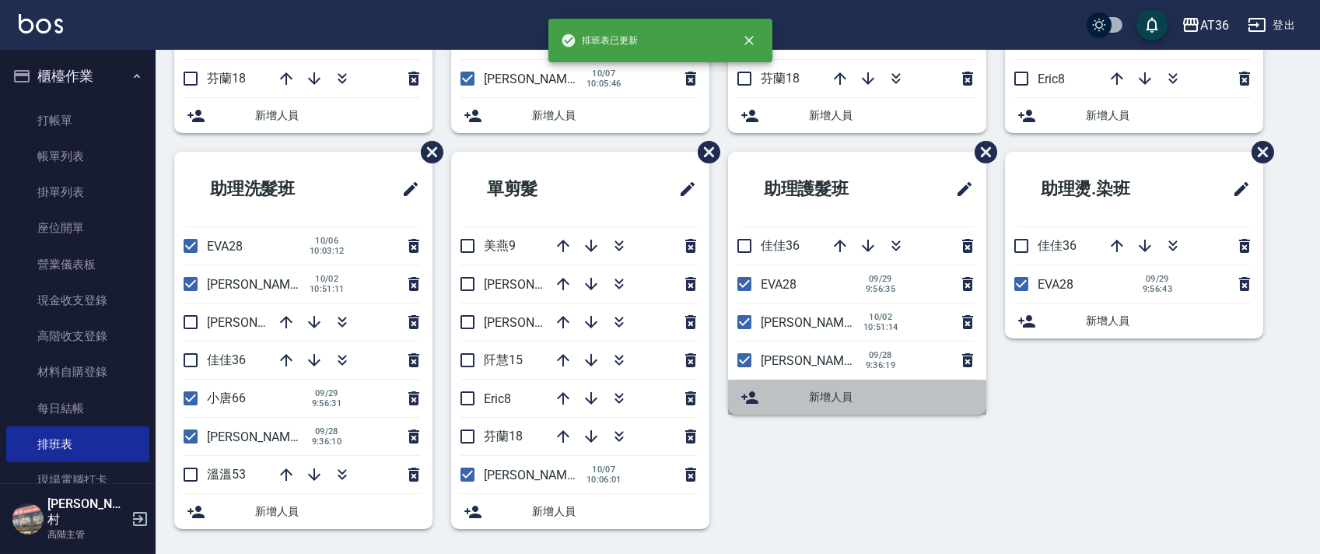
click at [828, 400] on span "新增人員" at bounding box center [891, 397] width 165 height 16
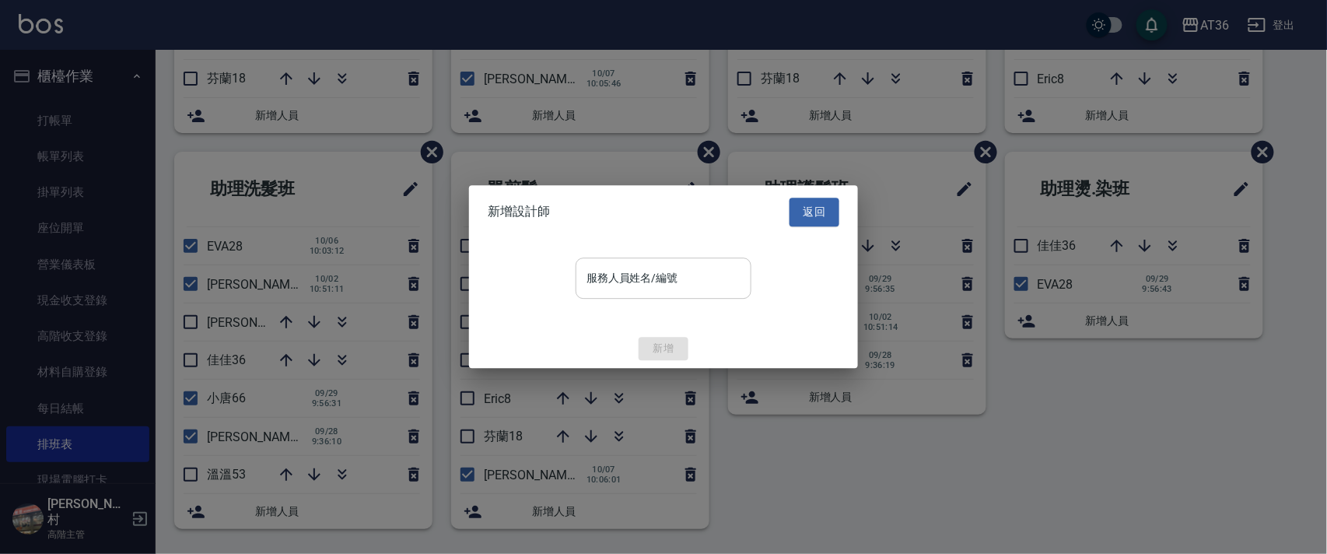
click at [720, 289] on input "服務人員姓名/編號" at bounding box center [664, 277] width 162 height 27
type input "53"
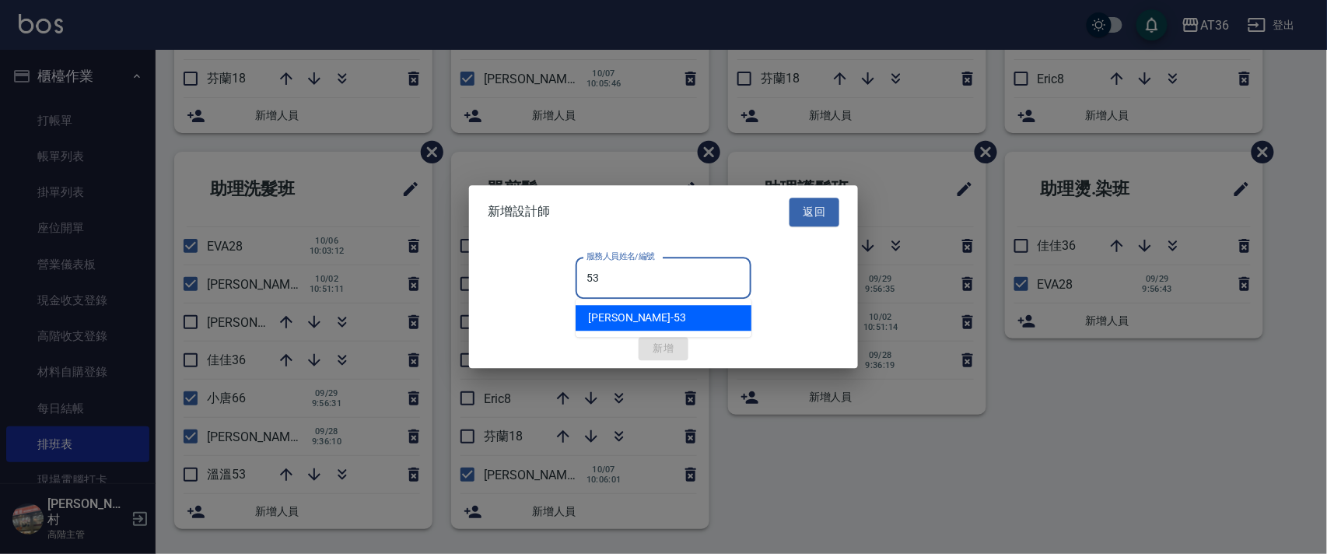
click at [701, 319] on div "溫溫 -53" at bounding box center [664, 319] width 176 height 26
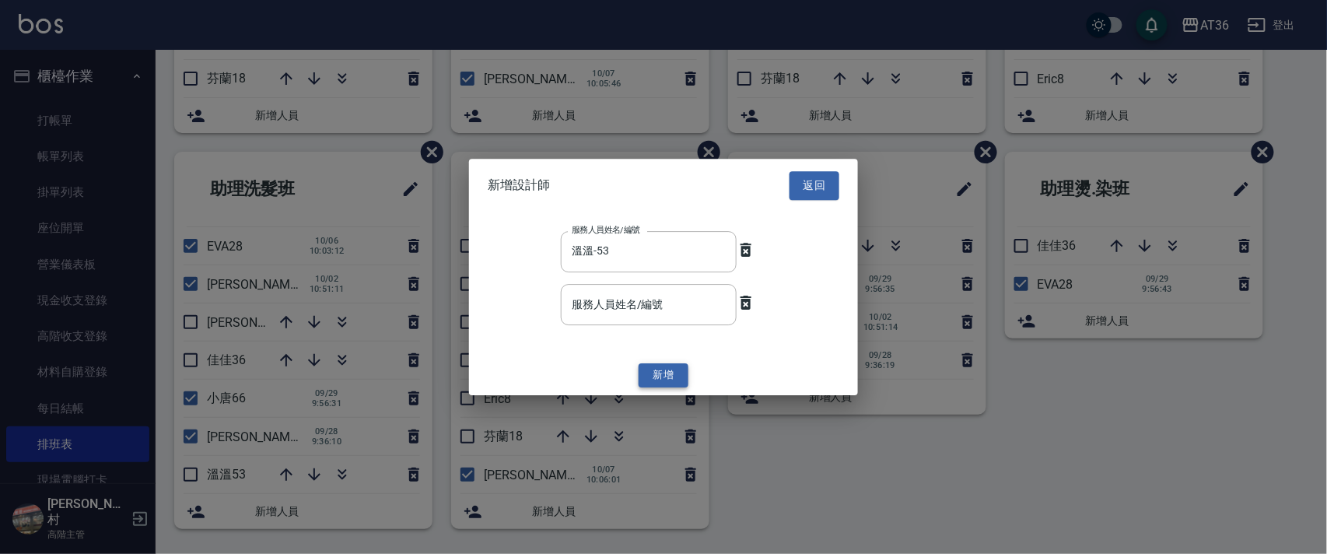
click at [664, 376] on button "新增" at bounding box center [664, 375] width 50 height 24
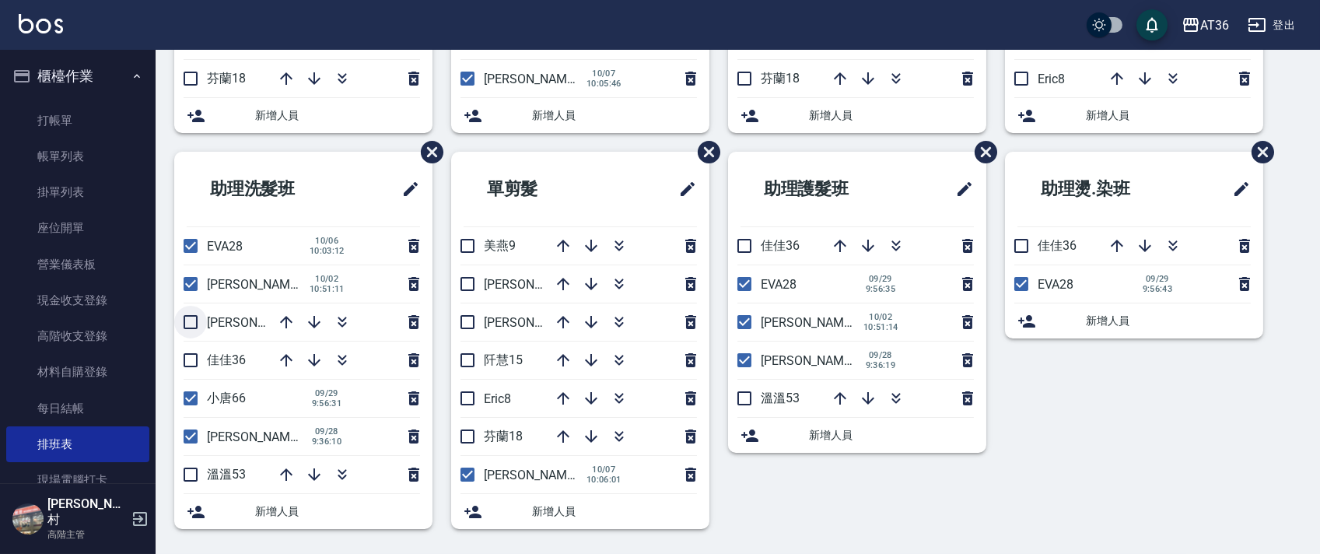
click at [191, 324] on input "checkbox" at bounding box center [190, 322] width 33 height 33
checkbox input "true"
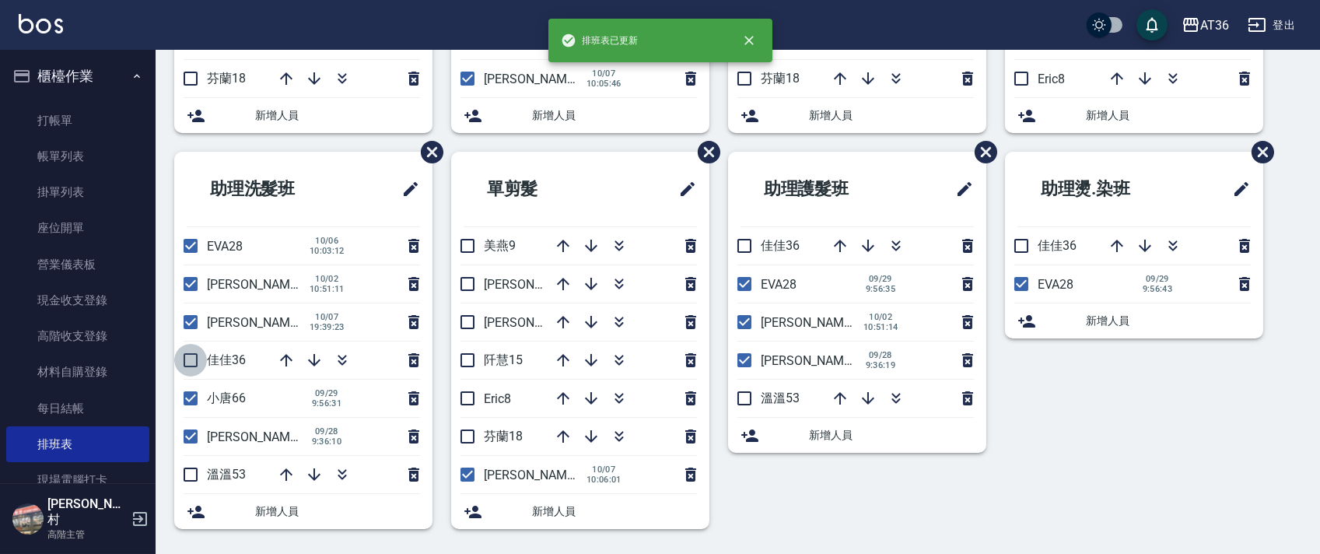
click at [194, 356] on input "checkbox" at bounding box center [190, 360] width 33 height 33
checkbox input "true"
click at [191, 481] on input "checkbox" at bounding box center [190, 474] width 33 height 33
checkbox input "true"
click at [744, 246] on input "checkbox" at bounding box center [744, 245] width 33 height 33
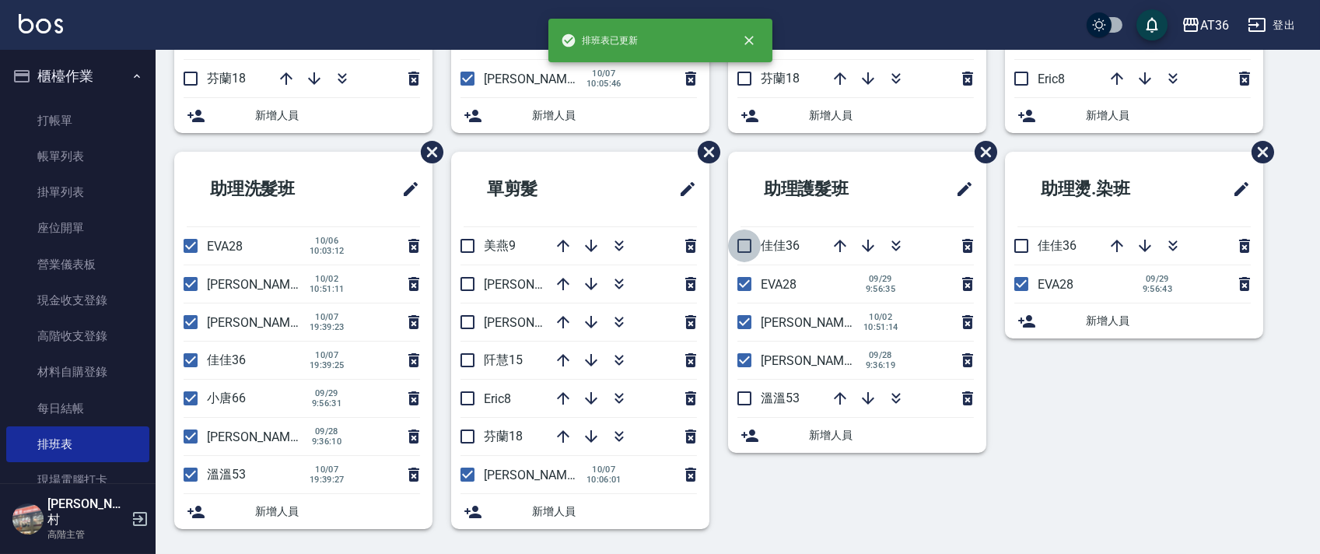
checkbox input "true"
click at [744, 404] on input "checkbox" at bounding box center [744, 398] width 33 height 33
checkbox input "true"
click at [1022, 247] on input "checkbox" at bounding box center [1021, 245] width 33 height 33
checkbox input "true"
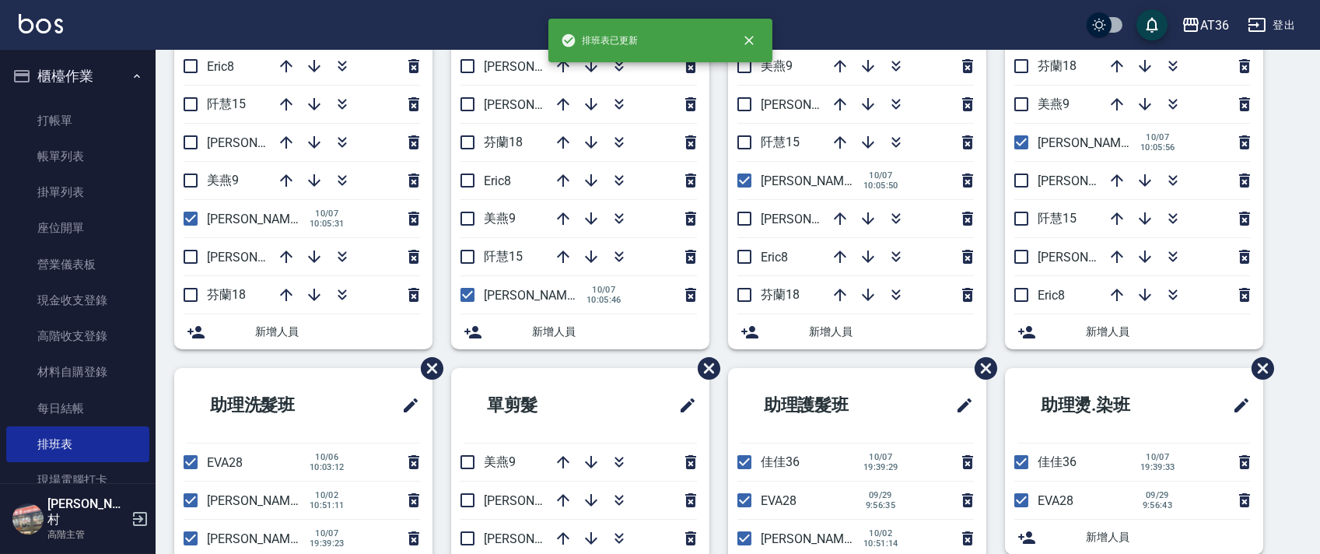
scroll to position [0, 0]
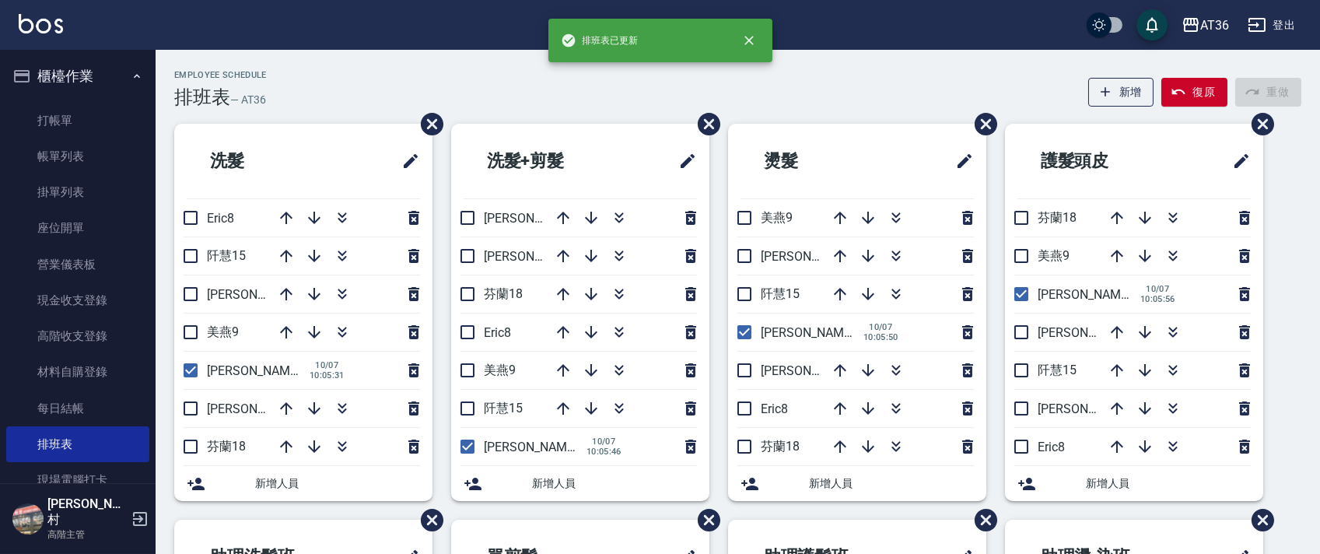
click at [647, 112] on div "Employee Schedule 排班表 — AT36 新增 復原 重做 洗髮 Eric8 [PERSON_NAME]15 [PERSON_NAME]16 …" at bounding box center [738, 492] width 1164 height 845
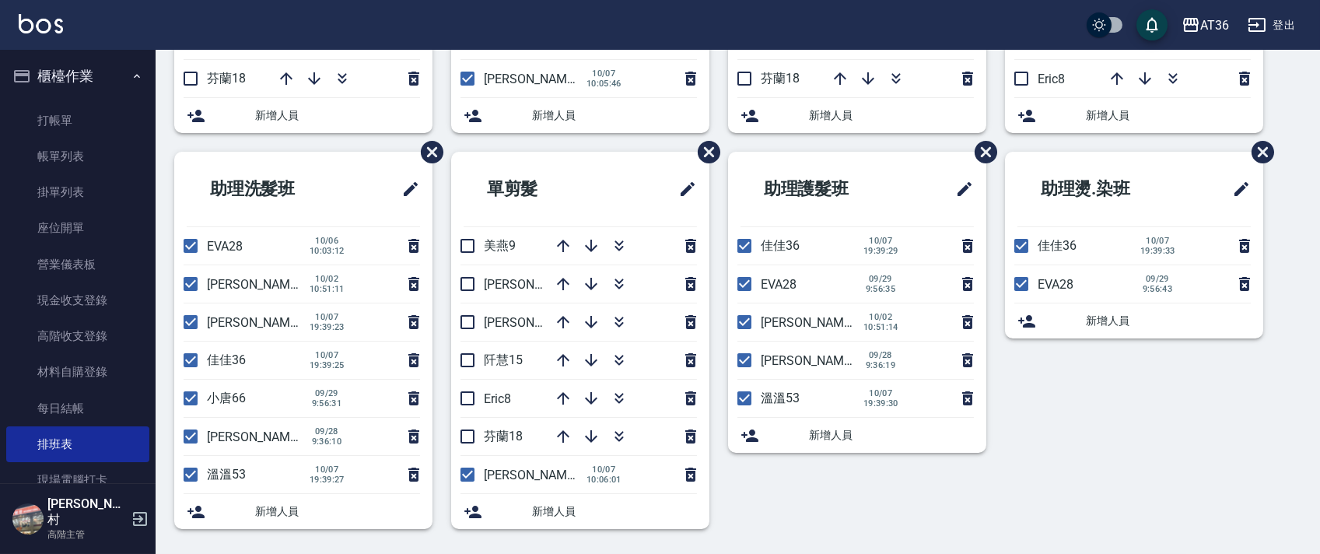
scroll to position [366, 0]
